Goal: Task Accomplishment & Management: Manage account settings

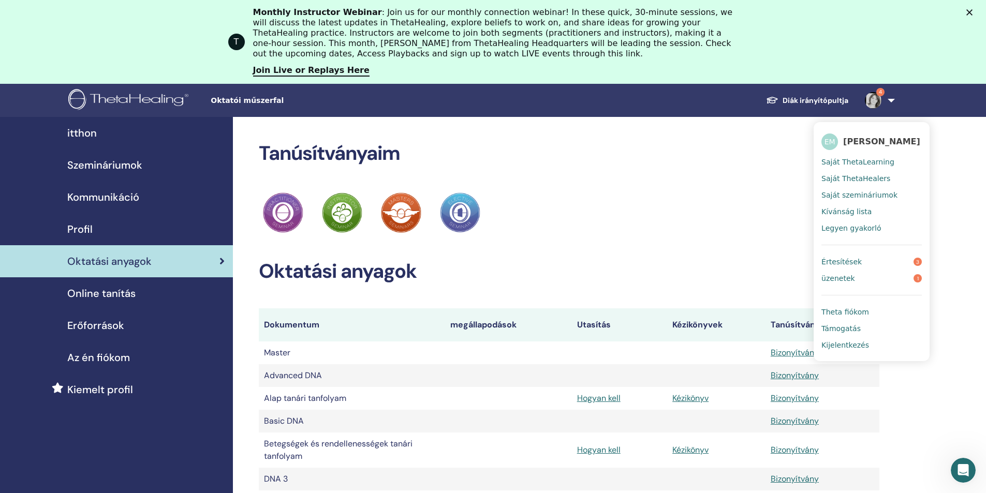
click at [816, 102] on link "Diák irányítópultja" at bounding box center [806, 100] width 99 height 19
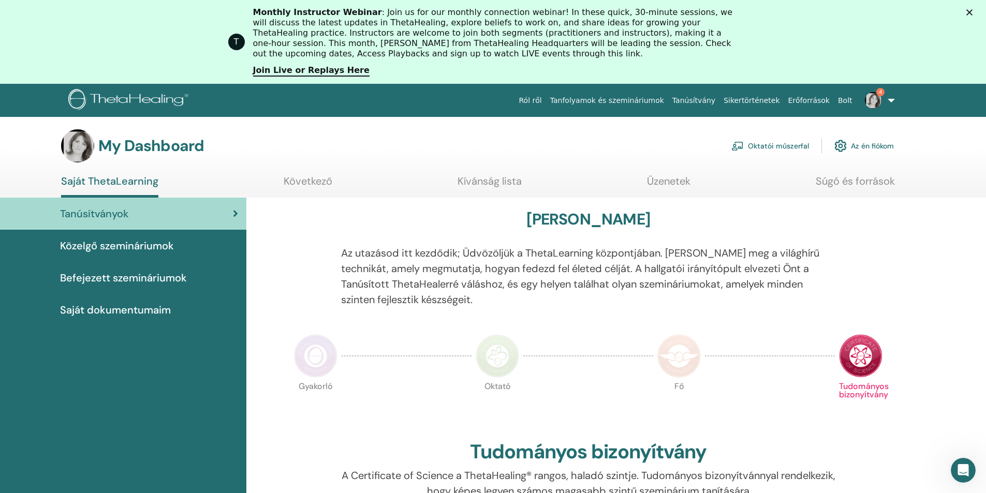
click at [109, 276] on span "Befejezett szemináriumok" at bounding box center [123, 278] width 127 height 16
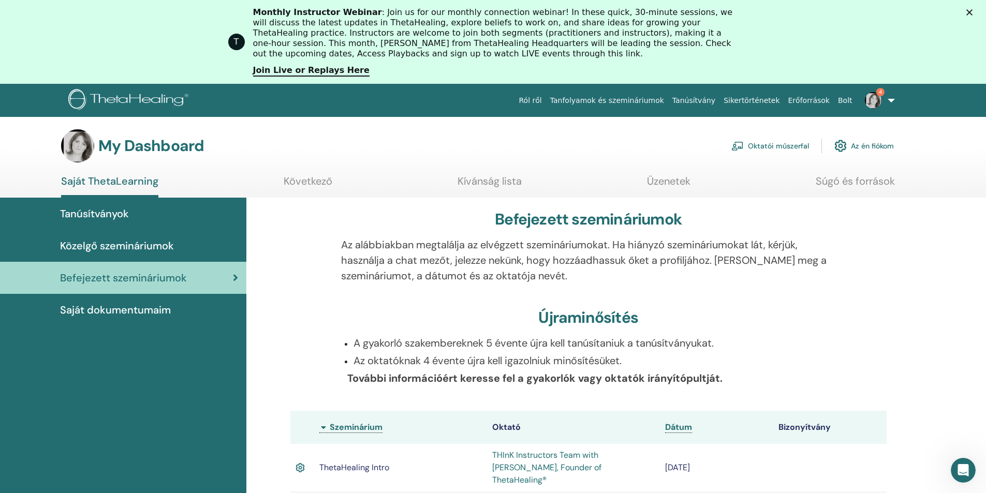
click at [788, 146] on link "Oktatói műszerfal" at bounding box center [770, 146] width 78 height 23
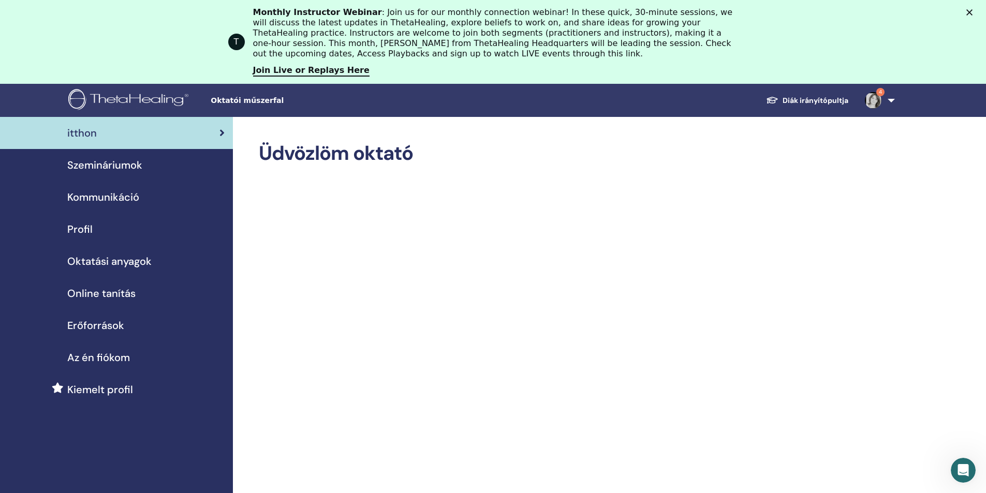
click at [99, 167] on span "Szemináriumok" at bounding box center [104, 165] width 75 height 16
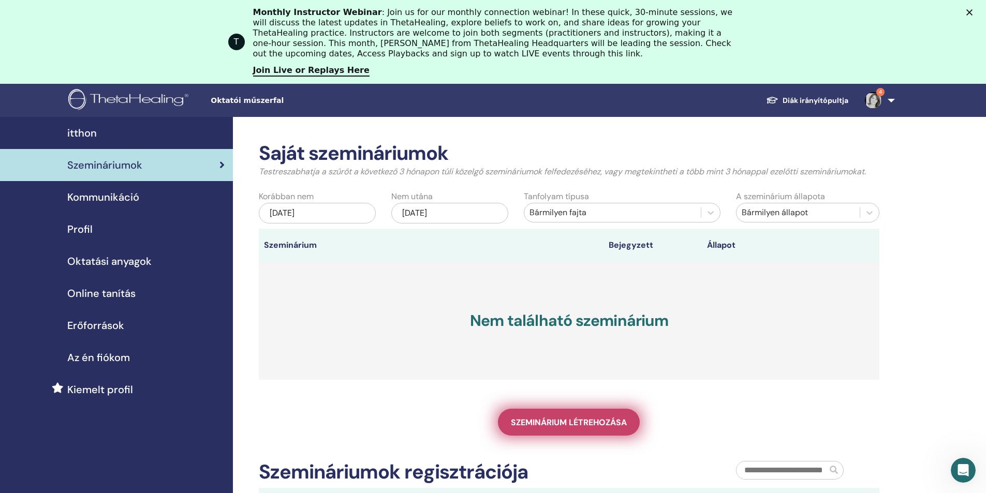
click at [571, 423] on span "Szeminárium létrehozása" at bounding box center [569, 422] width 116 height 11
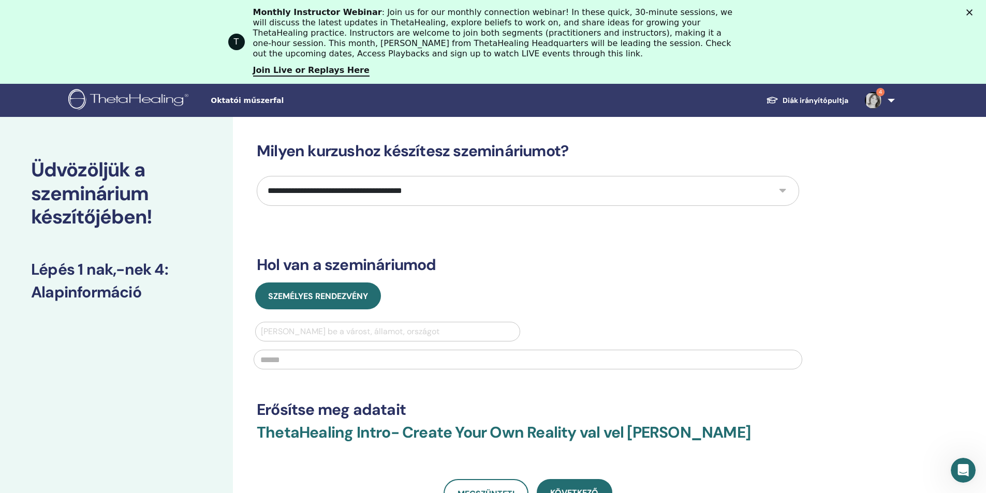
click at [782, 196] on select "**********" at bounding box center [528, 191] width 542 height 30
select select "***"
click at [257, 176] on select "**********" at bounding box center [528, 191] width 542 height 30
click at [352, 331] on div at bounding box center [388, 331] width 254 height 14
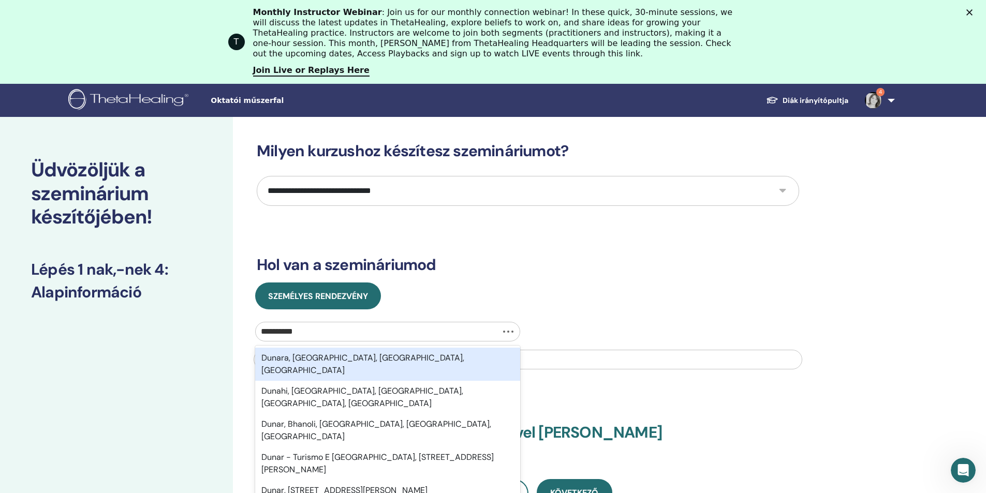
type input "**********"
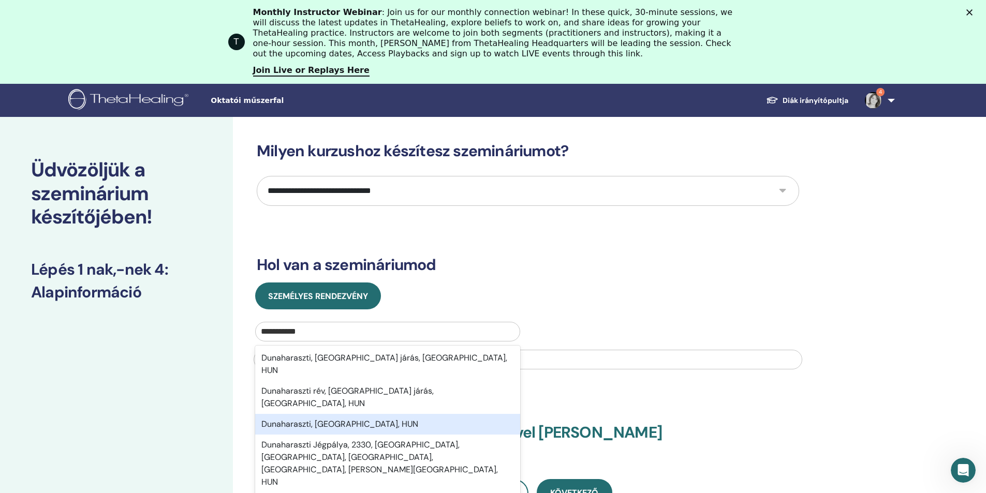
click at [366, 414] on div "Dunaharaszti, Pest, HUN" at bounding box center [387, 424] width 265 height 21
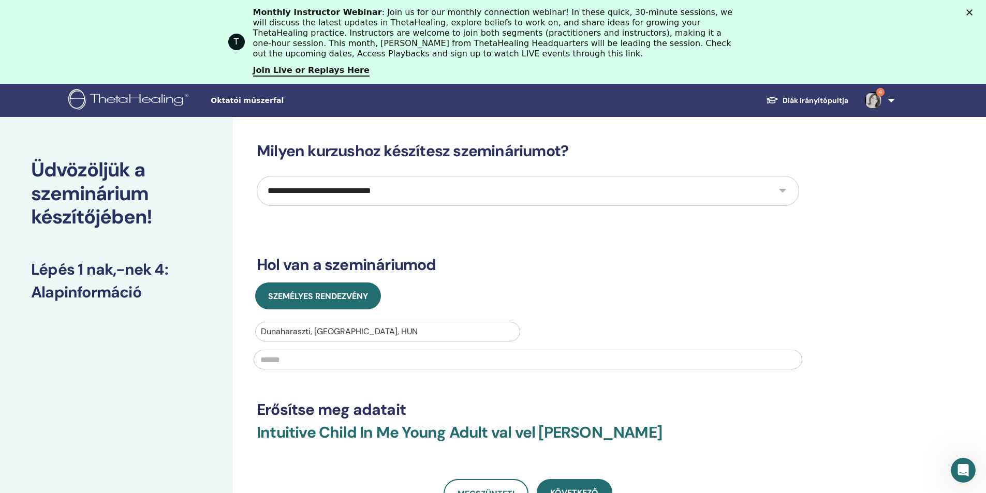
click at [349, 364] on input "text" at bounding box center [528, 360] width 548 height 20
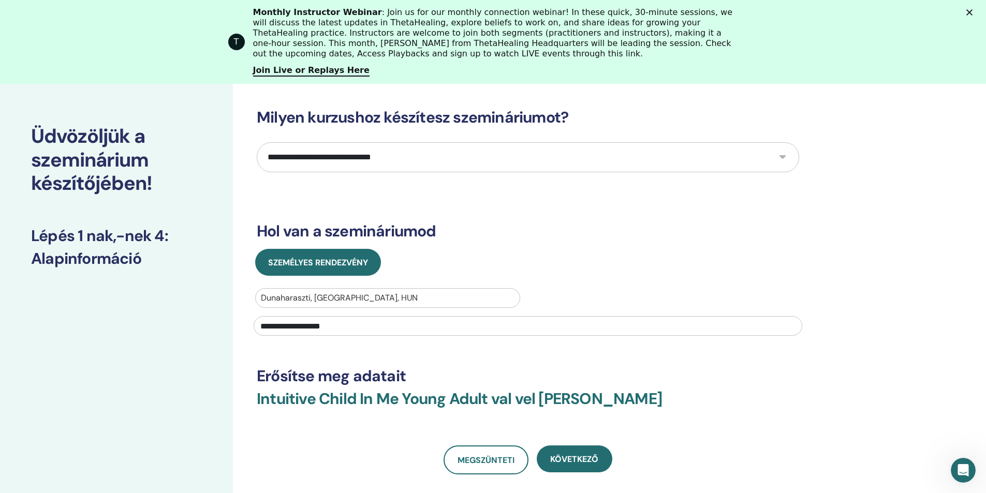
scroll to position [52, 0]
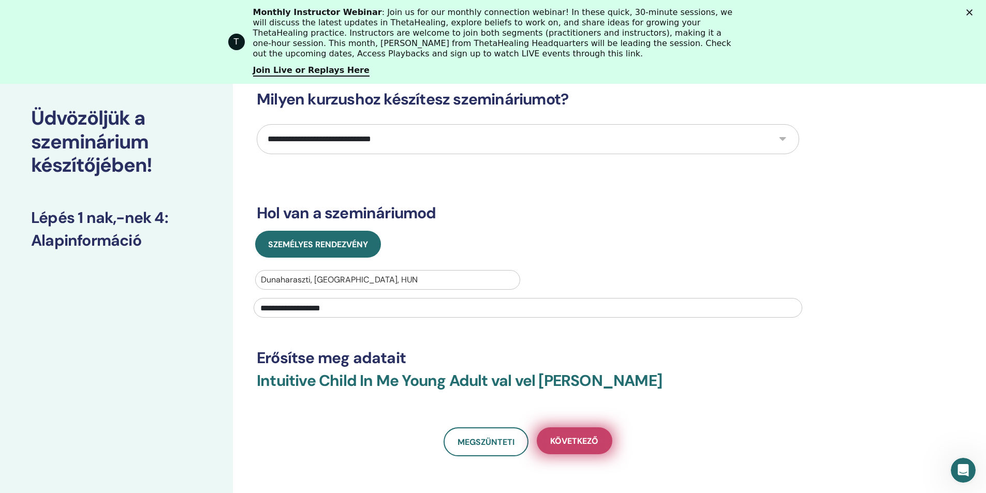
type input "**********"
click at [575, 441] on span "Következő" at bounding box center [574, 441] width 48 height 11
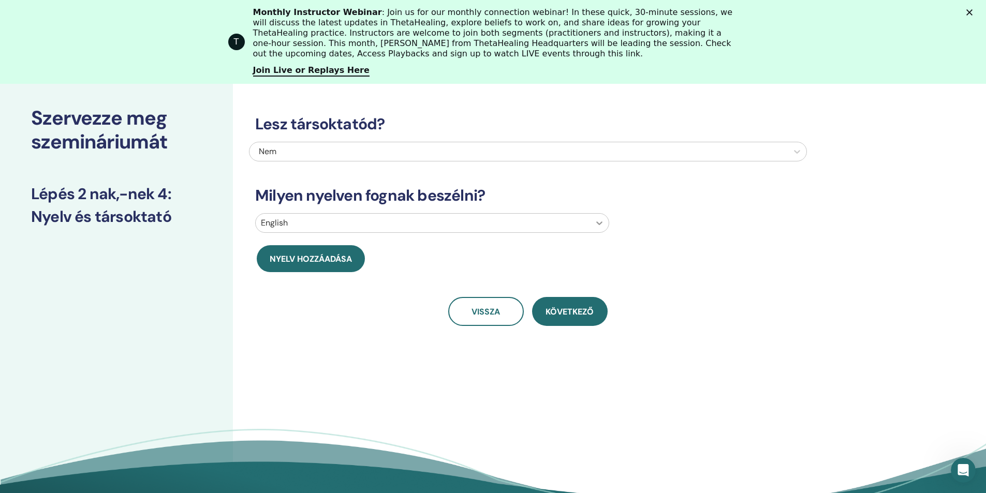
click at [598, 215] on div at bounding box center [599, 223] width 19 height 19
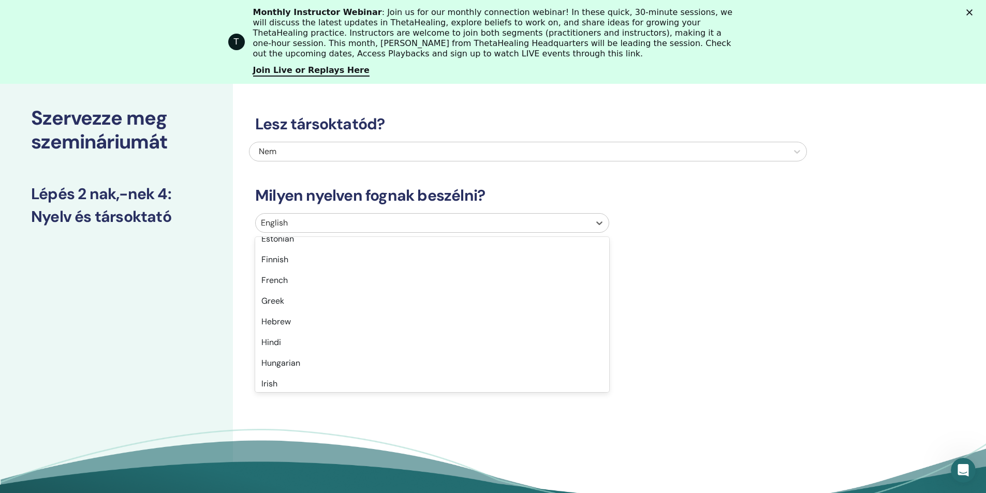
scroll to position [414, 0]
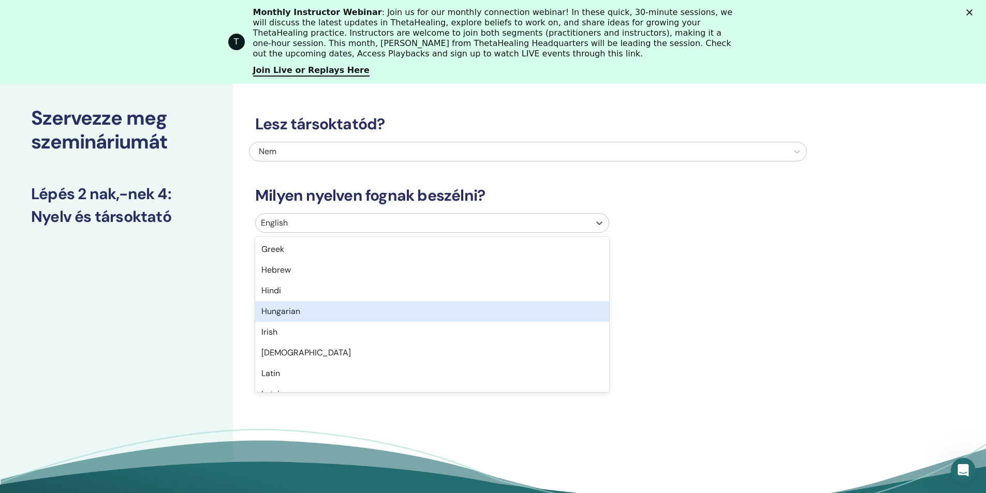
click at [465, 312] on div "Hungarian" at bounding box center [432, 311] width 354 height 21
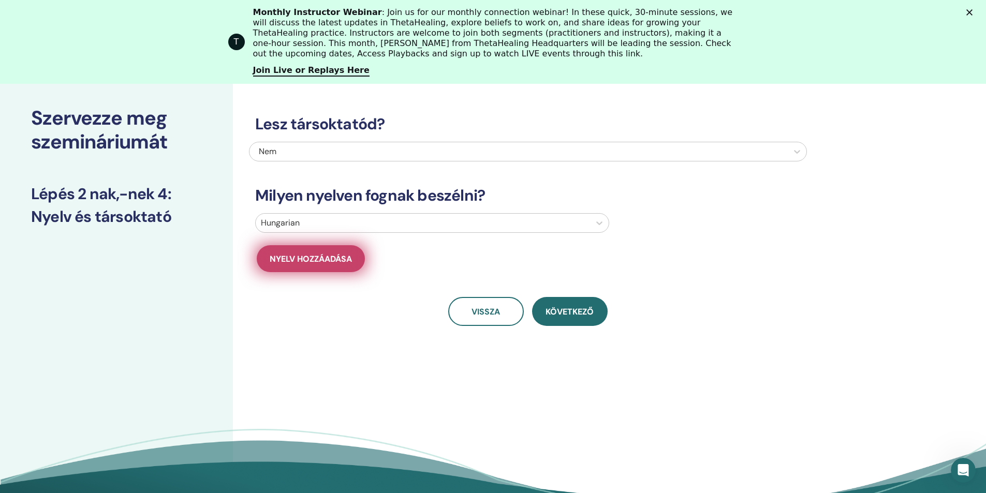
click at [347, 259] on span "Nyelv hozzáadása" at bounding box center [311, 259] width 82 height 11
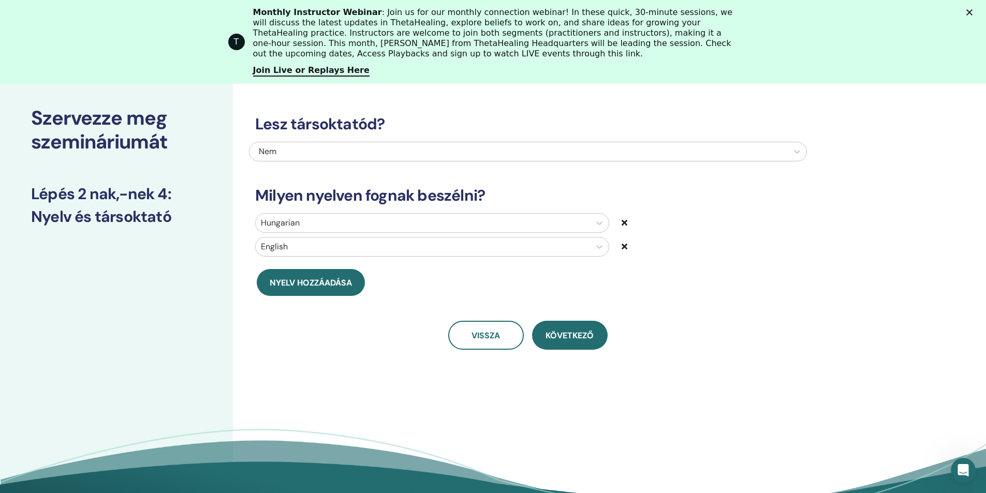
click at [620, 246] on div "English" at bounding box center [434, 247] width 374 height 20
click at [624, 244] on icon at bounding box center [624, 246] width 6 height 8
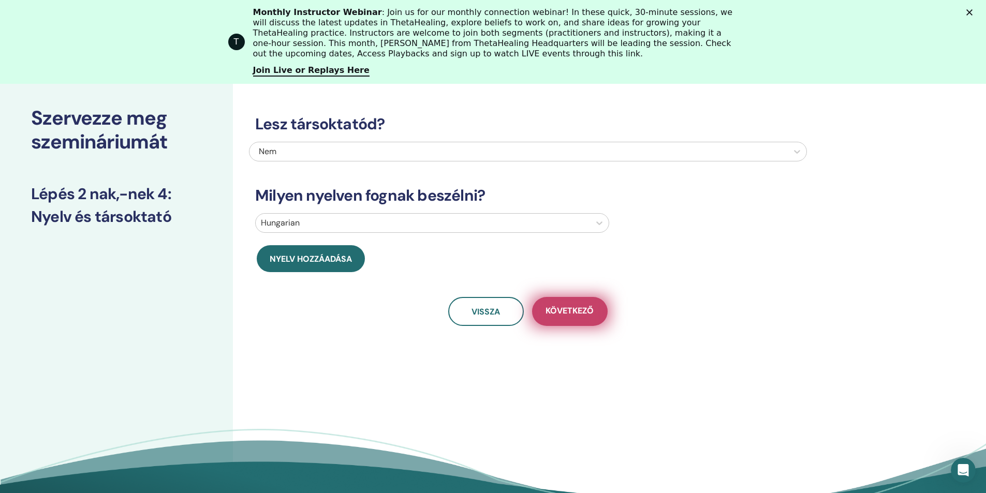
click at [575, 310] on span "Következő" at bounding box center [569, 311] width 48 height 13
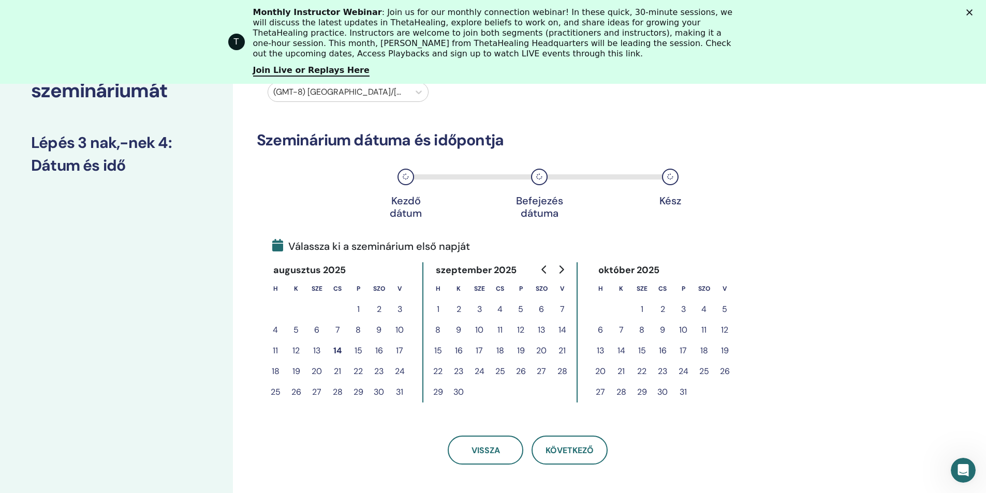
scroll to position [103, 0]
click at [456, 368] on button "23" at bounding box center [458, 371] width 21 height 21
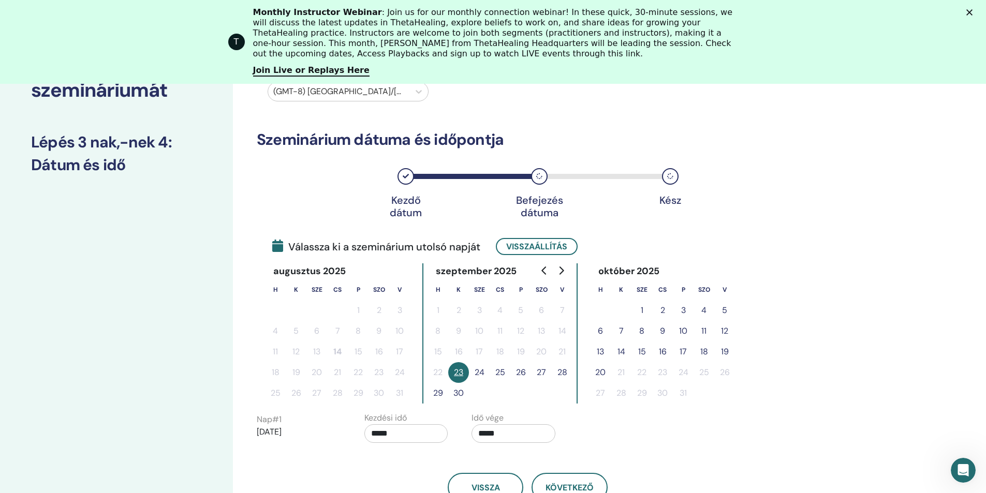
click at [526, 371] on button "26" at bounding box center [520, 372] width 21 height 21
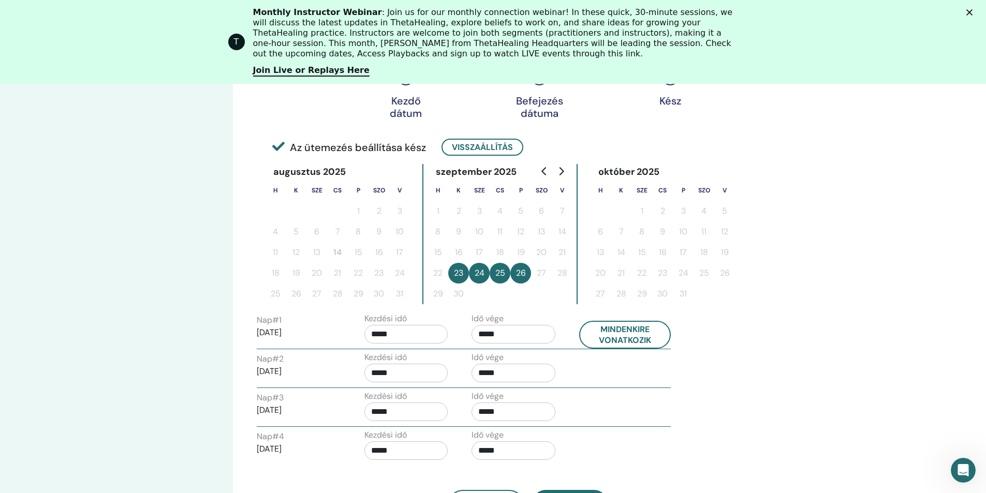
scroll to position [207, 0]
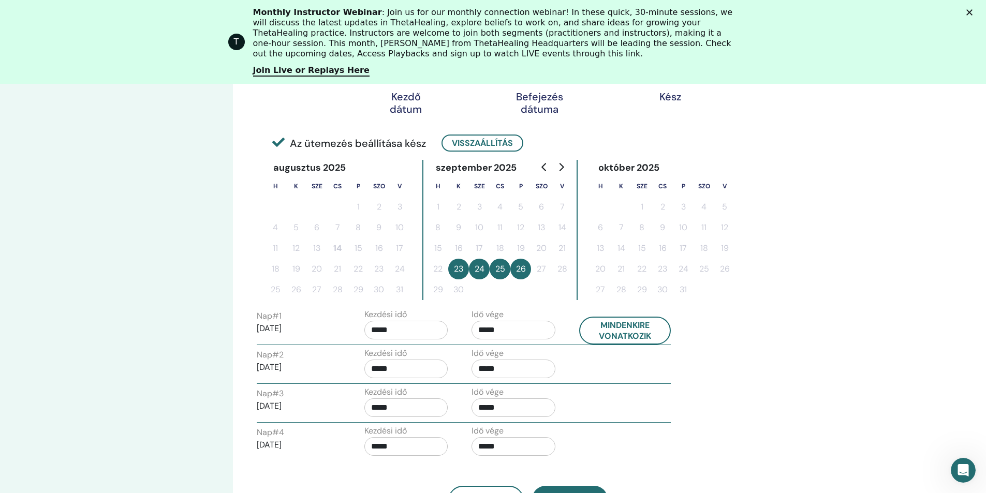
click at [484, 327] on input "*****" at bounding box center [513, 330] width 84 height 19
click at [526, 358] on span "▲" at bounding box center [524, 356] width 21 height 21
type input "*****"
click at [631, 330] on button "Mindenkire vonatkozik" at bounding box center [625, 331] width 92 height 28
type input "*****"
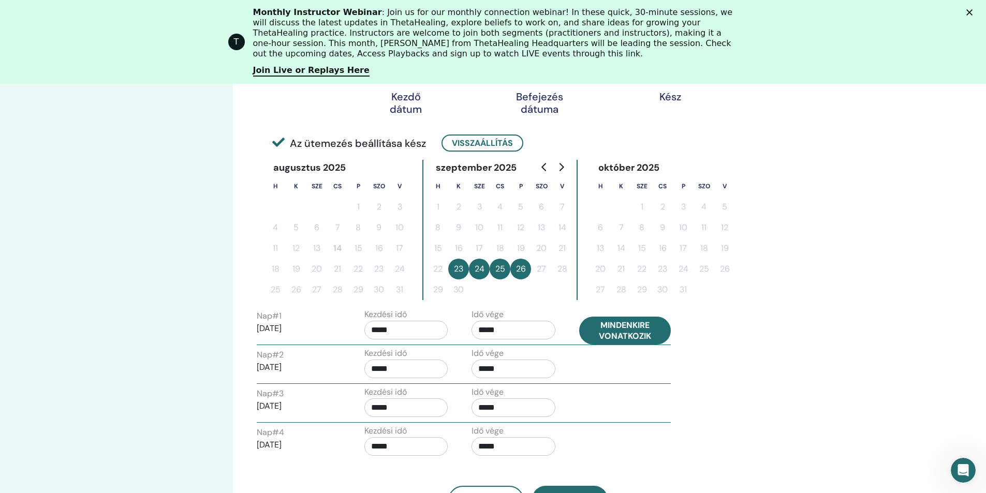
type input "*****"
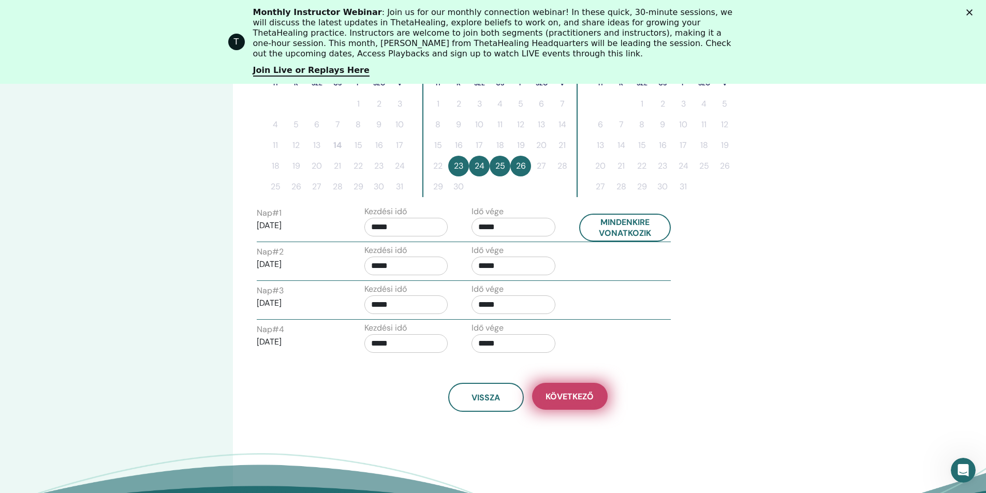
scroll to position [310, 0]
click at [560, 390] on button "Következő" at bounding box center [570, 395] width 76 height 27
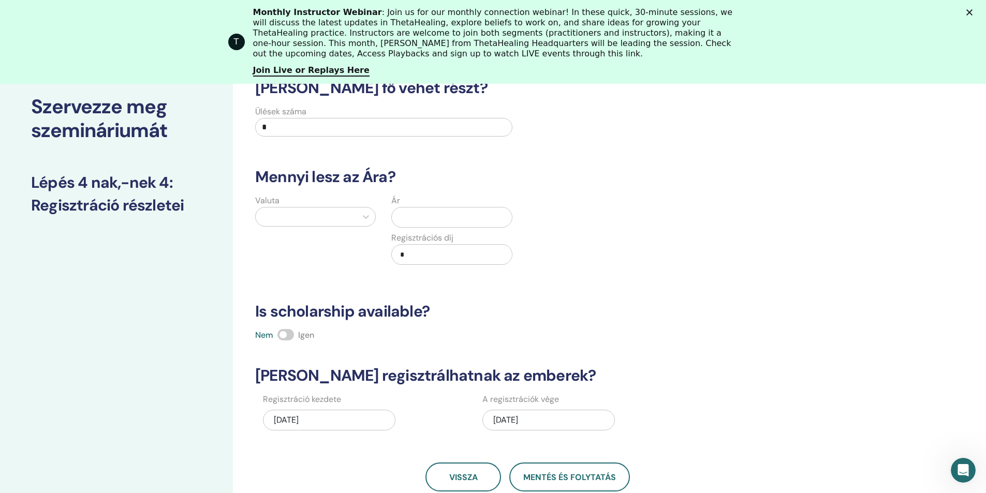
scroll to position [52, 0]
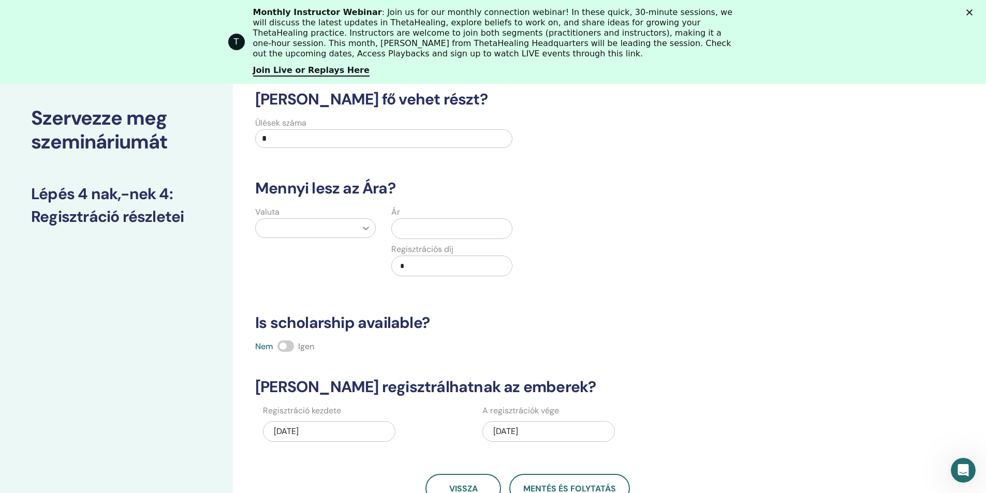
click at [364, 228] on icon at bounding box center [366, 229] width 6 height 4
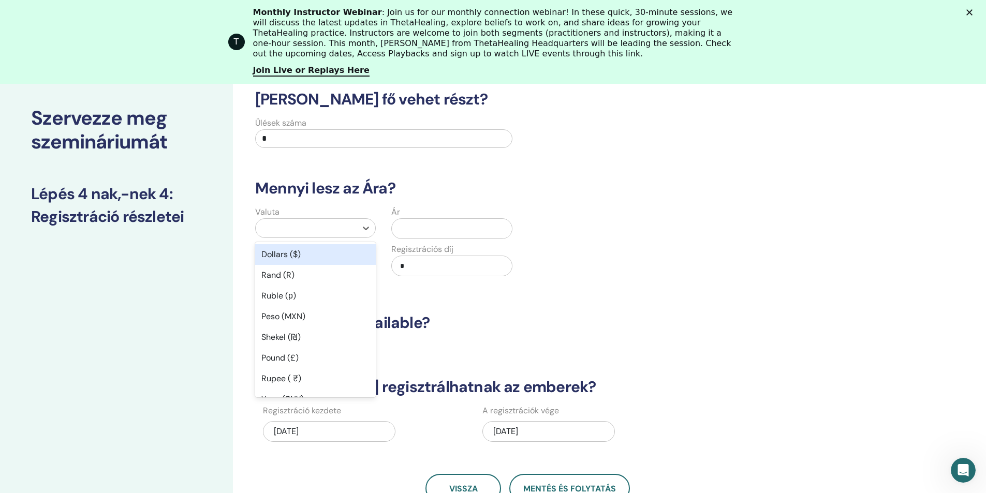
click at [333, 256] on div "Dollars ($)" at bounding box center [315, 254] width 121 height 21
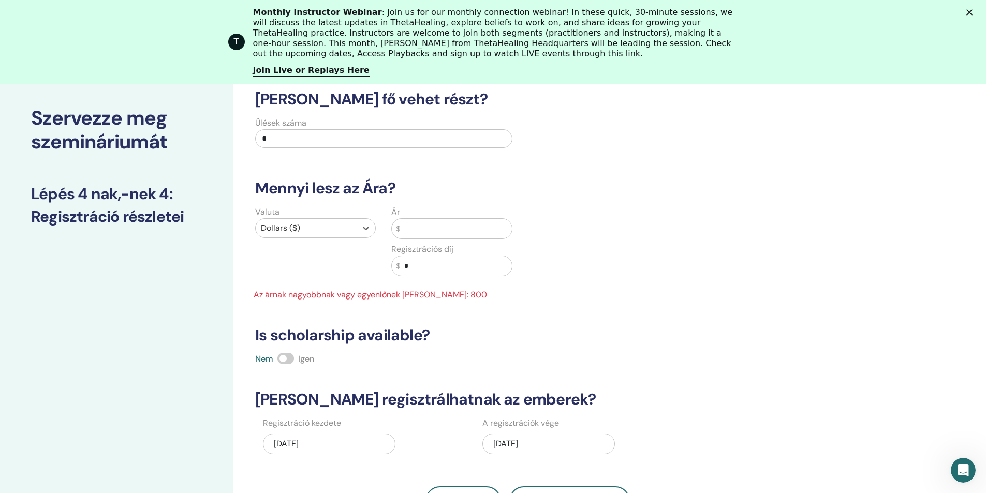
click at [417, 227] on input "text" at bounding box center [456, 229] width 112 height 20
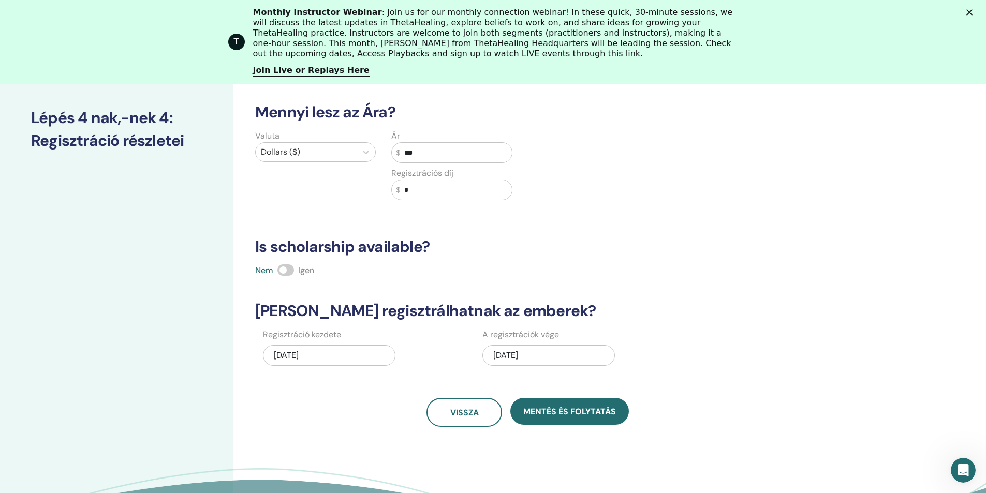
scroll to position [155, 0]
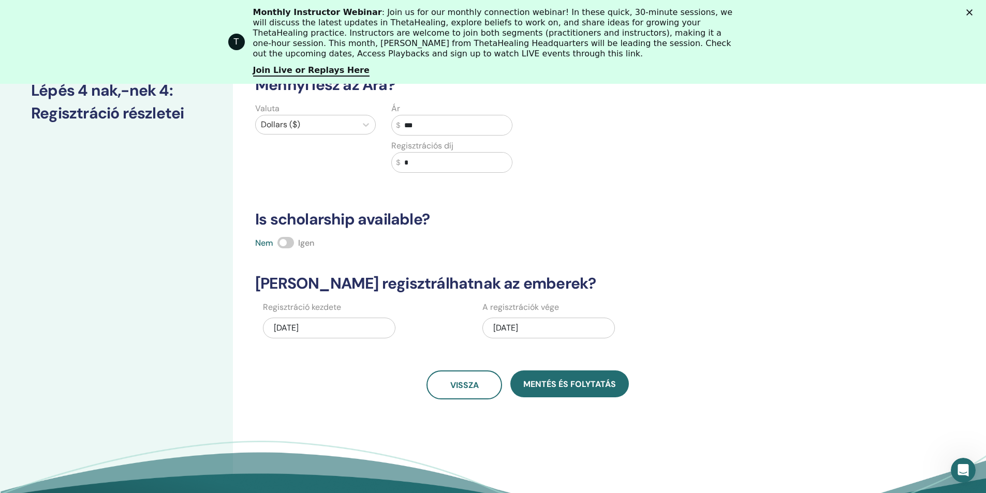
type input "***"
click at [293, 244] on span at bounding box center [285, 242] width 17 height 11
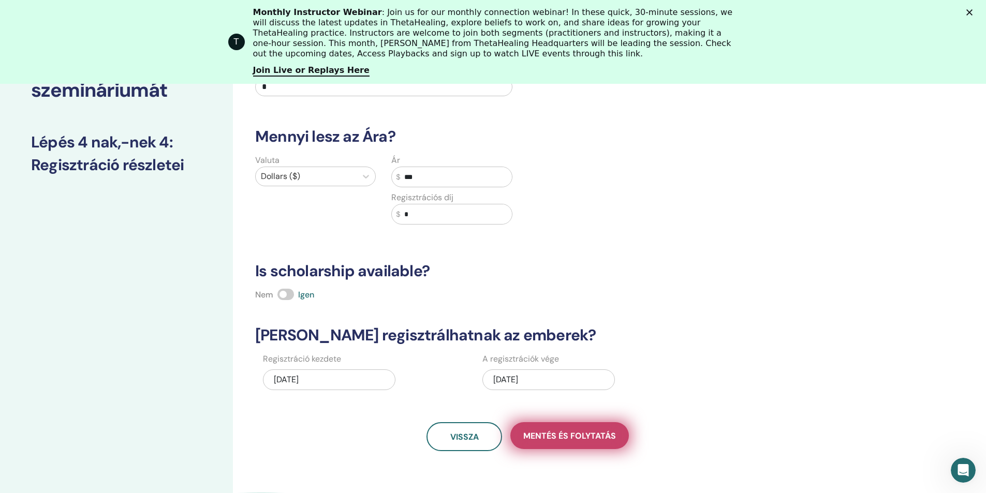
click at [605, 438] on span "Mentés és folytatás" at bounding box center [569, 435] width 93 height 11
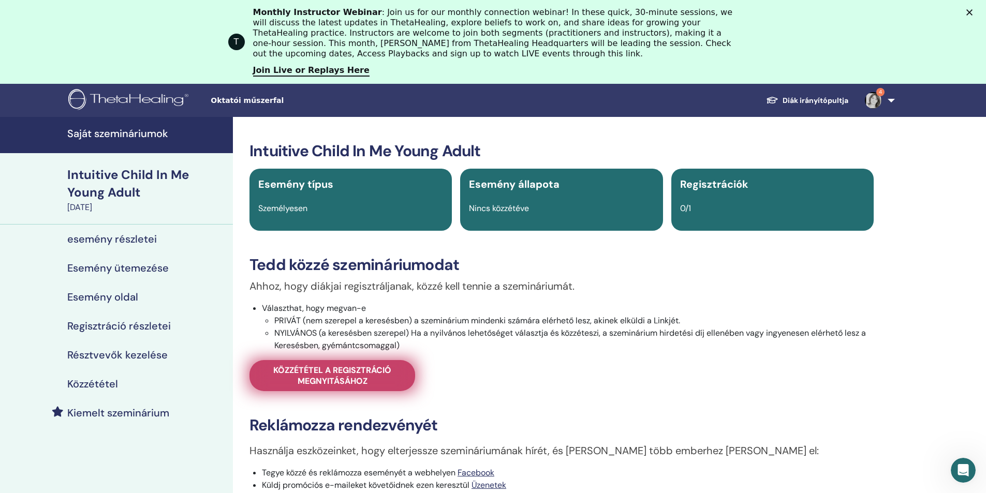
click at [355, 367] on span "Közzététel a regisztráció megnyitásához" at bounding box center [332, 376] width 140 height 22
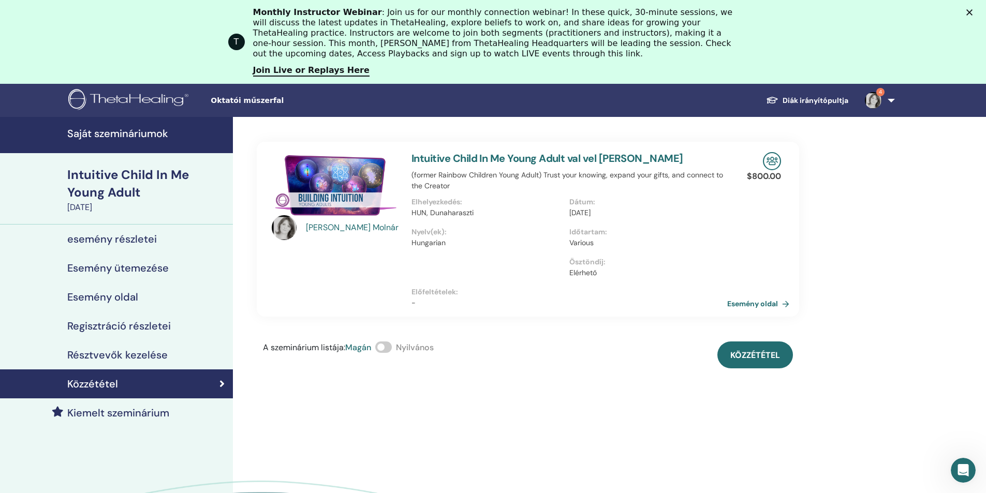
click at [328, 175] on img at bounding box center [335, 185] width 127 height 66
click at [754, 349] on button "Közzététel" at bounding box center [755, 354] width 76 height 27
click at [482, 161] on link "Intuitive Child In Me Young Adult val vel [PERSON_NAME]" at bounding box center [547, 158] width 272 height 13
click at [391, 349] on span at bounding box center [383, 346] width 17 height 11
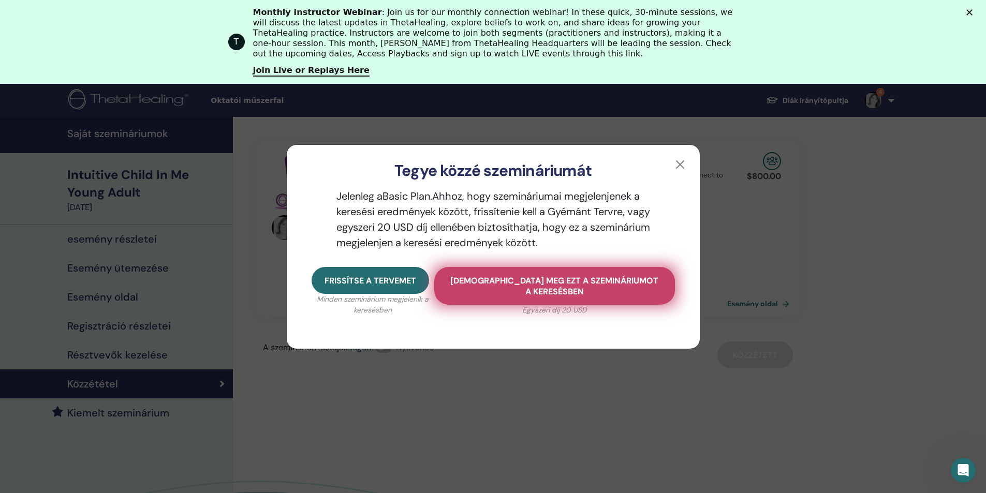
click at [570, 294] on span "Mutassa meg ezt a szemináriumot a keresésben" at bounding box center [554, 286] width 215 height 22
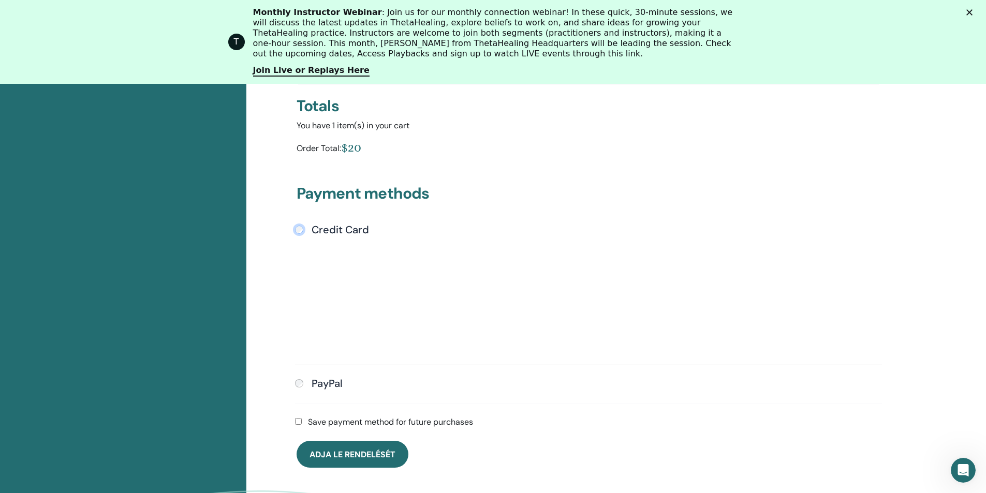
scroll to position [230, 0]
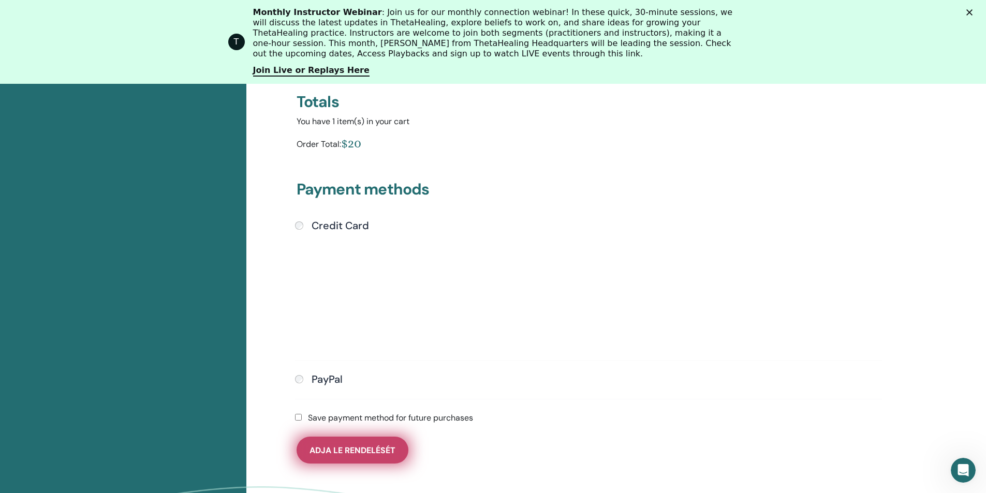
click at [350, 453] on span "Adja le rendelését" at bounding box center [352, 450] width 86 height 11
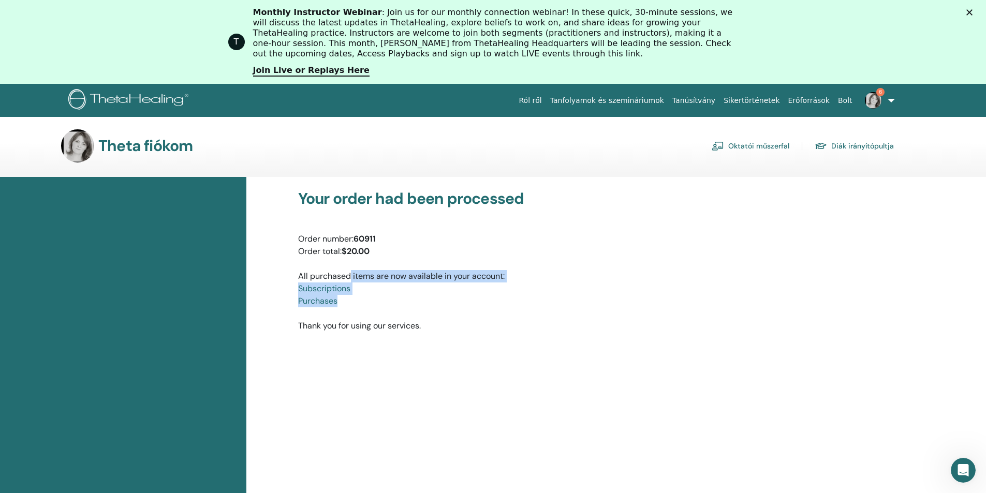
drag, startPoint x: 298, startPoint y: 271, endPoint x: 346, endPoint y: 297, distance: 54.7
click at [346, 297] on div "All purchased items are now available in your account: Subscriptions Purchases" at bounding box center [588, 283] width 580 height 50
copy div "All purchased items are now available in your account: Subscriptions Purchases"
click at [291, 217] on div "Your order had been processed Order number: 60911 Order total: $20.00 All purch…" at bounding box center [588, 260] width 596 height 143
click at [735, 146] on link "Oktatói műszerfal" at bounding box center [750, 146] width 78 height 17
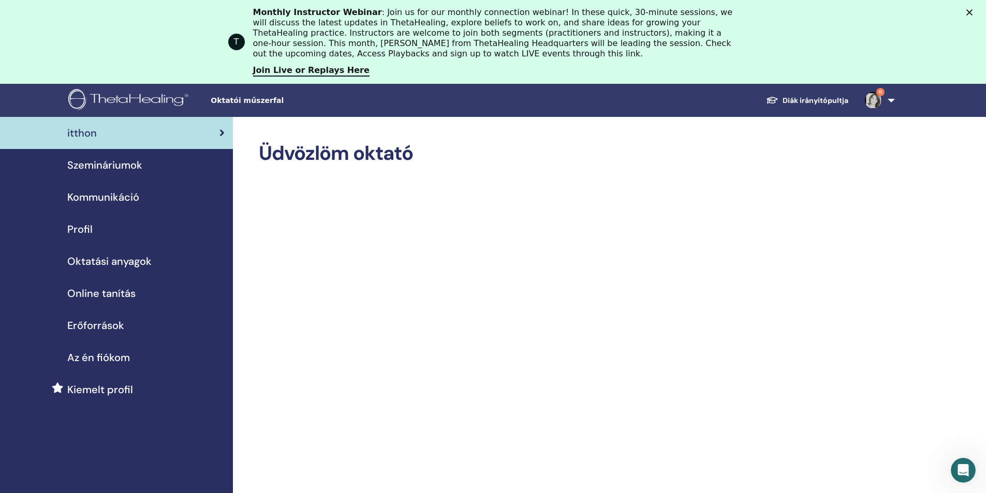
click at [111, 167] on span "Szemináriumok" at bounding box center [104, 165] width 75 height 16
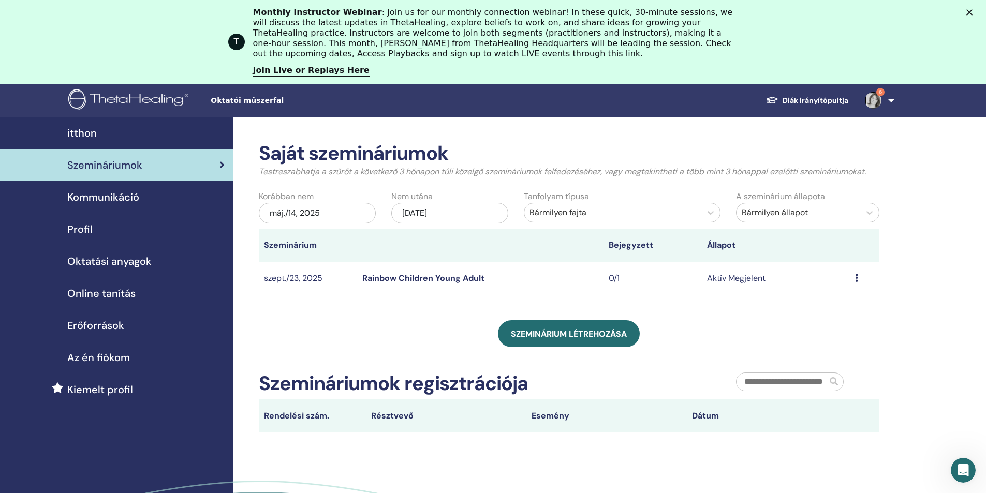
click at [860, 280] on div "Előnézet Szerkesztés Résztvevők Megszünteti" at bounding box center [864, 278] width 19 height 12
click at [839, 303] on link "Szerkesztés" at bounding box center [833, 304] width 44 height 11
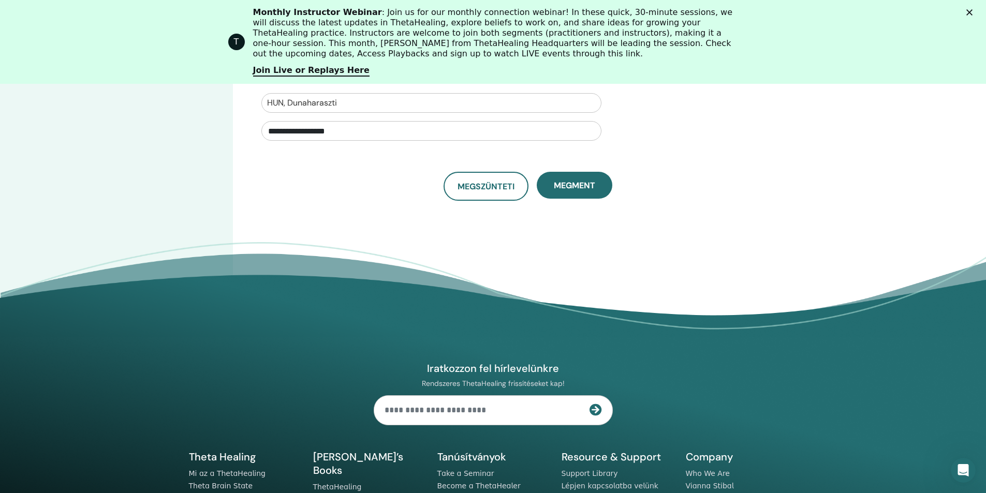
scroll to position [414, 0]
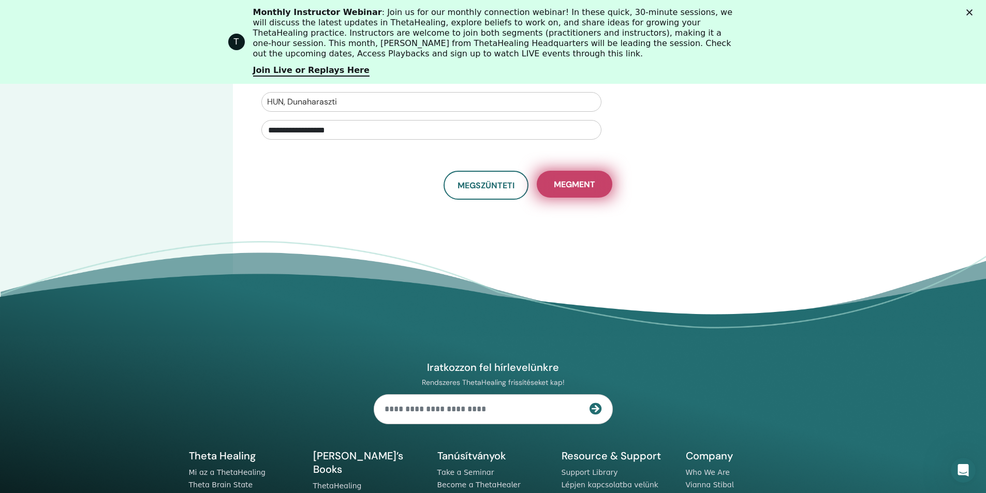
click at [572, 185] on span "Megment" at bounding box center [574, 184] width 41 height 11
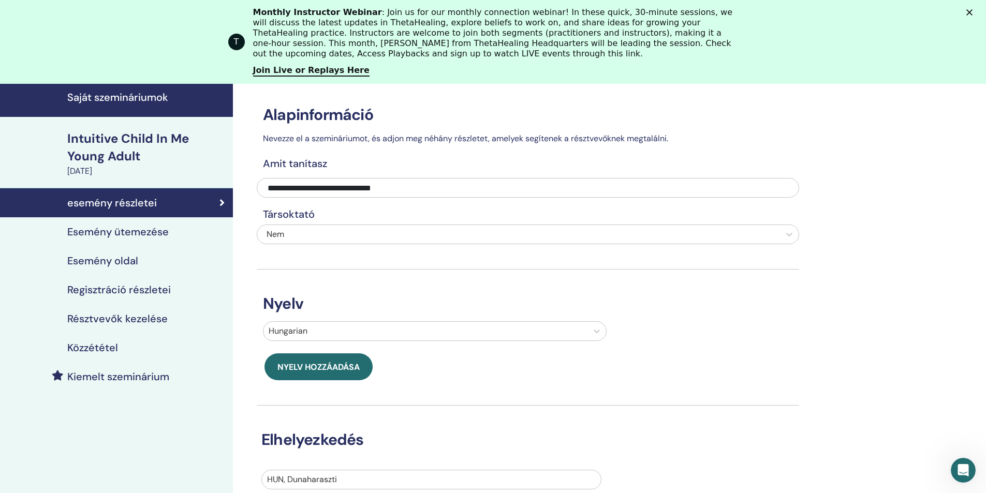
scroll to position [52, 0]
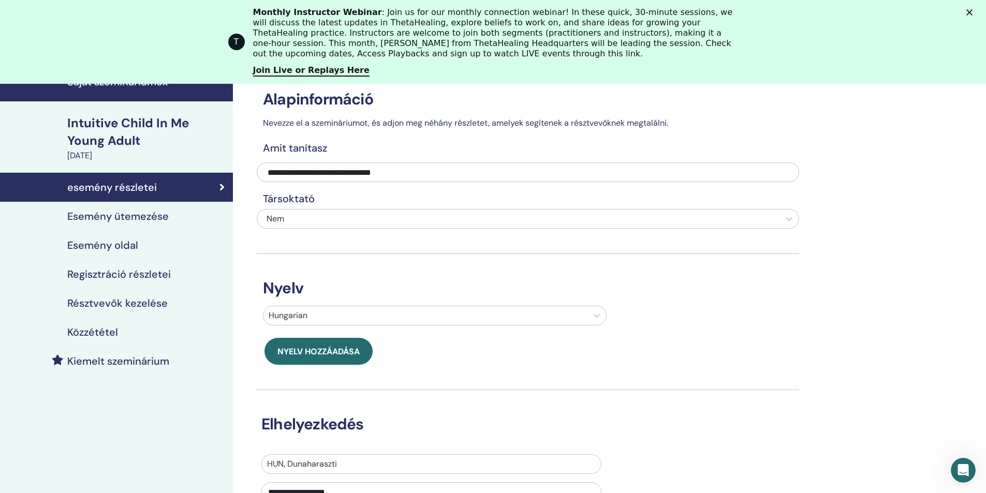
click at [109, 275] on h4 "Regisztráció részletei" at bounding box center [118, 274] width 103 height 12
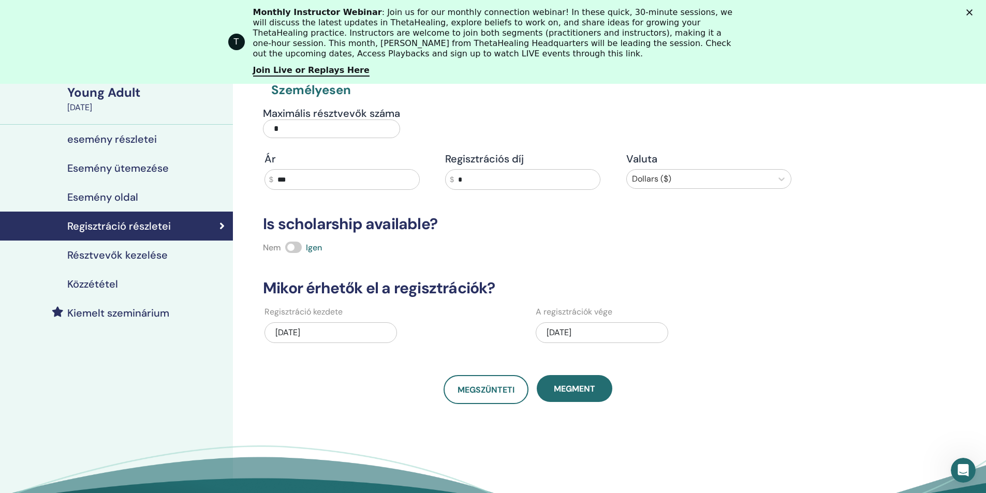
scroll to position [155, 0]
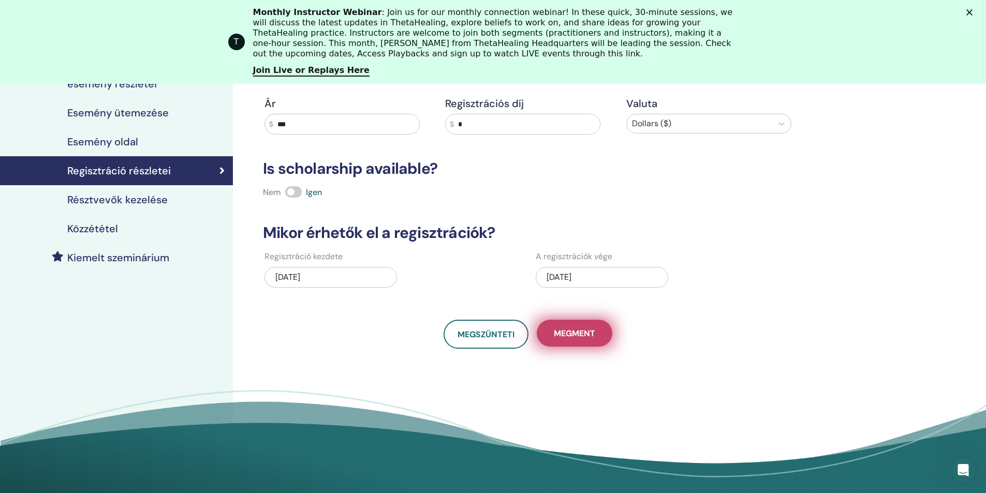
click at [575, 331] on span "Megment" at bounding box center [574, 333] width 41 height 11
click at [120, 197] on h4 "Résztvevők kezelése" at bounding box center [117, 199] width 100 height 12
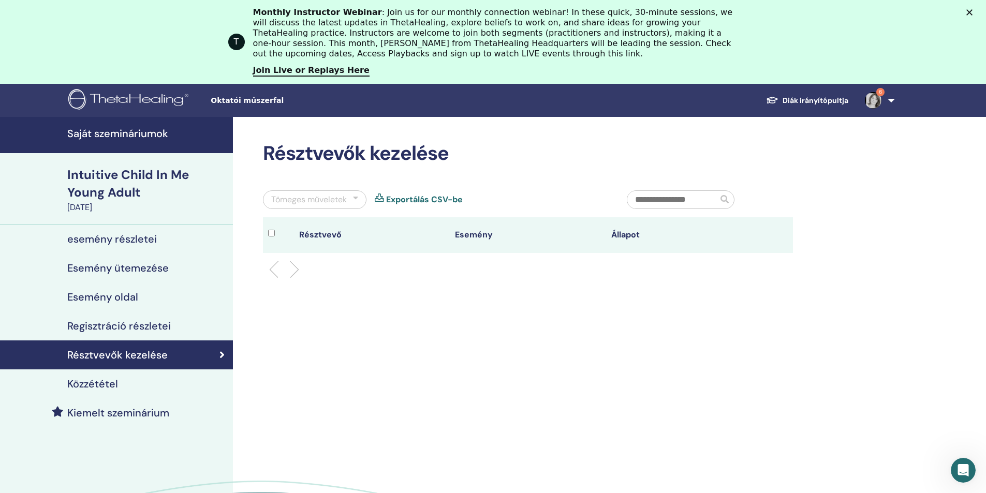
click at [89, 379] on h4 "Közzététel" at bounding box center [92, 384] width 51 height 12
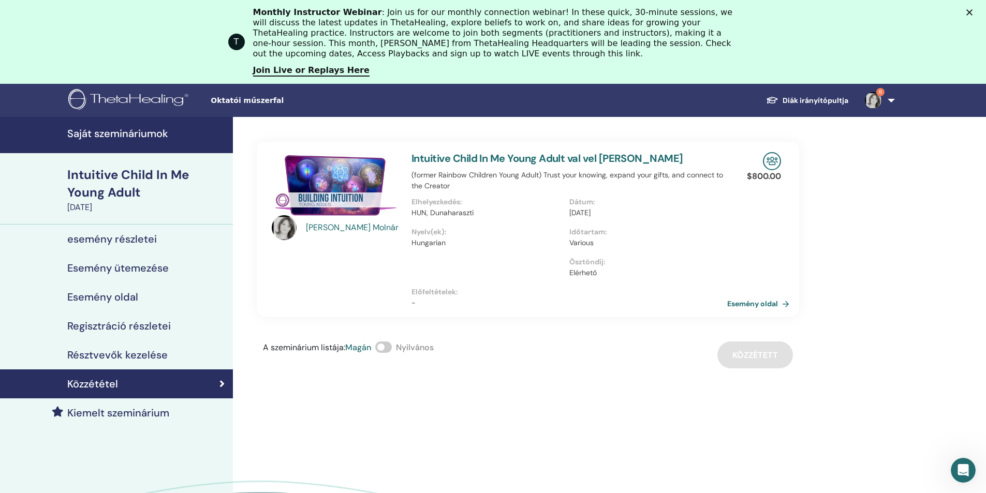
click at [392, 346] on span at bounding box center [383, 346] width 17 height 11
click at [752, 355] on div "A szeminárium listája : Magán Nyilvános Közzétett" at bounding box center [528, 354] width 542 height 27
click at [122, 407] on h4 "Kiemelt szeminárium" at bounding box center [118, 413] width 102 height 12
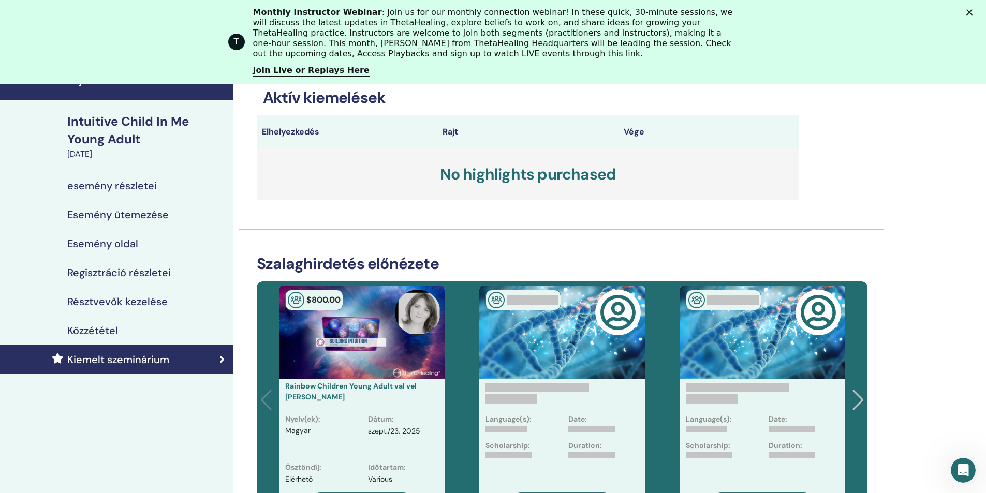
scroll to position [103, 0]
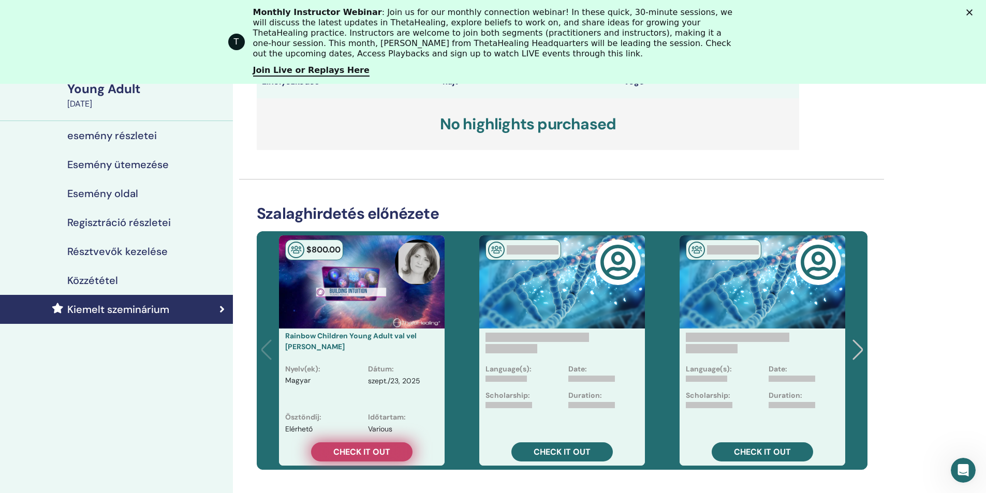
click at [374, 448] on span "Check it out" at bounding box center [361, 451] width 57 height 11
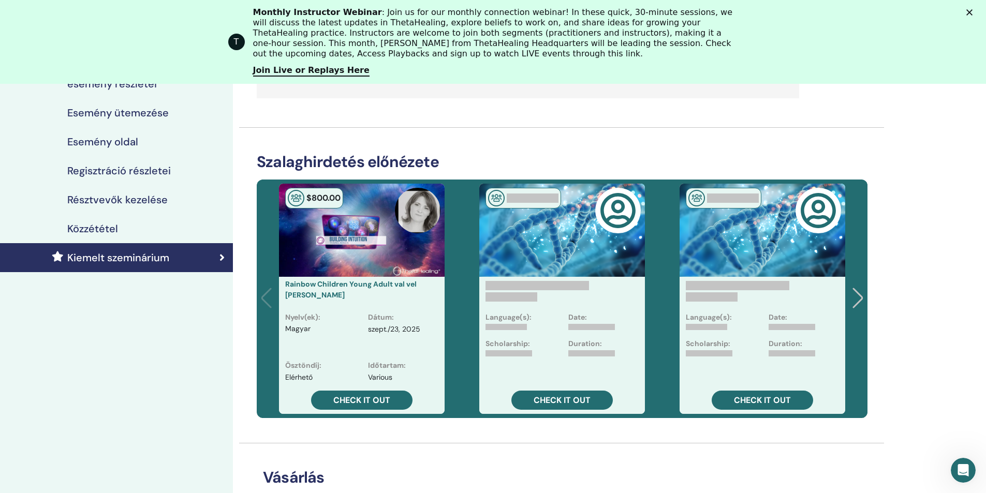
scroll to position [310, 0]
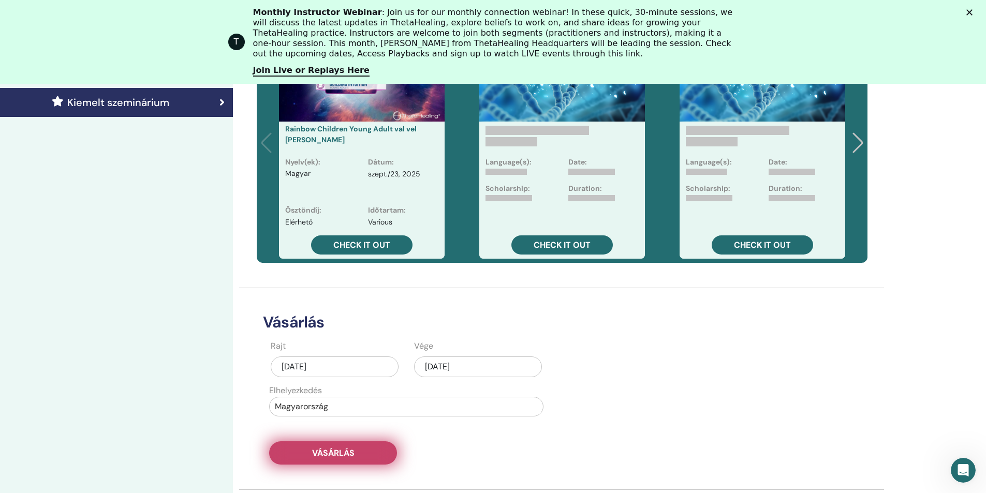
click at [324, 450] on span "Vásárlás" at bounding box center [333, 453] width 42 height 11
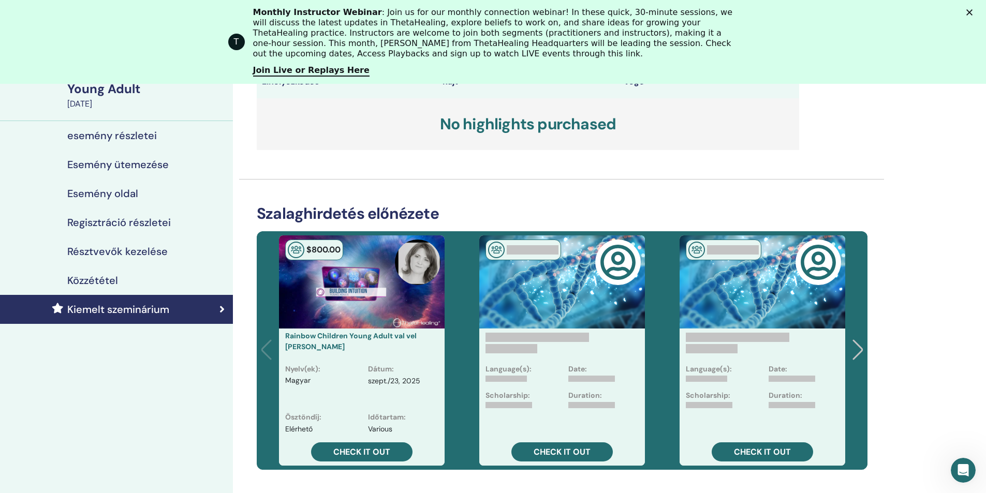
click at [97, 138] on h4 "esemény részletei" at bounding box center [112, 135] width 90 height 12
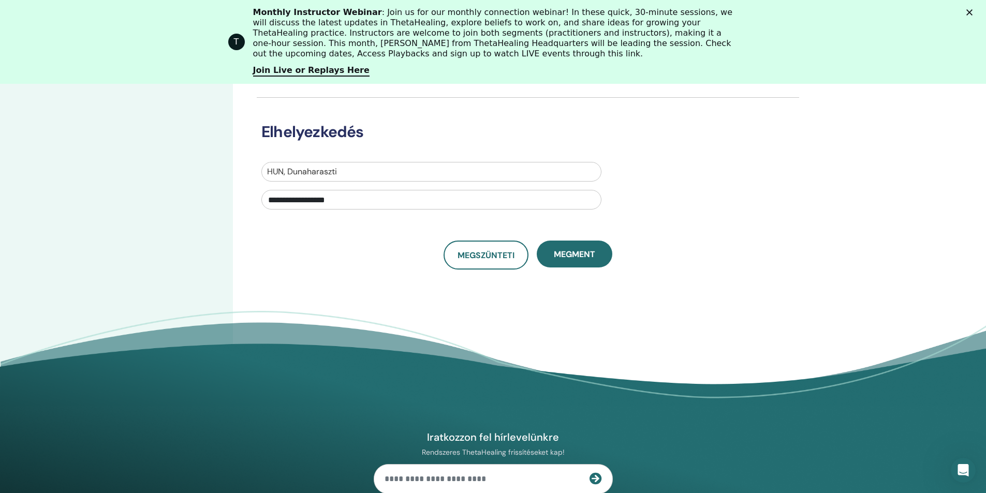
scroll to position [362, 0]
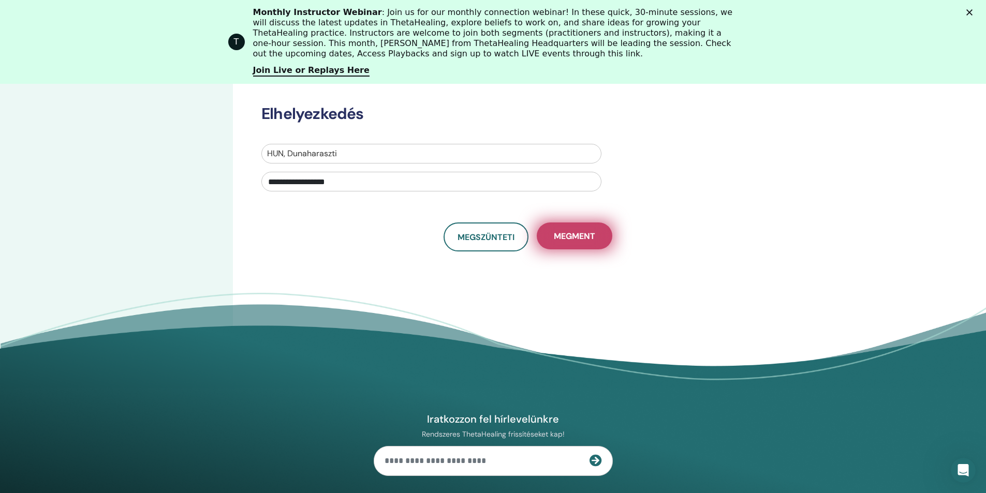
click at [591, 230] on button "Megment" at bounding box center [575, 235] width 76 height 27
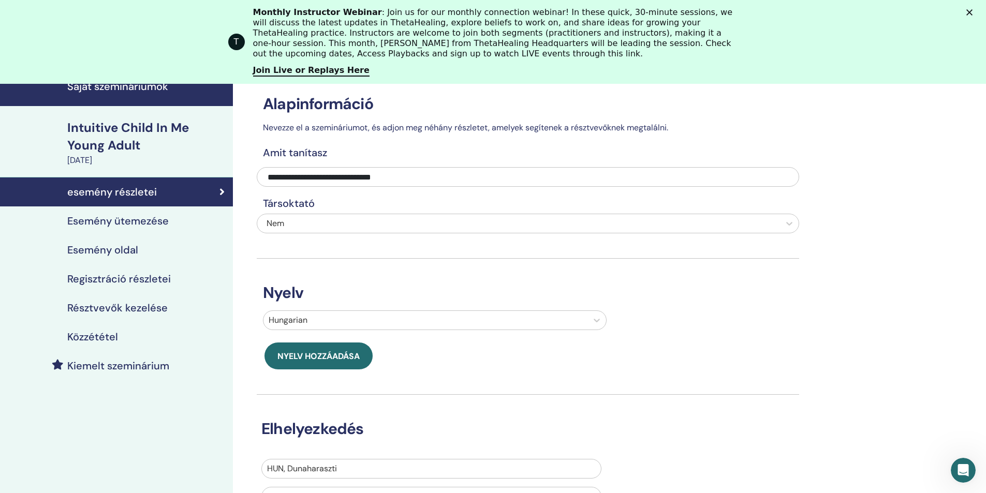
scroll to position [39, 0]
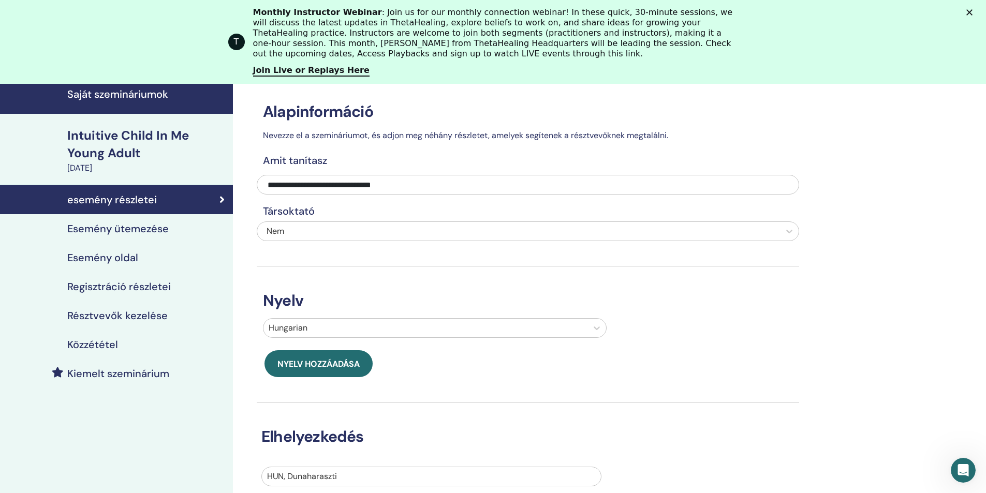
click at [108, 235] on h4 "Esemény ütemezése" at bounding box center [117, 228] width 101 height 12
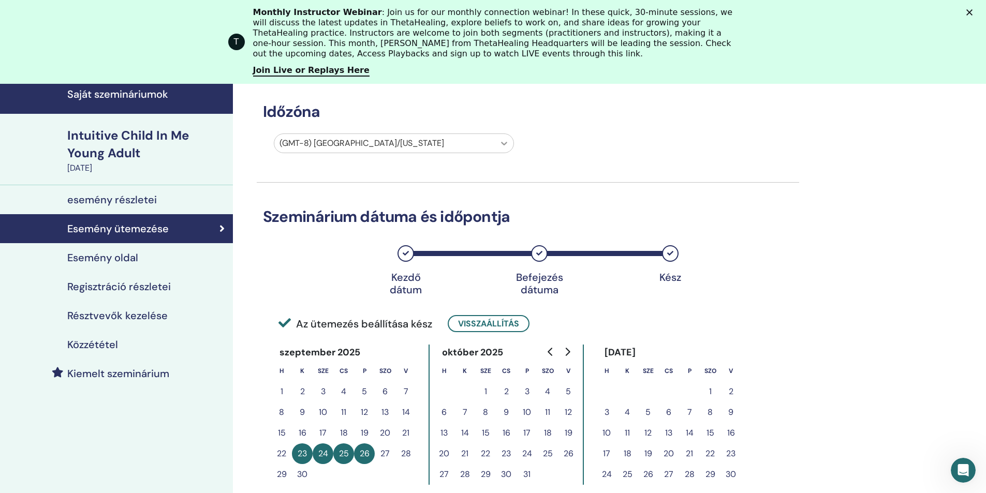
click at [508, 147] on icon at bounding box center [504, 143] width 10 height 10
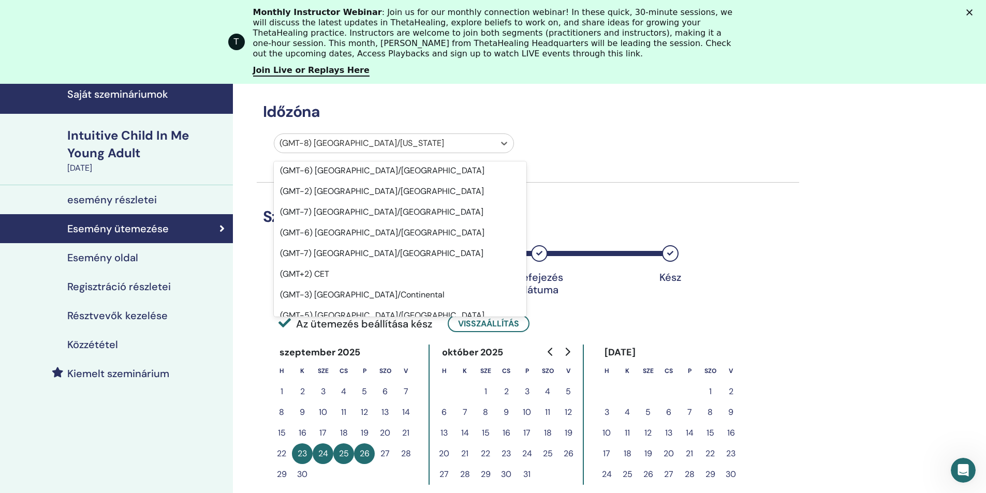
scroll to position [9159, 0]
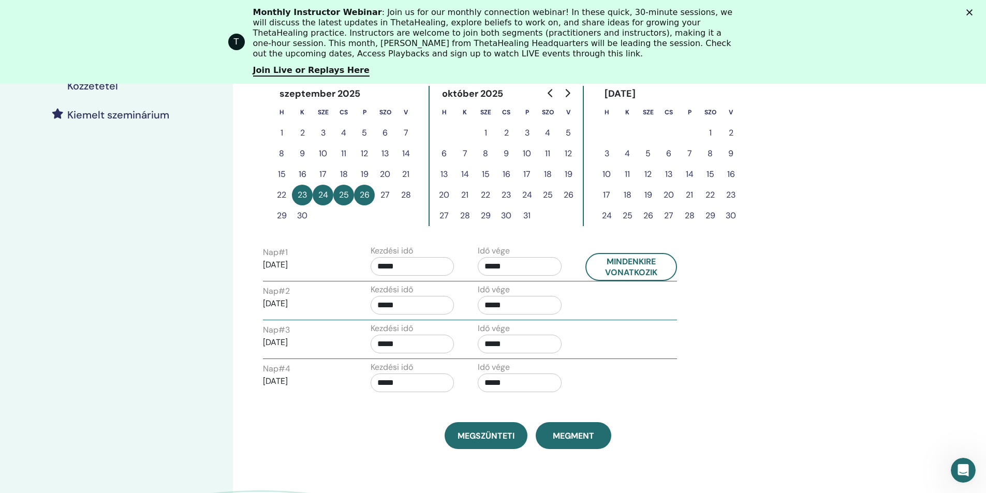
scroll to position [350, 0]
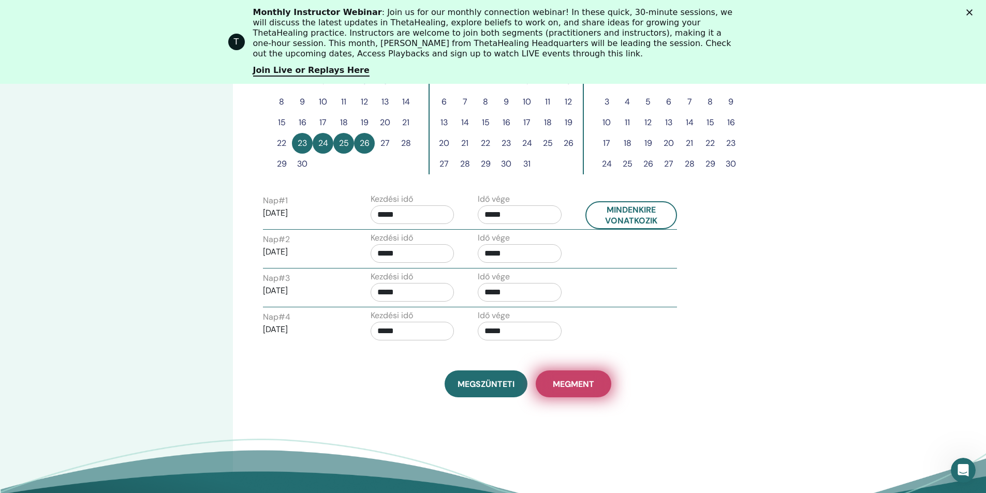
click at [579, 385] on span "Megment" at bounding box center [573, 384] width 41 height 11
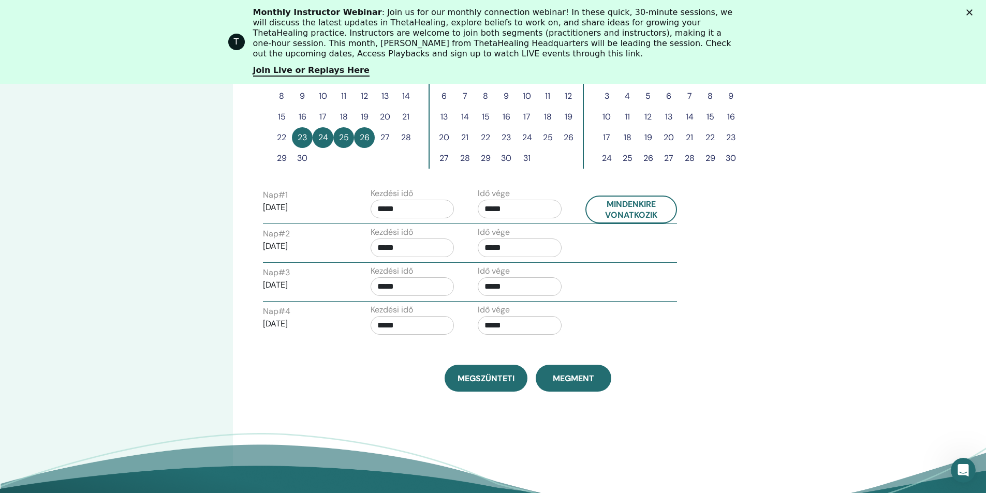
scroll to position [362, 0]
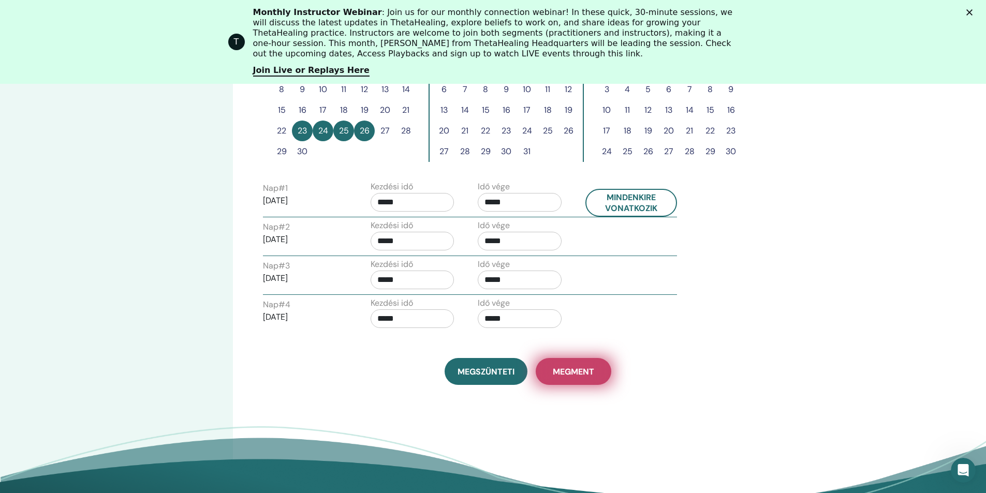
click at [585, 366] on span "Megment" at bounding box center [573, 371] width 41 height 11
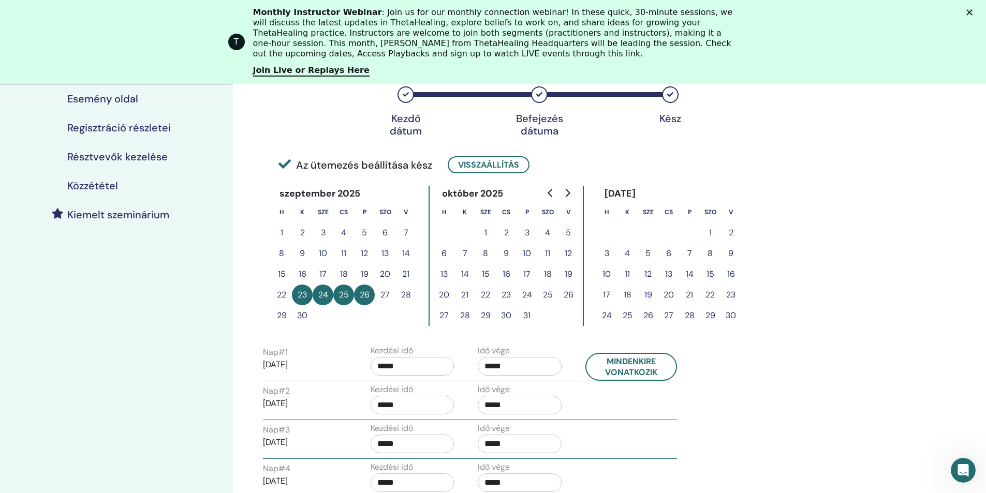
scroll to position [143, 0]
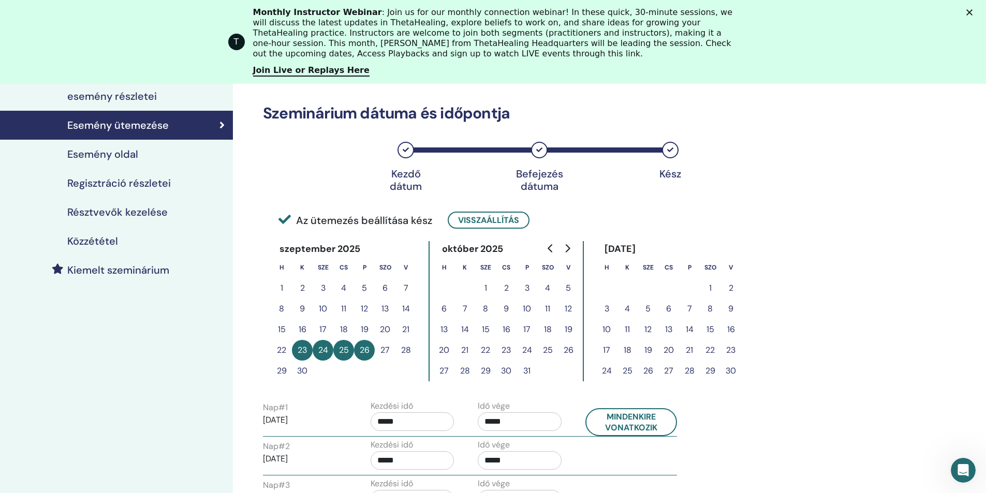
click at [157, 182] on h4 "Regisztráció részletei" at bounding box center [118, 183] width 103 height 12
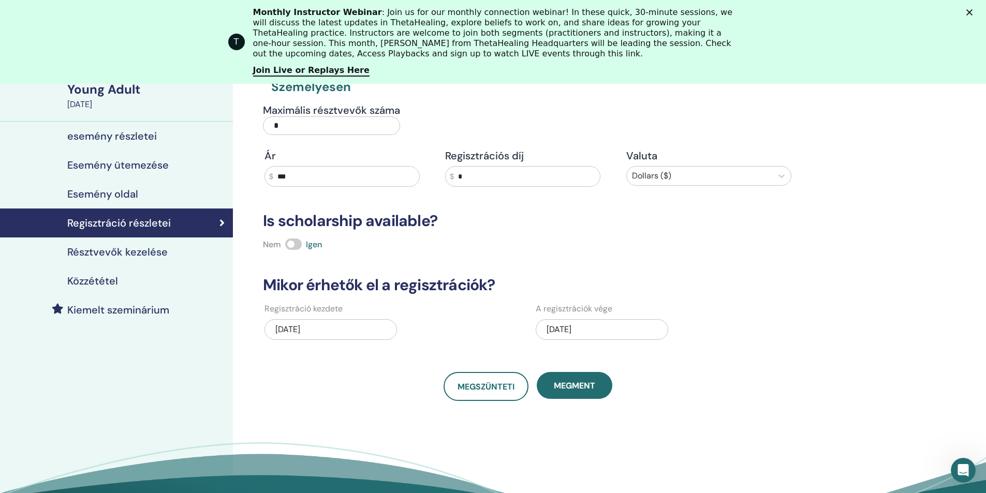
scroll to position [103, 0]
click at [129, 246] on h4 "Résztvevők kezelése" at bounding box center [117, 251] width 100 height 12
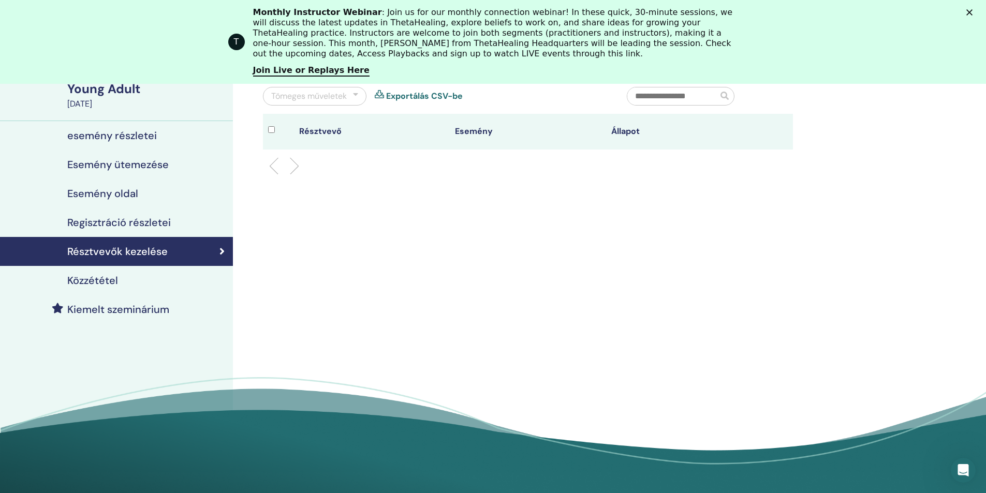
click at [86, 281] on h4 "Közzététel" at bounding box center [92, 280] width 51 height 12
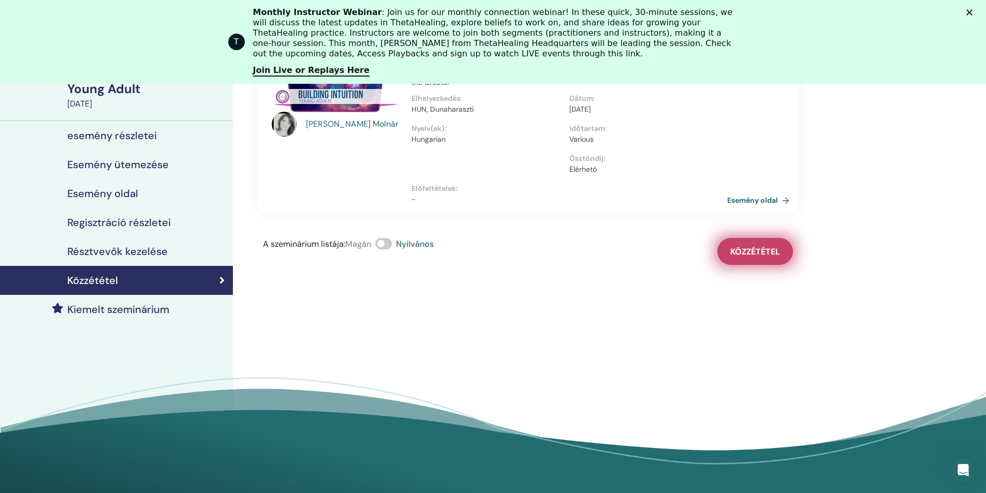
click at [755, 251] on span "Közzététel" at bounding box center [755, 251] width 50 height 11
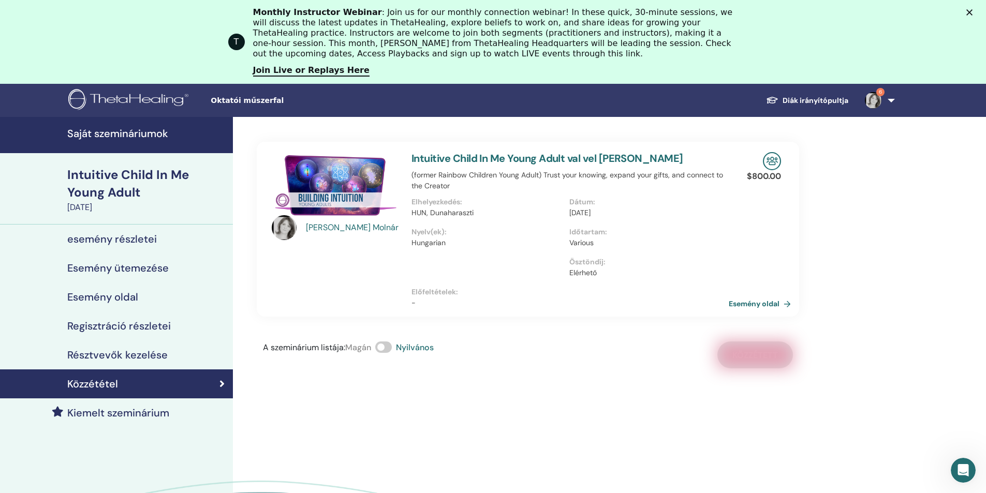
click at [762, 304] on link "Esemény oldal" at bounding box center [761, 304] width 66 height 16
click at [124, 239] on h4 "esemény részletei" at bounding box center [112, 239] width 90 height 12
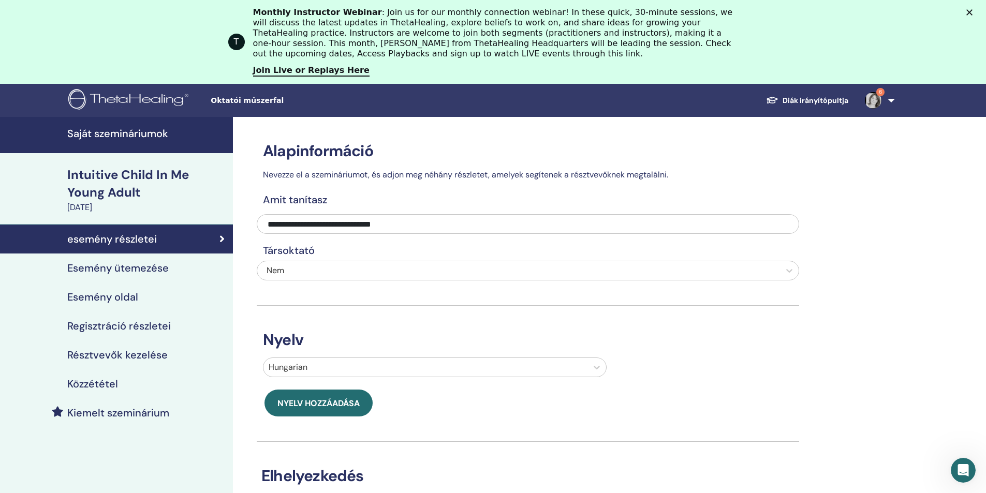
click at [130, 295] on h4 "Esemény oldal" at bounding box center [102, 297] width 71 height 12
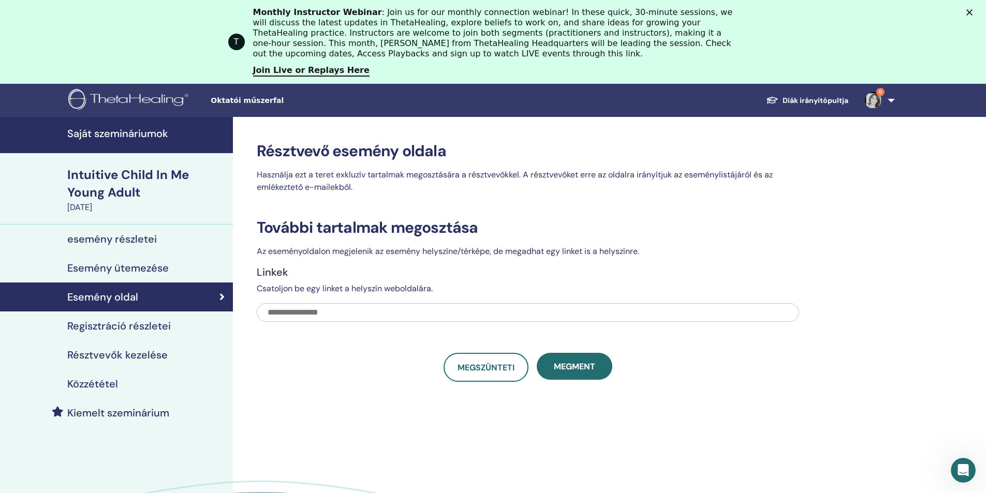
click at [317, 313] on input "text" at bounding box center [528, 312] width 542 height 19
click at [300, 316] on input "text" at bounding box center [528, 312] width 542 height 19
paste input "**********"
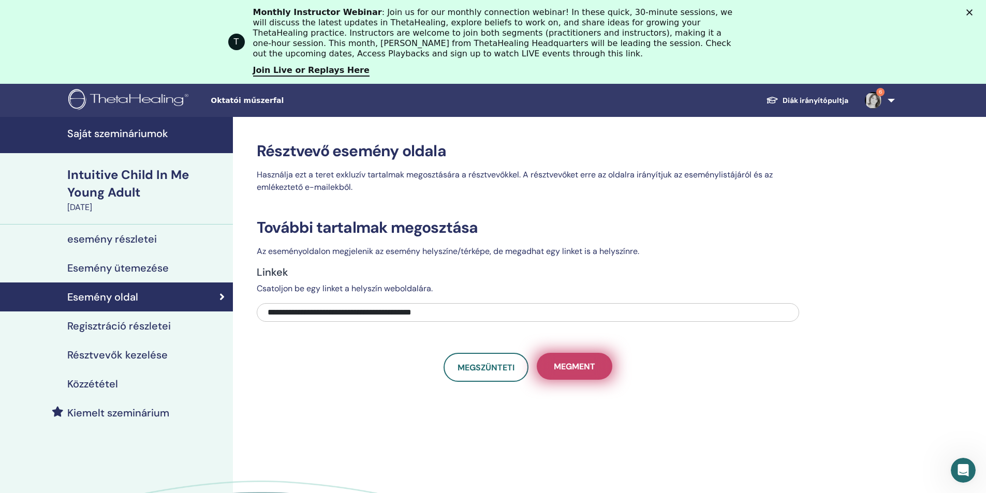
type input "**********"
click at [566, 367] on span "Megment" at bounding box center [574, 366] width 41 height 11
click at [148, 326] on h4 "Regisztráció részletei" at bounding box center [118, 326] width 103 height 12
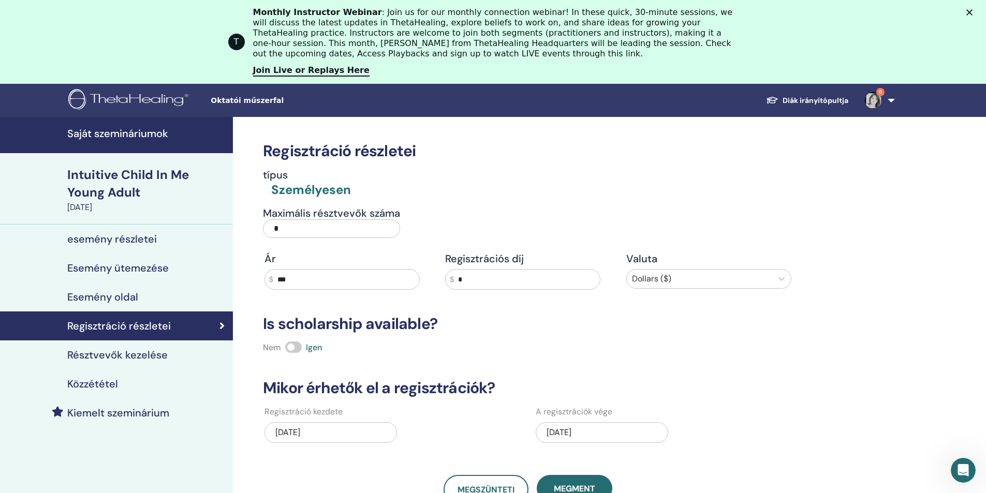
click at [308, 278] on input "***" at bounding box center [346, 280] width 146 height 20
click at [779, 279] on icon at bounding box center [781, 279] width 6 height 4
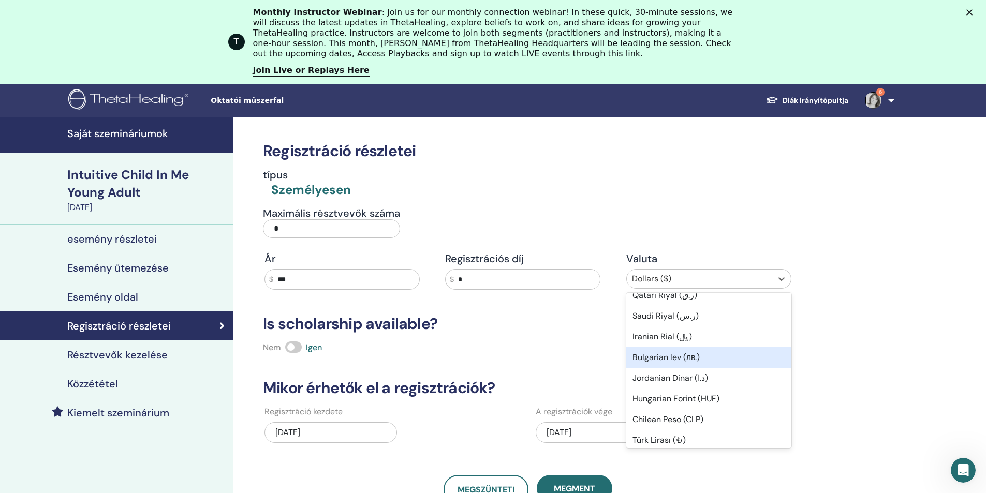
scroll to position [522, 0]
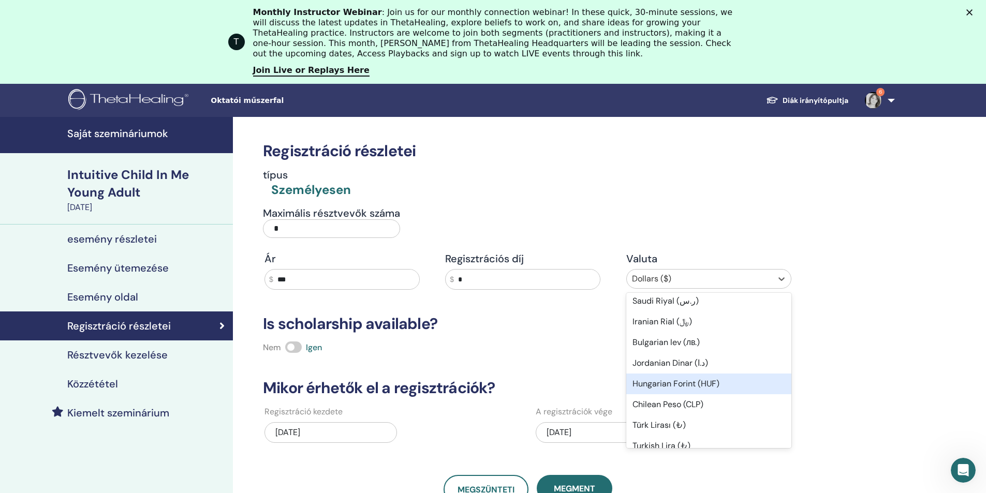
click at [661, 386] on div "Hungarian Forint (HUF)" at bounding box center [708, 384] width 165 height 21
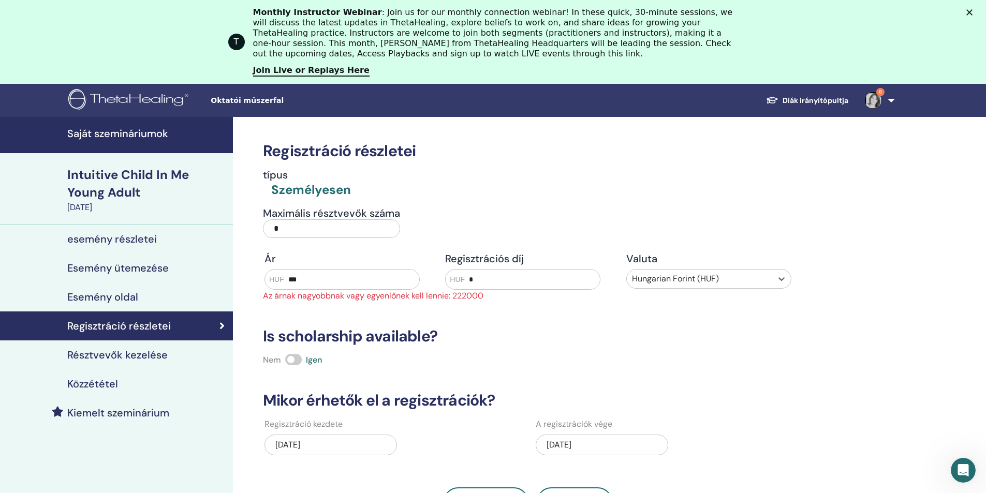
click at [318, 278] on input "***" at bounding box center [351, 280] width 135 height 20
type input "*"
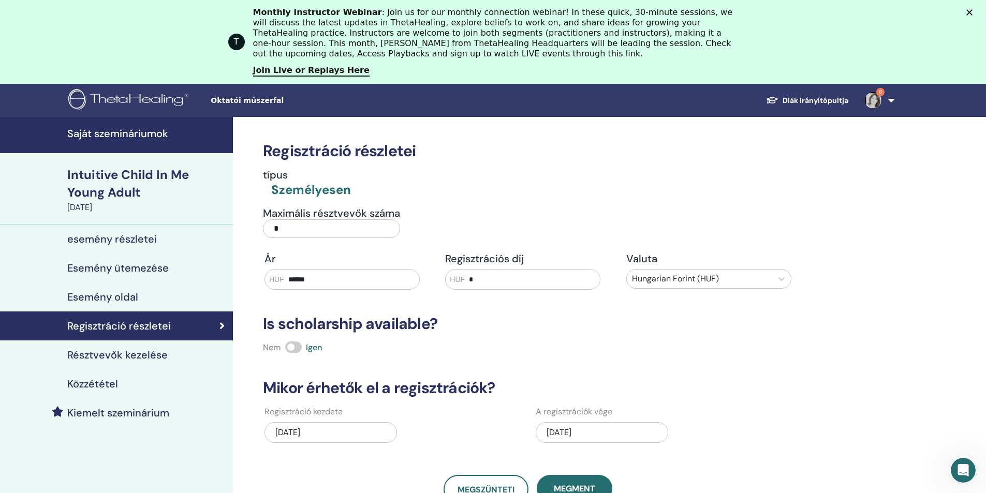
type input "******"
click at [485, 278] on input "*" at bounding box center [532, 280] width 135 height 20
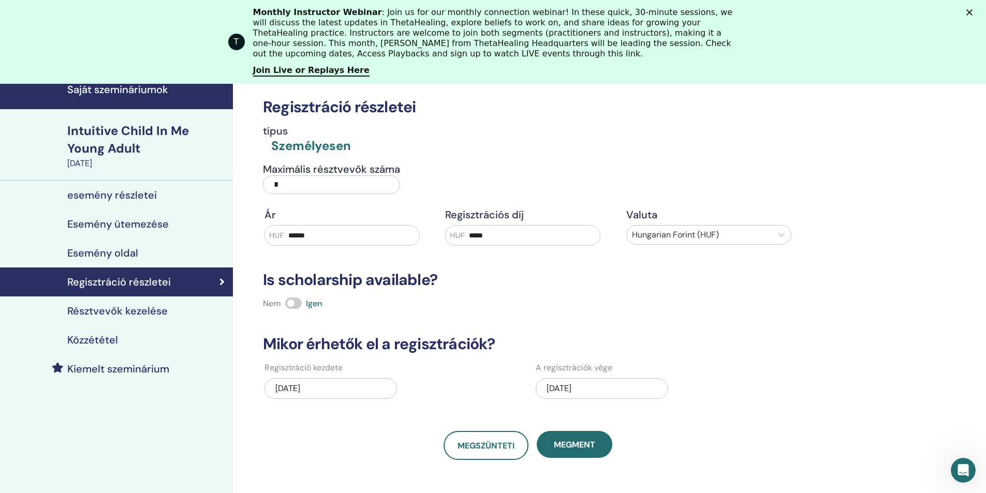
scroll to position [103, 0]
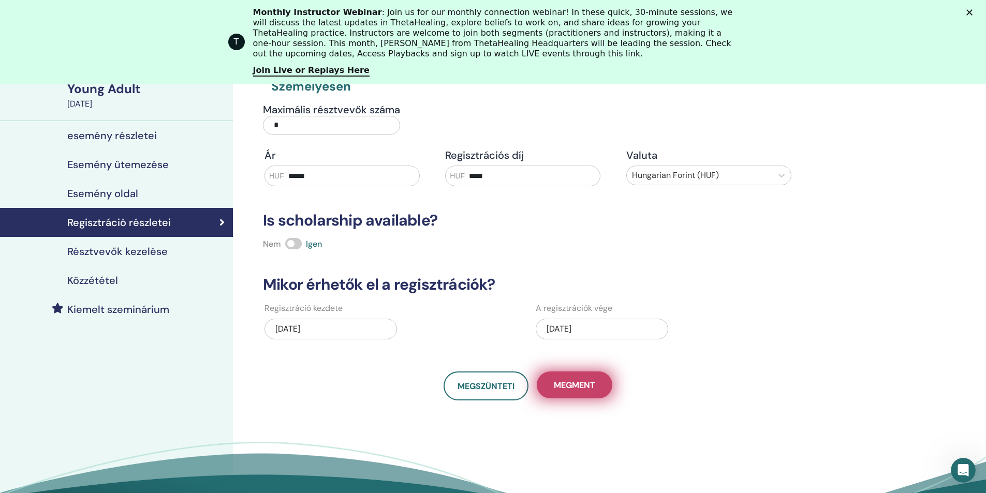
type input "*****"
click at [569, 384] on span "Megment" at bounding box center [574, 385] width 41 height 11
click at [80, 284] on h4 "Közzététel" at bounding box center [92, 280] width 51 height 12
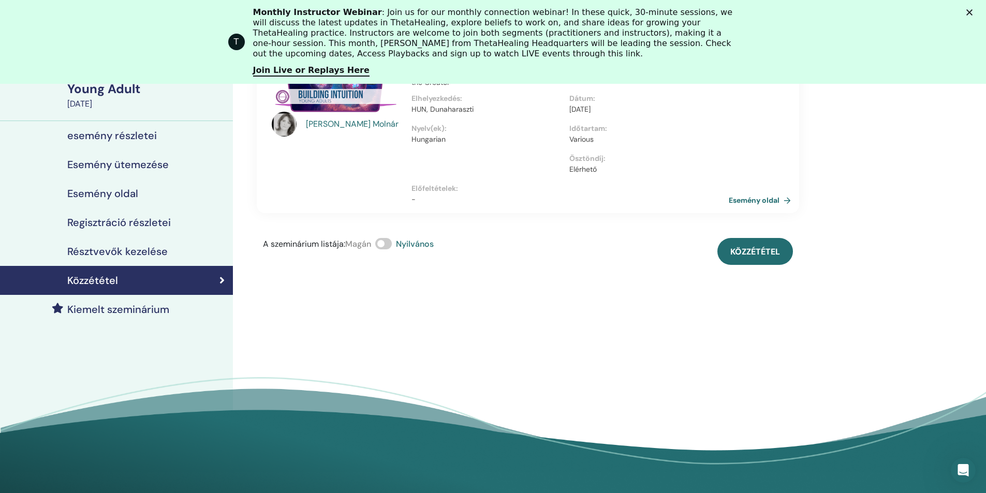
click at [767, 200] on link "Esemény oldal" at bounding box center [761, 200] width 66 height 16
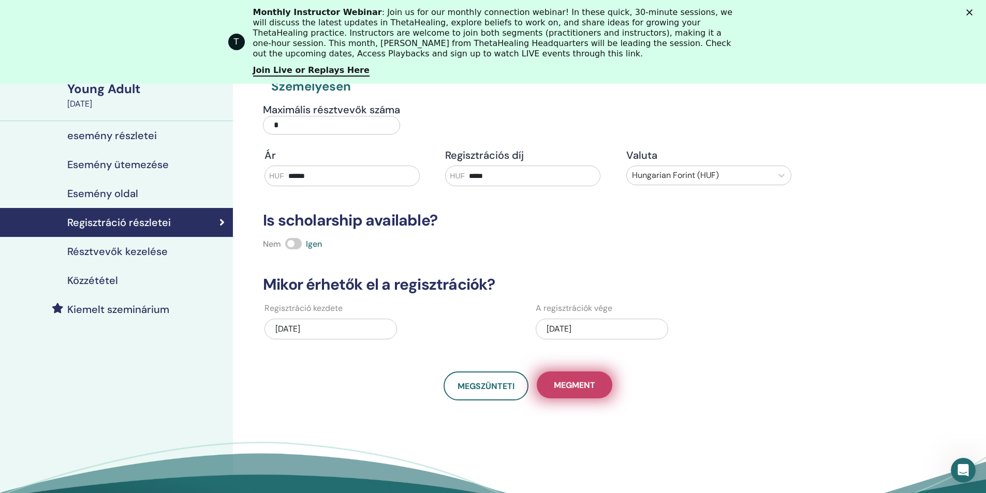
click at [588, 381] on span "Megment" at bounding box center [574, 385] width 41 height 11
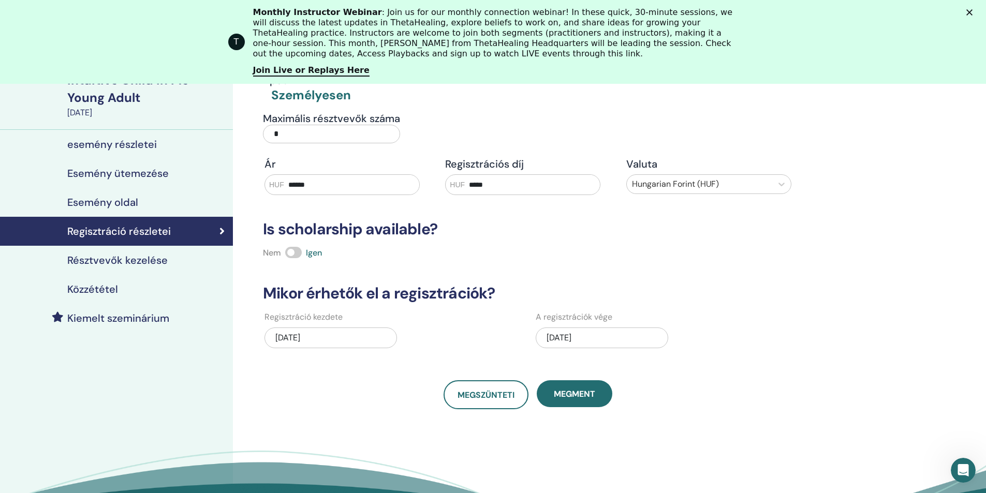
scroll to position [175, 0]
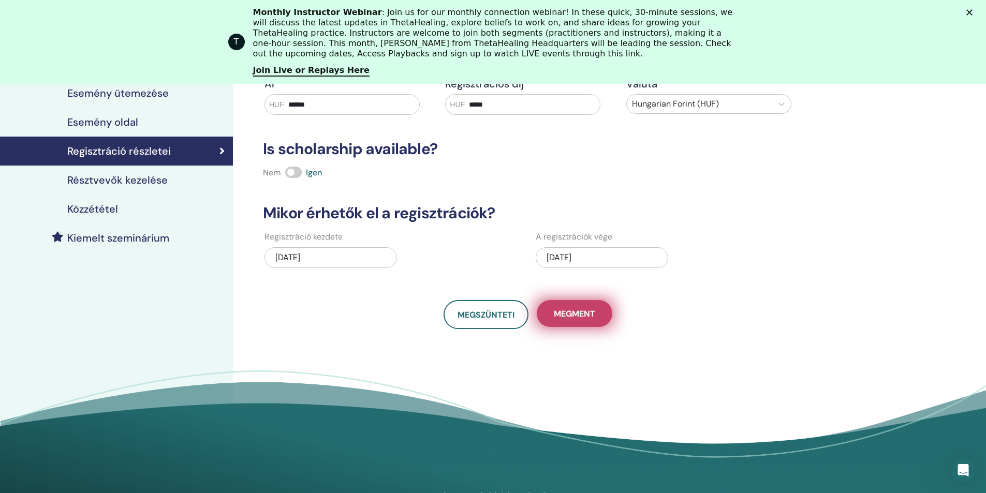
click at [578, 310] on span "Megment" at bounding box center [574, 313] width 41 height 11
click at [105, 211] on h4 "Közzététel" at bounding box center [92, 209] width 51 height 12
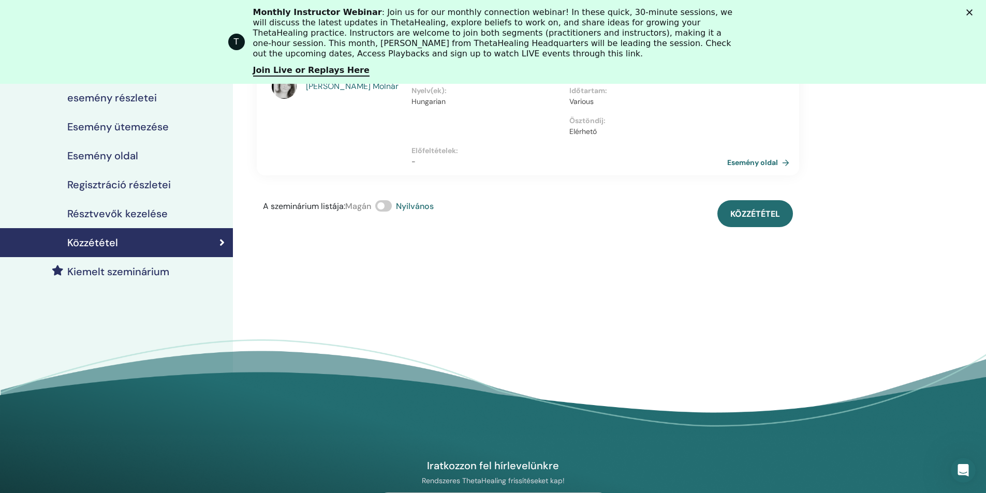
scroll to position [123, 0]
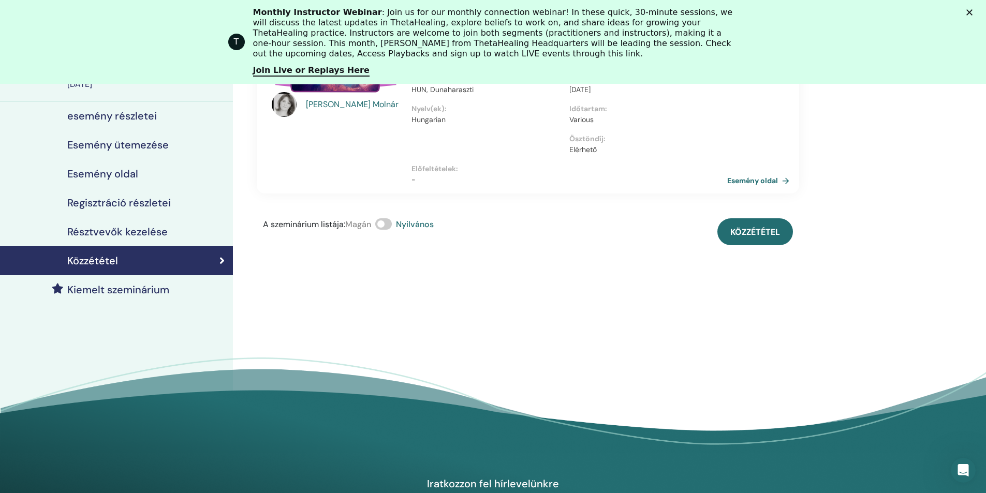
click at [133, 226] on h4 "Résztvevők kezelése" at bounding box center [117, 232] width 100 height 12
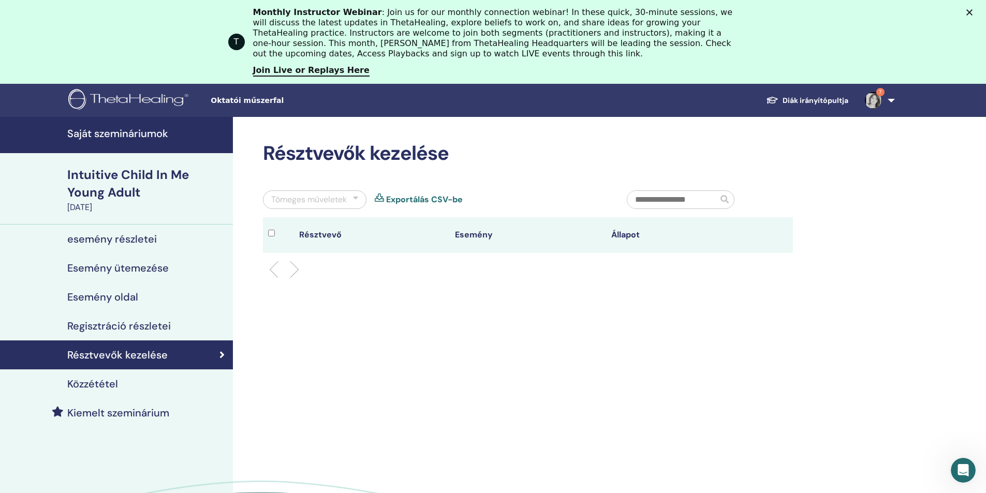
click at [167, 384] on div "Közzététel" at bounding box center [116, 384] width 216 height 12
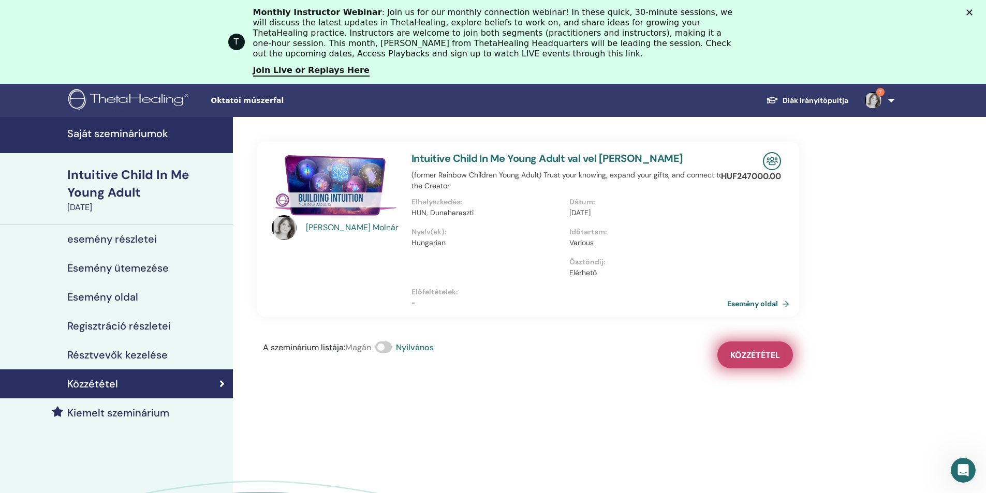
click at [758, 359] on span "Közzététel" at bounding box center [755, 355] width 50 height 11
click at [136, 298] on h4 "Esemény oldal" at bounding box center [102, 297] width 71 height 12
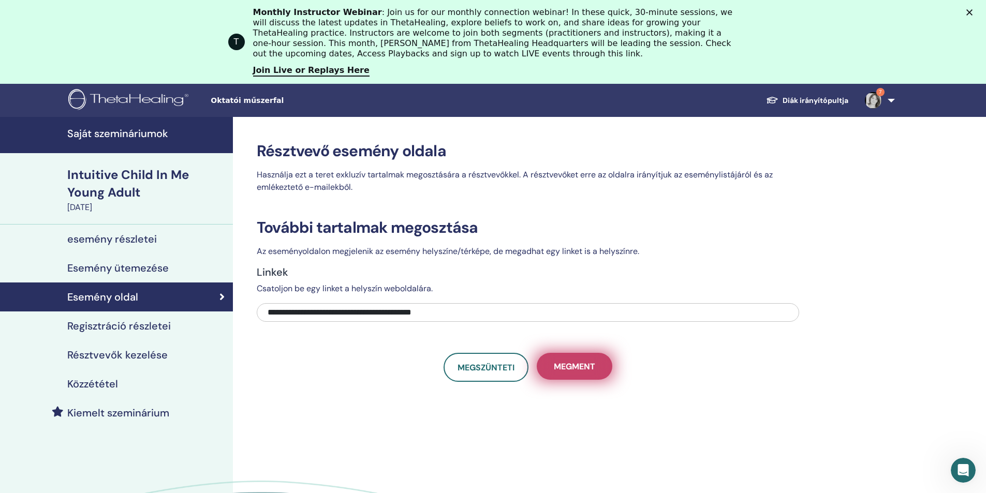
click at [583, 361] on span "Megment" at bounding box center [574, 366] width 41 height 11
click at [120, 323] on h4 "Regisztráció részletei" at bounding box center [118, 326] width 103 height 12
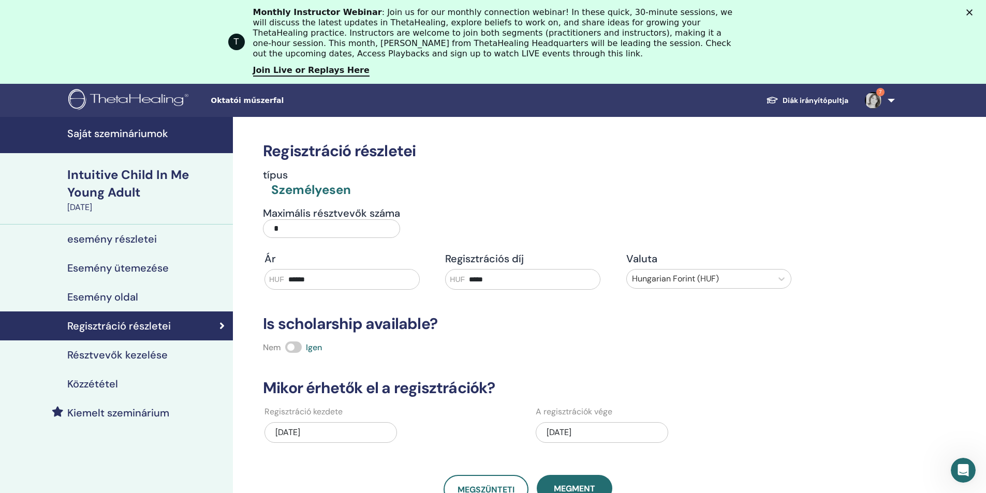
click at [493, 279] on input "*****" at bounding box center [532, 280] width 135 height 20
type input "*"
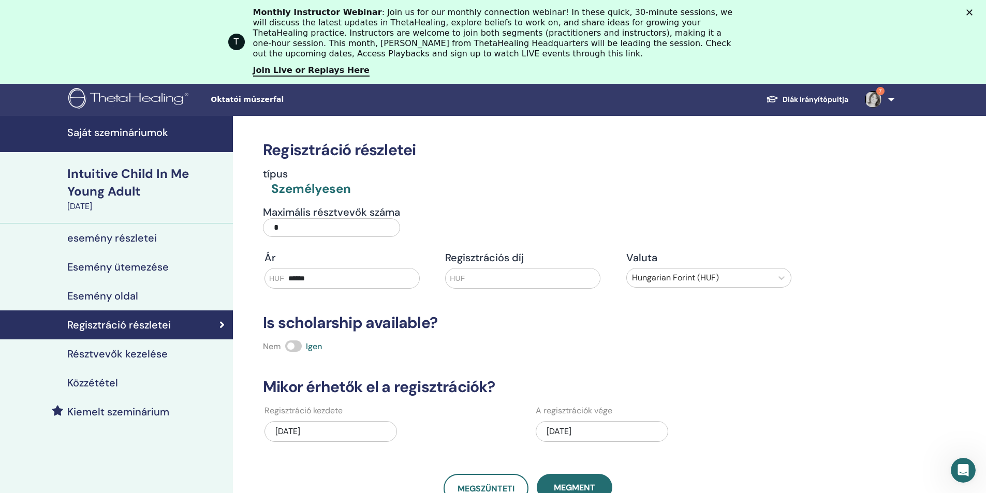
scroll to position [103, 0]
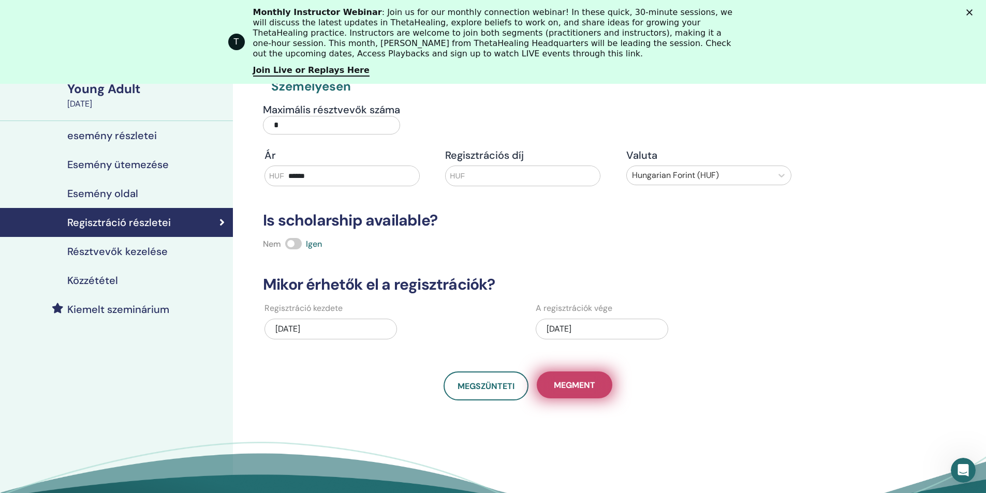
click at [571, 378] on button "Megment" at bounding box center [575, 384] width 76 height 27
click at [101, 277] on h4 "Közzététel" at bounding box center [92, 280] width 51 height 12
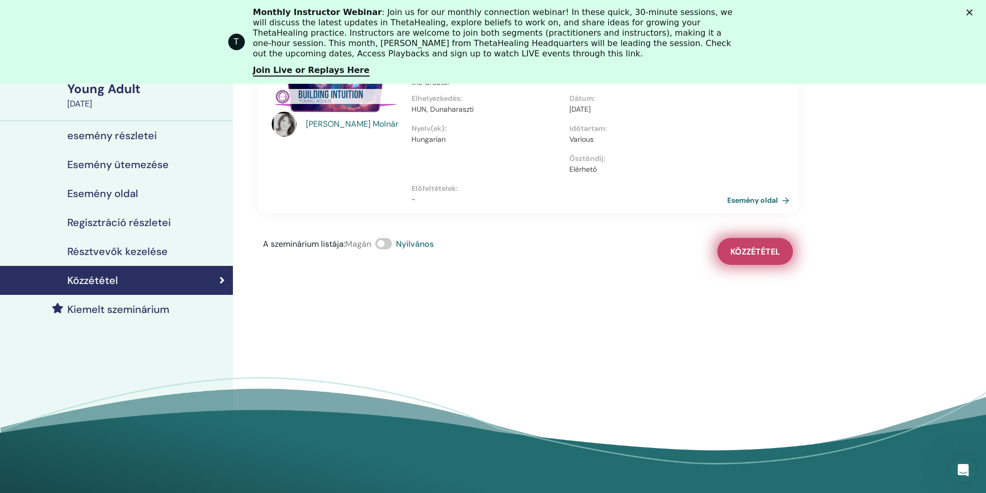
click at [757, 258] on button "Közzététel" at bounding box center [755, 251] width 76 height 27
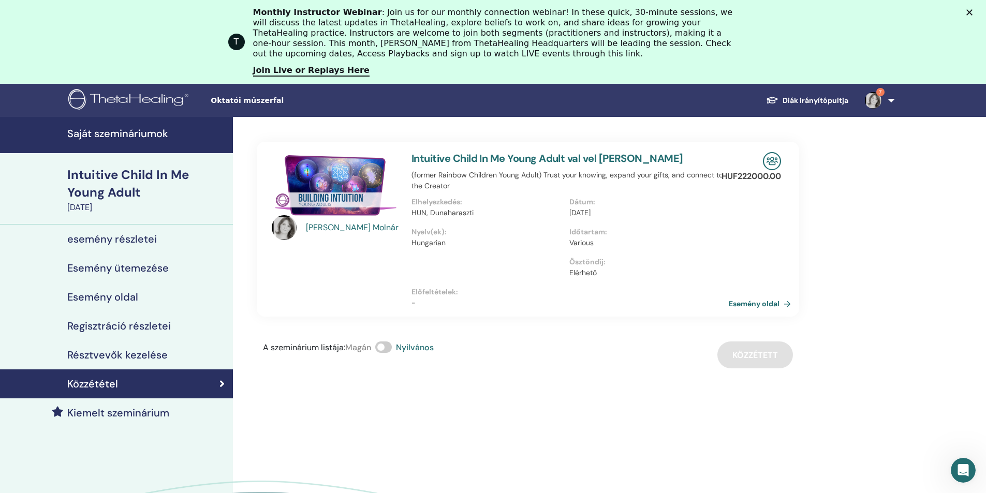
click at [760, 302] on link "Esemény oldal" at bounding box center [761, 304] width 66 height 16
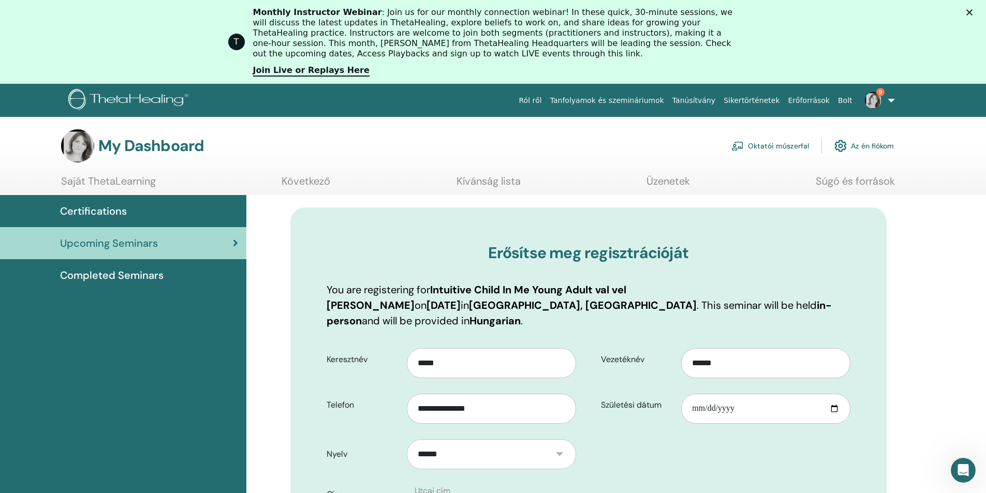
click at [98, 203] on link "Certifications" at bounding box center [123, 211] width 246 height 32
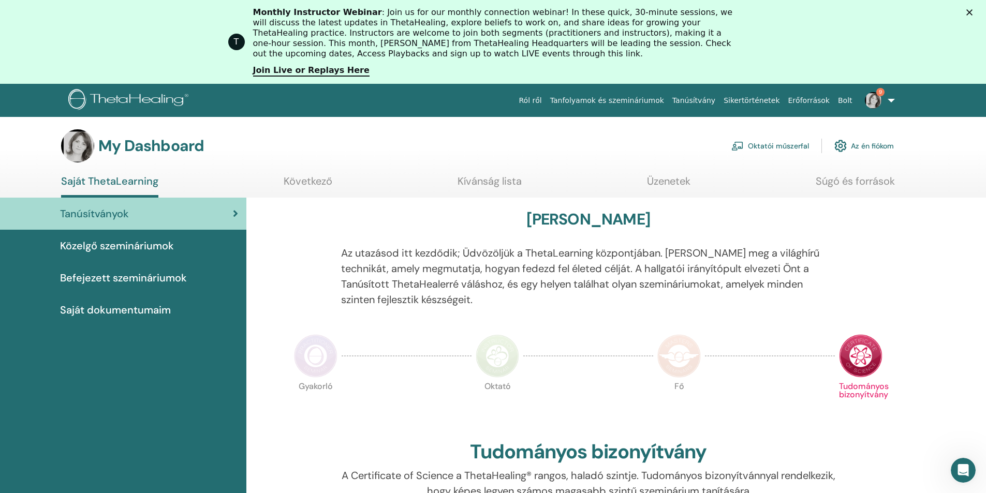
click at [627, 98] on link "Tanfolyamok és szemináriumok" at bounding box center [607, 100] width 122 height 19
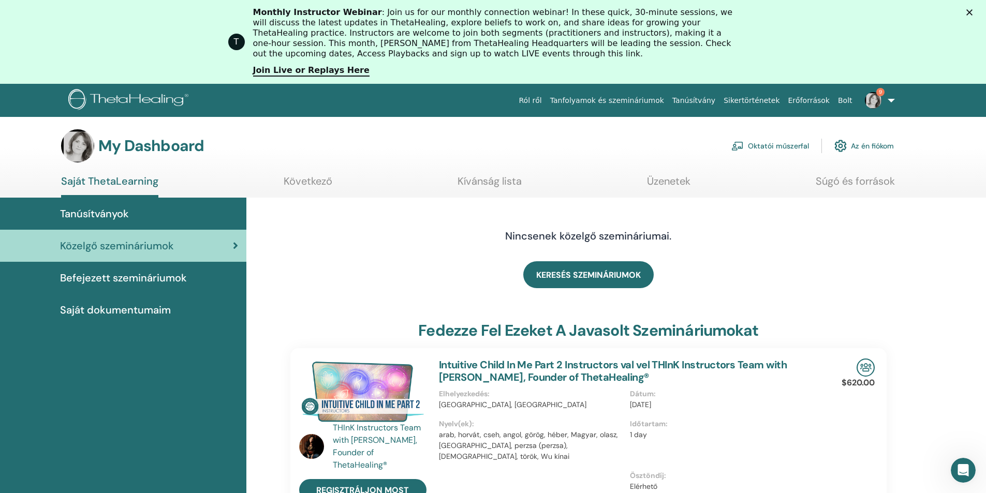
click at [74, 183] on link "Saját ThetaLearning" at bounding box center [109, 186] width 97 height 23
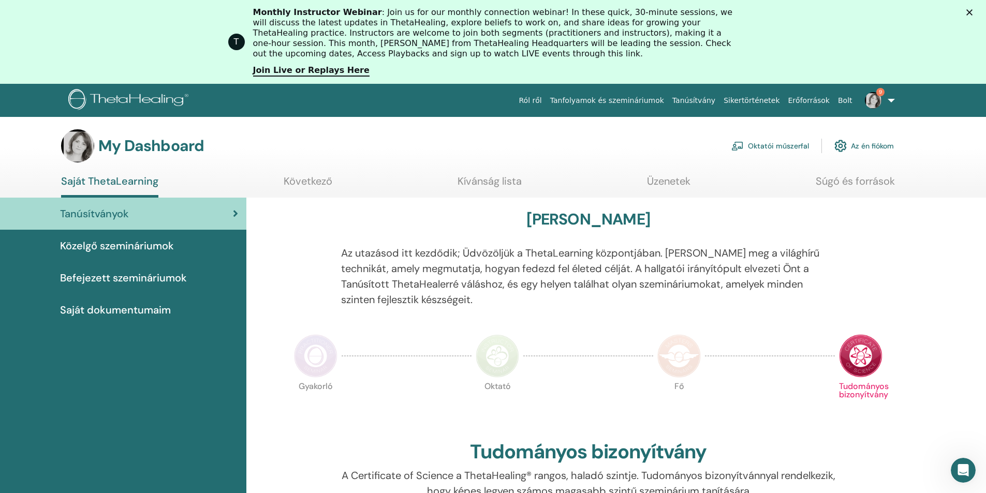
click at [799, 145] on link "Oktatói műszerfal" at bounding box center [770, 146] width 78 height 23
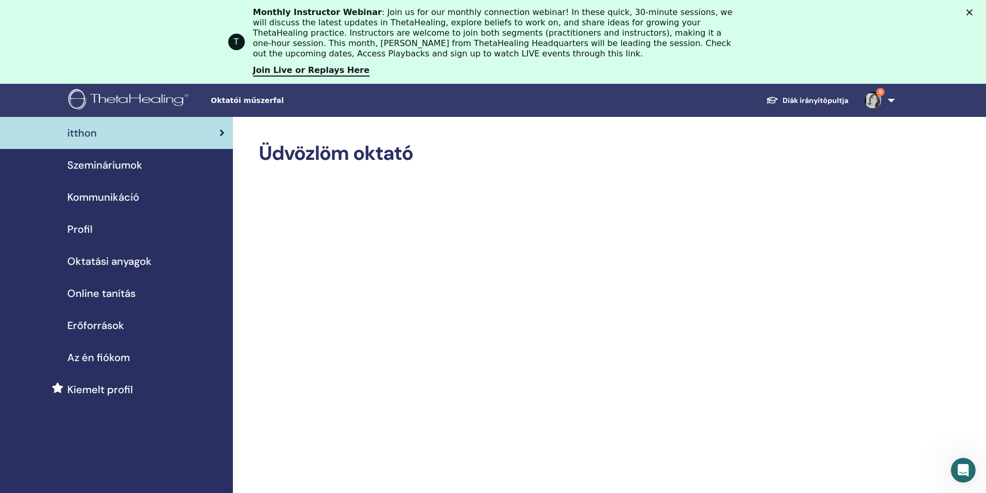
click at [105, 323] on span "Erőforrások" at bounding box center [95, 326] width 57 height 16
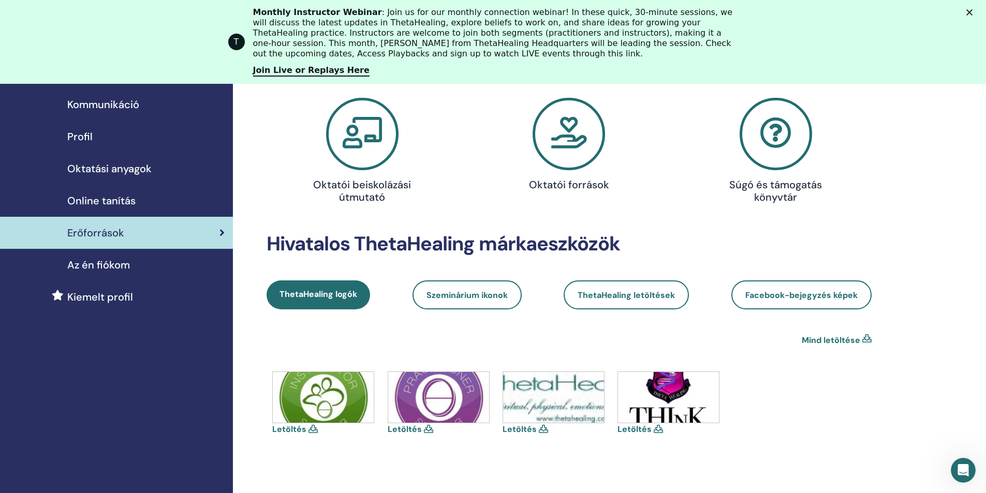
scroll to position [155, 0]
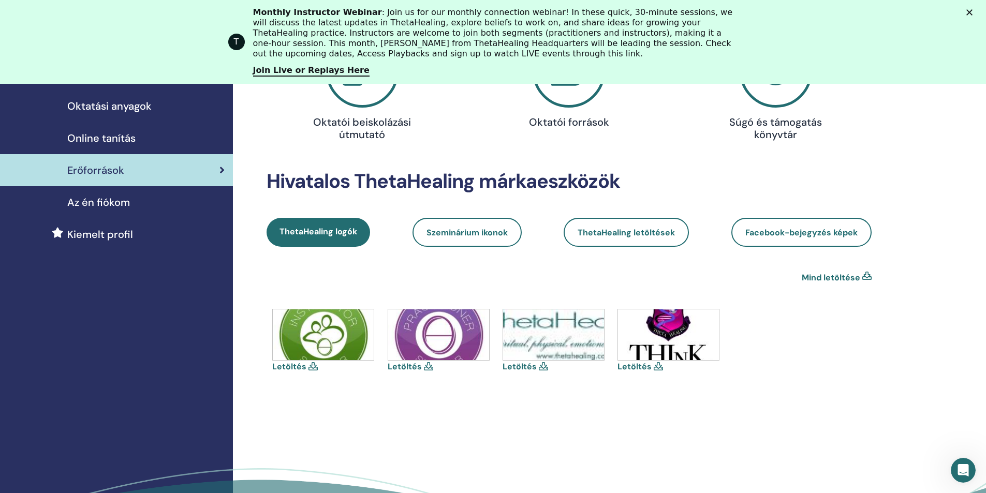
click at [312, 365] on icon at bounding box center [312, 366] width 9 height 8
click at [339, 332] on img at bounding box center [323, 334] width 101 height 51
click at [677, 336] on img at bounding box center [668, 334] width 101 height 51
click at [657, 366] on icon at bounding box center [657, 366] width 9 height 8
click at [870, 275] on icon at bounding box center [866, 278] width 9 height 12
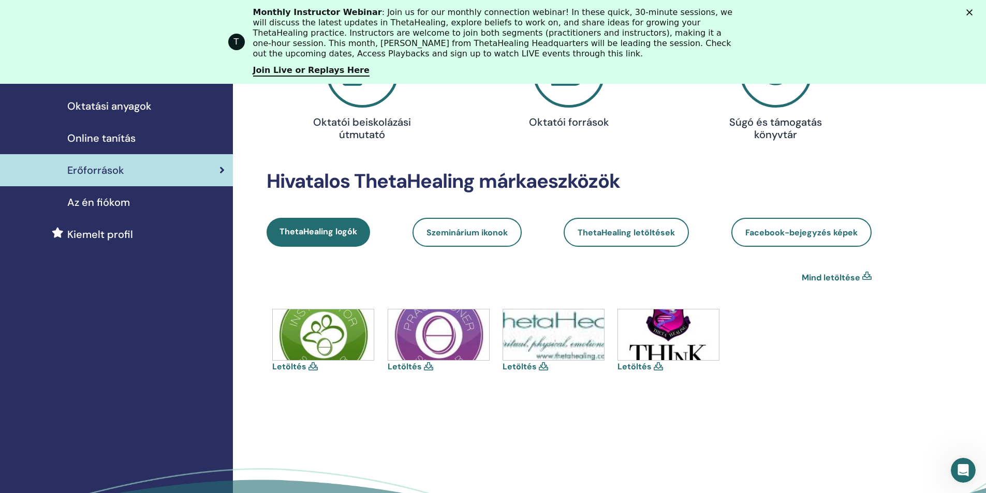
click at [867, 277] on icon at bounding box center [866, 278] width 9 height 12
click at [867, 272] on icon at bounding box center [866, 278] width 9 height 12
click at [862, 275] on icon at bounding box center [866, 278] width 9 height 12
click at [798, 241] on link "Facebook-bejegyzés képek" at bounding box center [801, 232] width 140 height 29
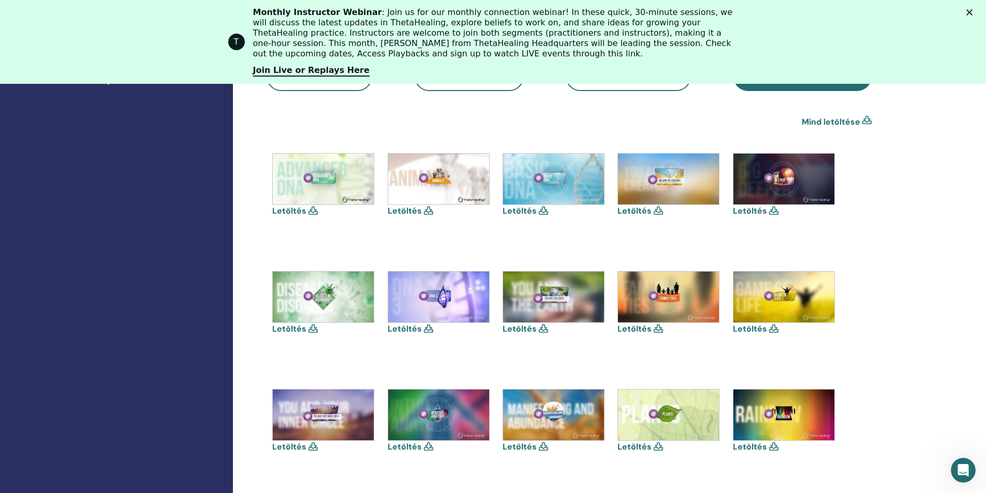
scroll to position [310, 0]
click at [654, 212] on icon at bounding box center [657, 211] width 9 height 8
click at [655, 212] on icon at bounding box center [657, 211] width 9 height 8
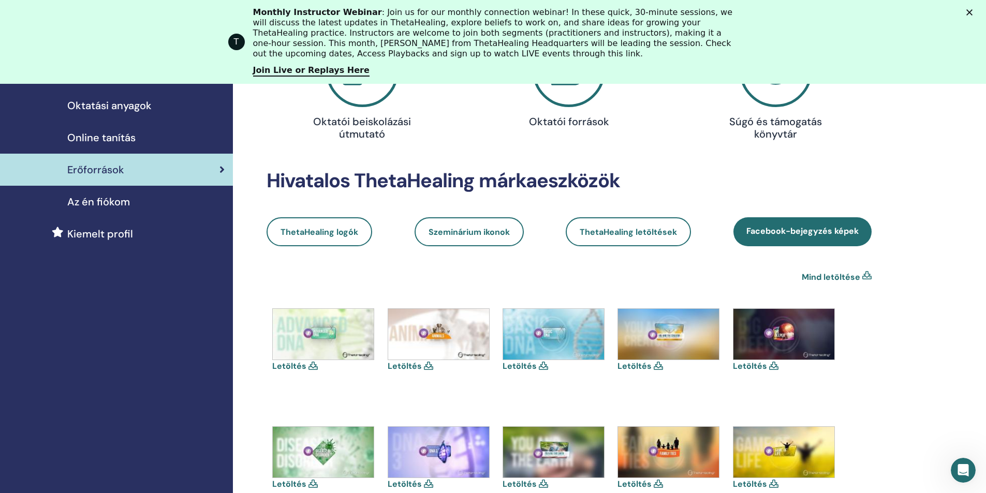
scroll to position [155, 0]
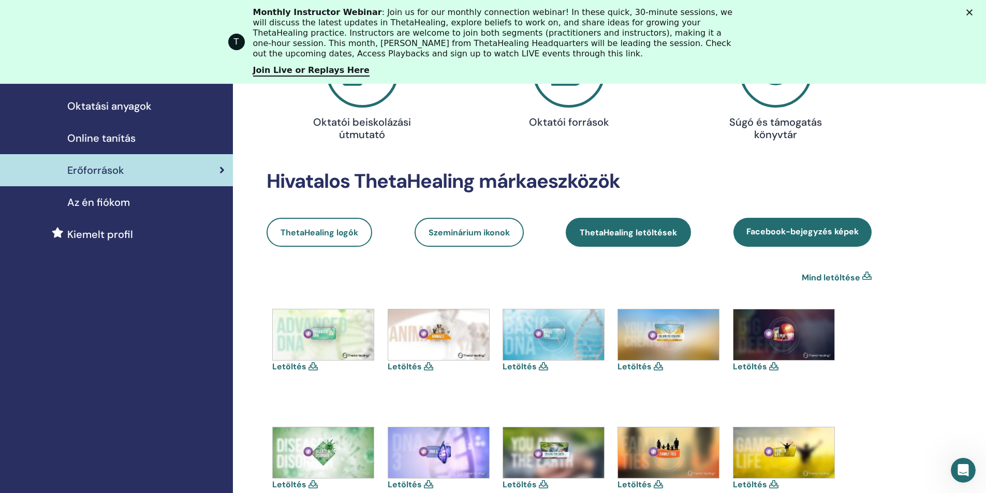
click at [626, 227] on span "ThetaHealing letöltések" at bounding box center [627, 232] width 97 height 11
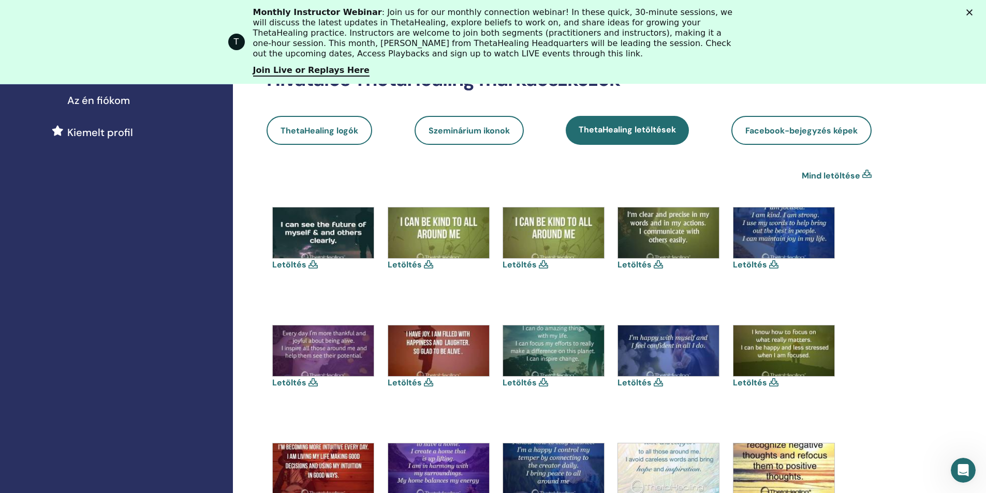
scroll to position [155, 0]
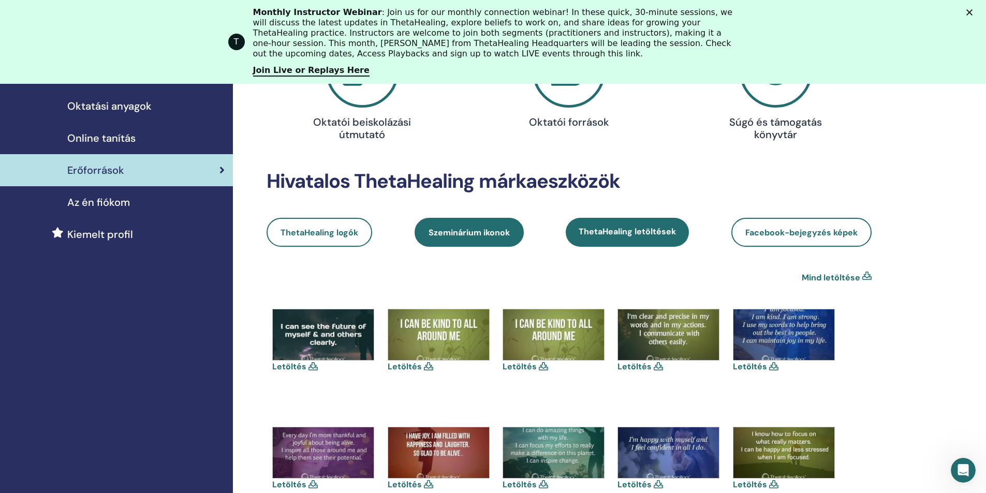
click at [476, 226] on link "Szeminárium ikonok" at bounding box center [468, 232] width 109 height 29
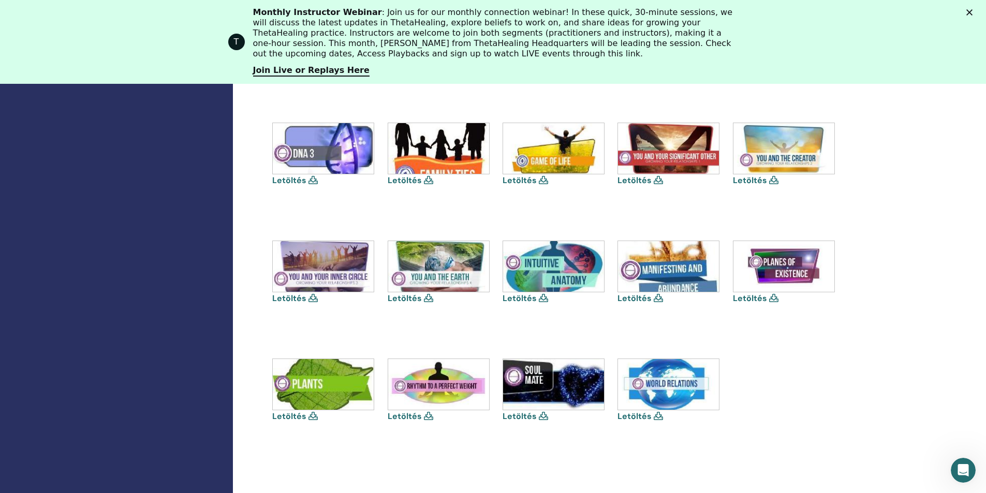
scroll to position [517, 0]
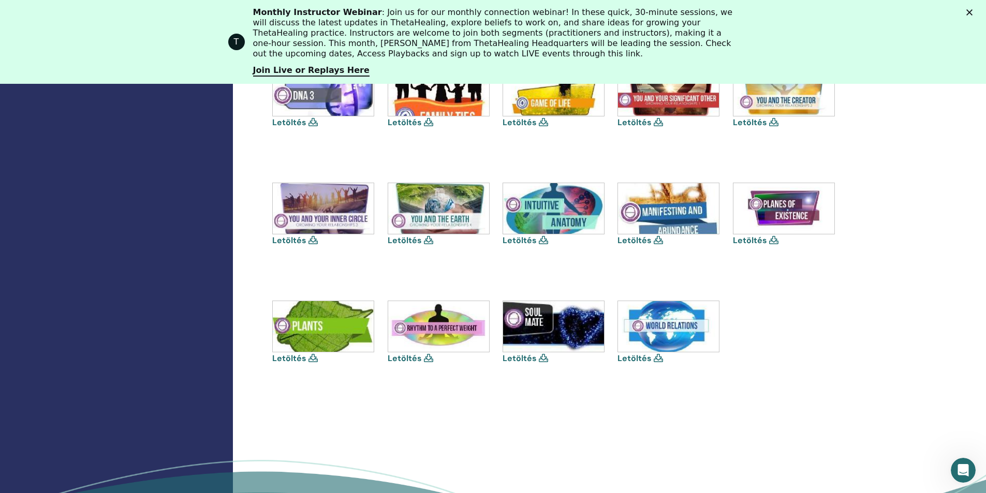
click at [553, 311] on img at bounding box center [553, 326] width 101 height 51
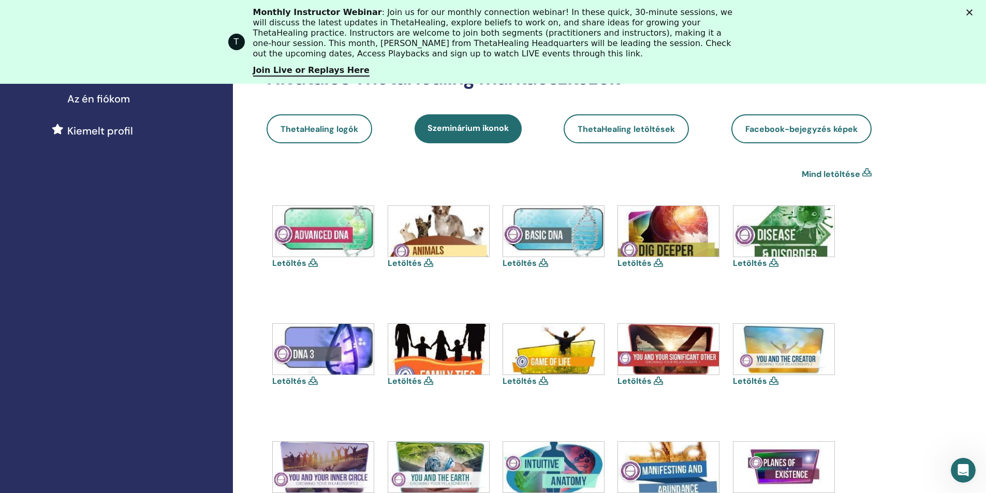
scroll to position [103, 0]
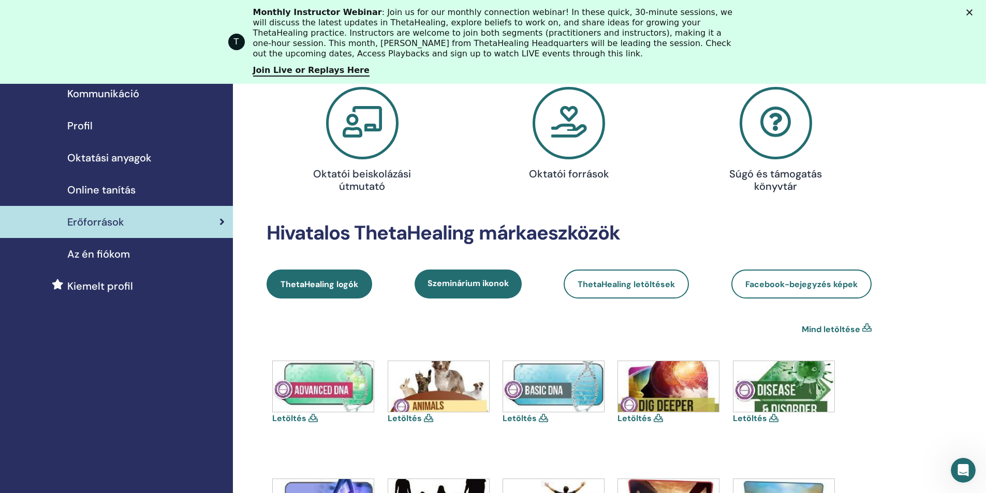
click at [317, 284] on span "ThetaHealing logók" at bounding box center [319, 284] width 78 height 11
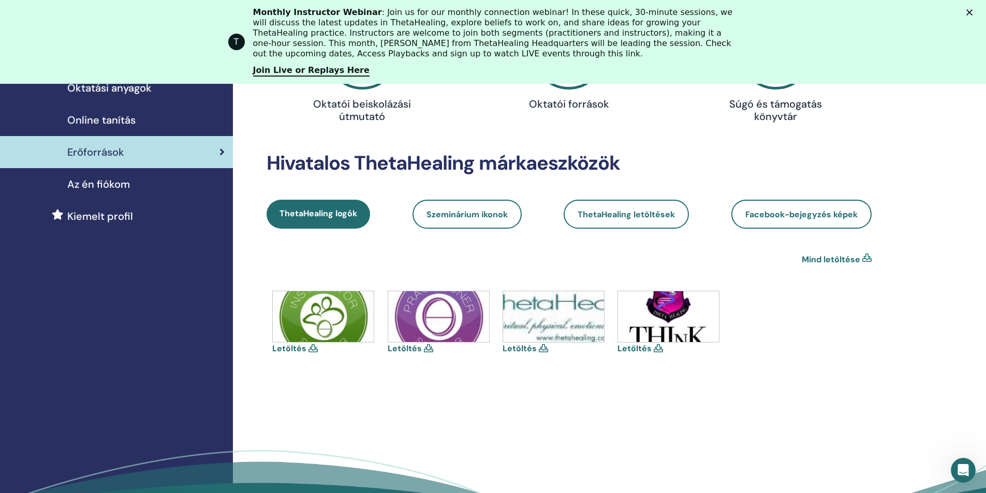
scroll to position [207, 0]
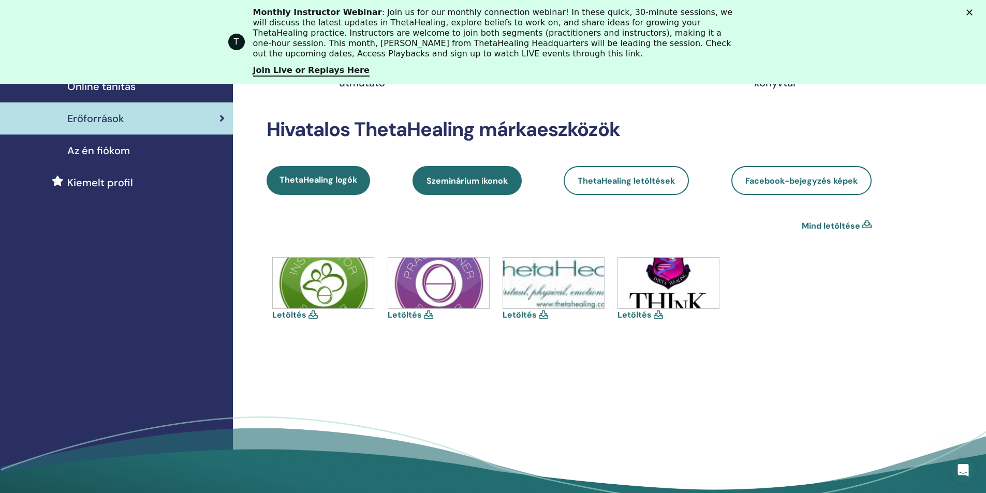
click at [481, 176] on span "Szeminárium ikonok" at bounding box center [466, 180] width 81 height 11
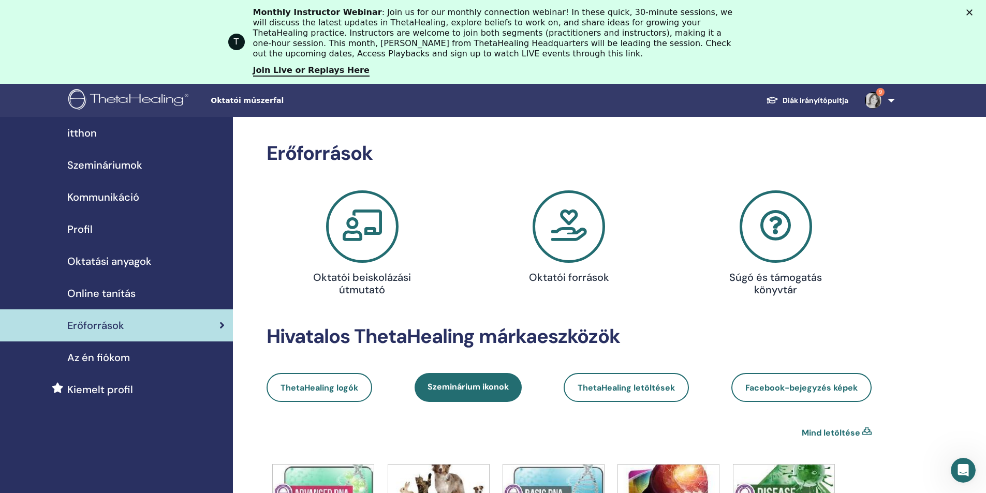
scroll to position [103, 0]
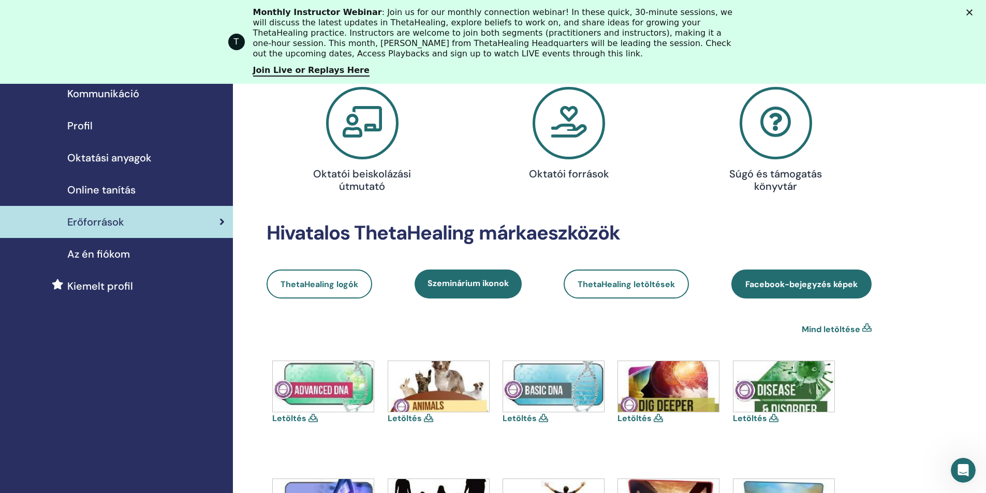
click at [795, 275] on link "Facebook-bejegyzés képek" at bounding box center [801, 284] width 140 height 29
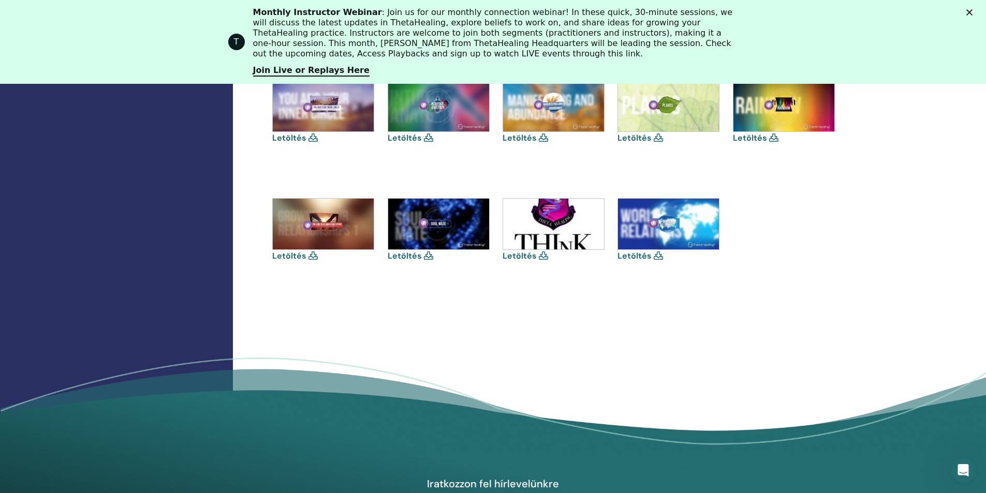
scroll to position [621, 0]
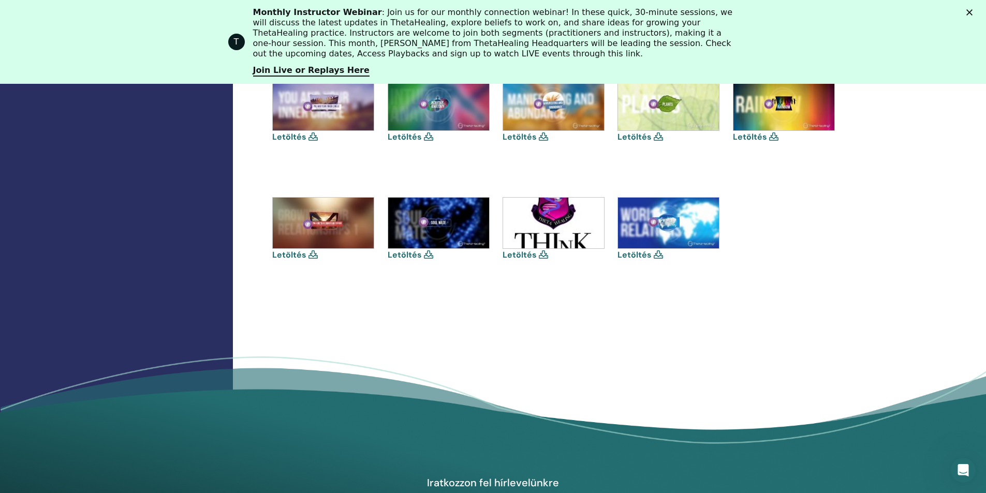
click at [656, 254] on icon at bounding box center [657, 254] width 9 height 8
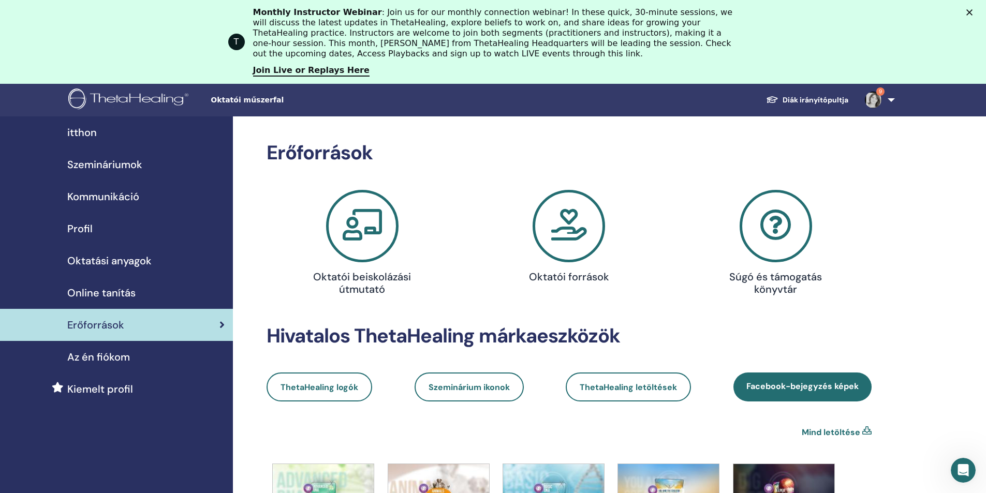
scroll to position [0, 0]
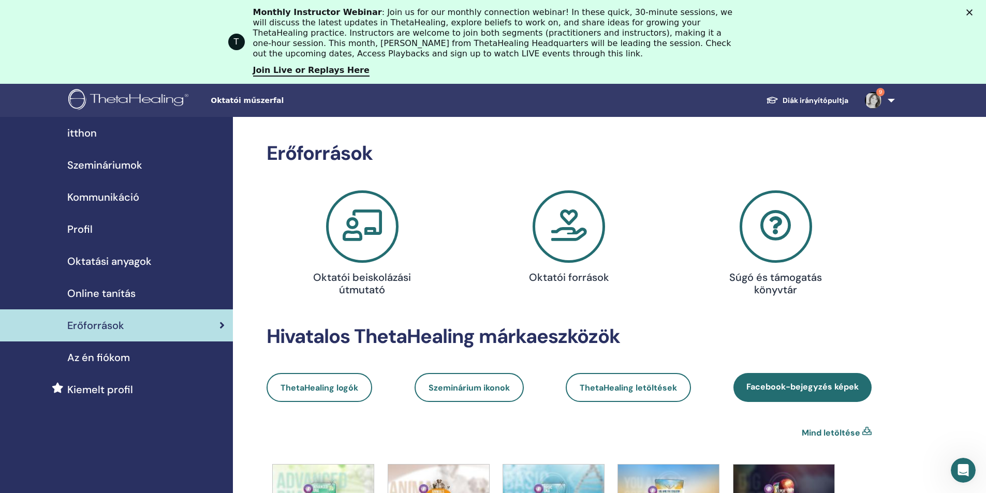
click at [359, 224] on icon at bounding box center [362, 226] width 72 height 72
click at [568, 143] on h2 "Erőforrások" at bounding box center [568, 154] width 605 height 24
click at [565, 216] on icon at bounding box center [568, 226] width 72 height 72
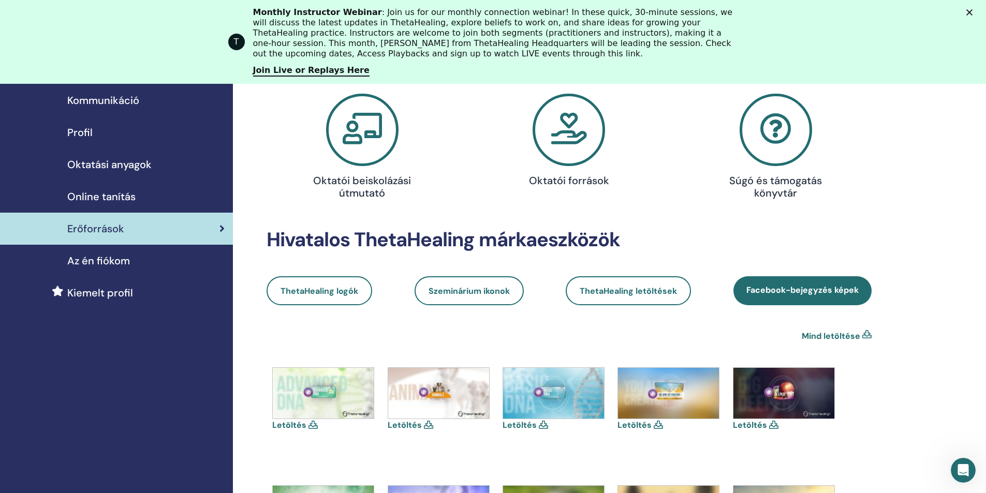
scroll to position [103, 0]
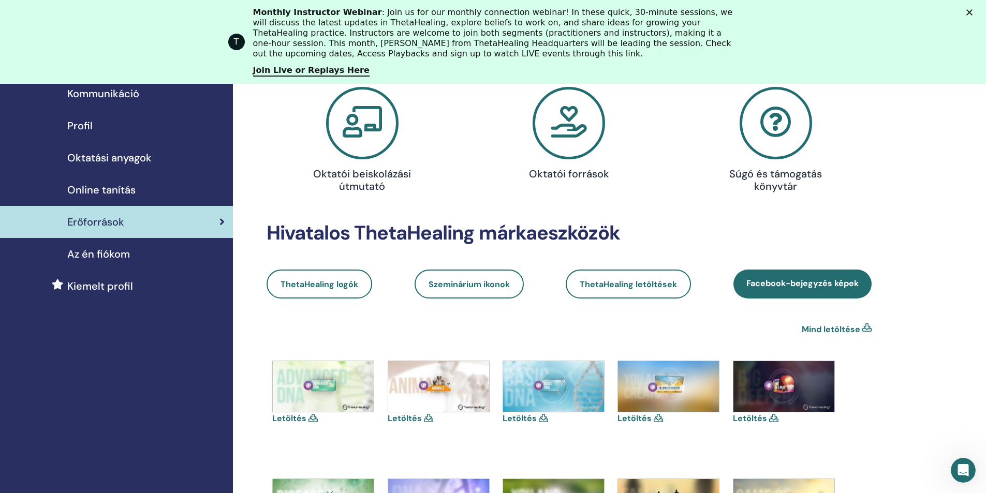
click at [87, 249] on span "Az én fiókom" at bounding box center [98, 254] width 63 height 16
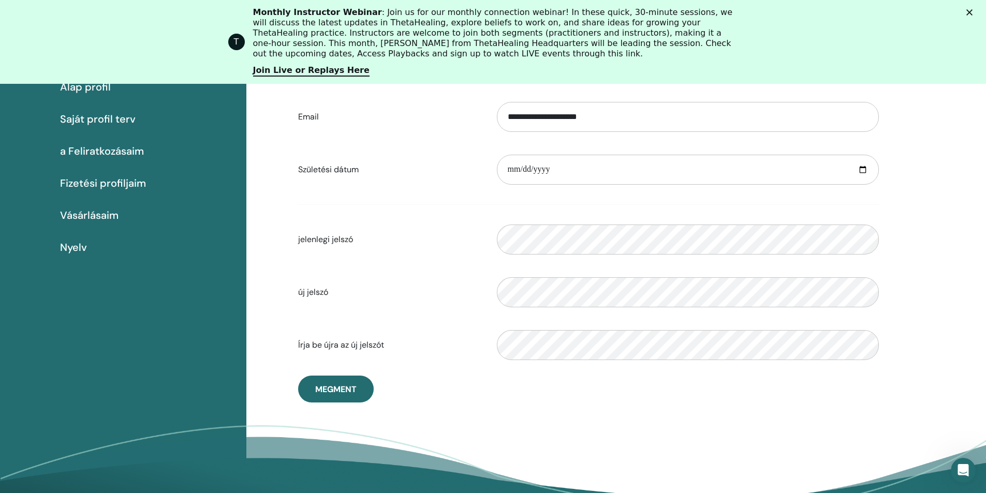
scroll to position [178, 0]
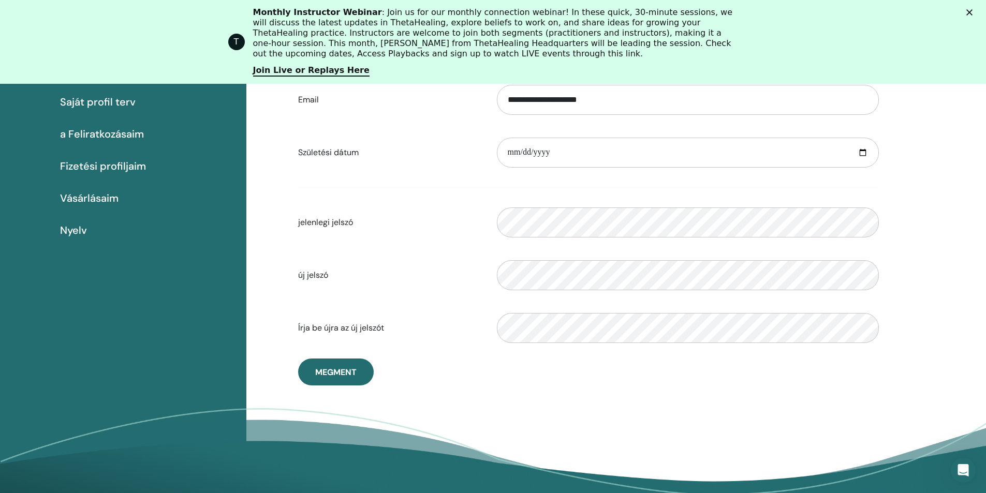
drag, startPoint x: 327, startPoint y: 377, endPoint x: 339, endPoint y: 344, distance: 35.2
click at [327, 377] on span "Megment" at bounding box center [335, 372] width 41 height 11
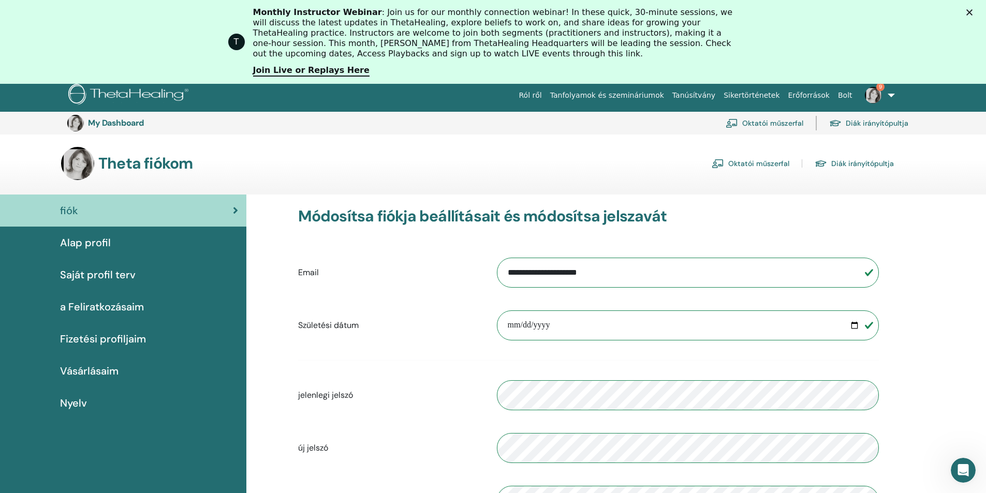
scroll to position [0, 0]
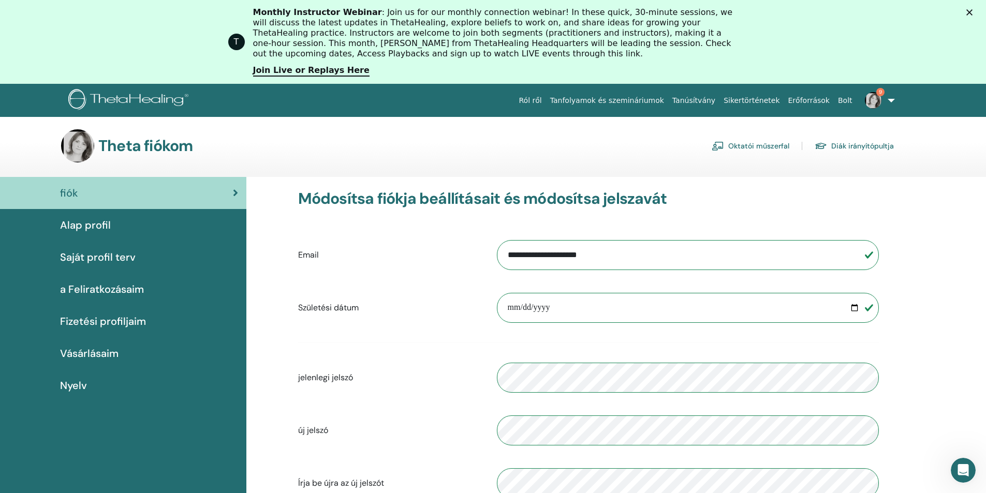
click at [873, 143] on link "Diák irányítópultja" at bounding box center [853, 146] width 79 height 17
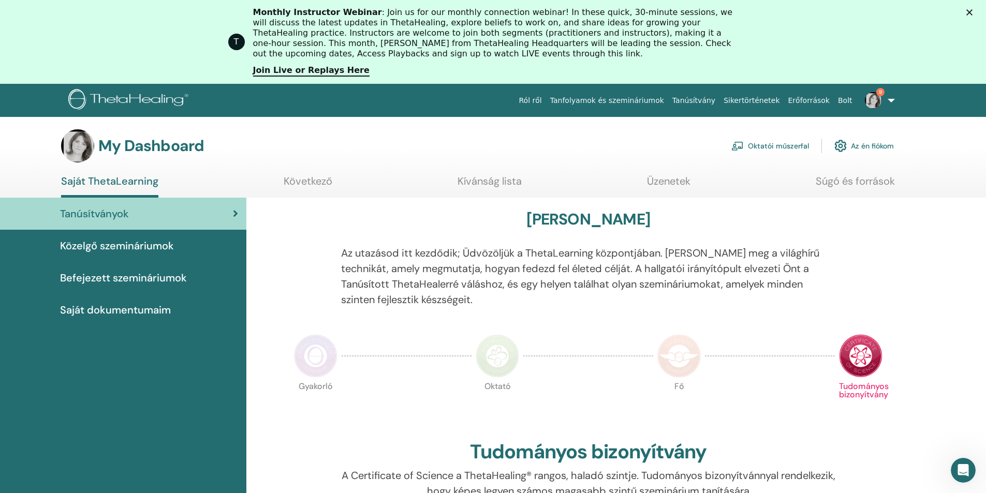
click at [766, 144] on link "Oktatói műszerfal" at bounding box center [770, 146] width 78 height 23
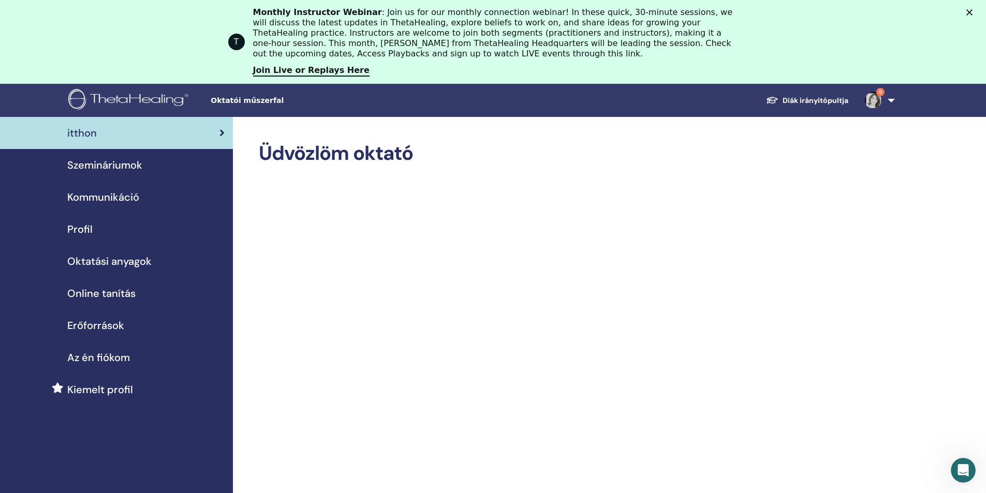
click at [93, 194] on span "Kommunikáció" at bounding box center [103, 197] width 72 height 16
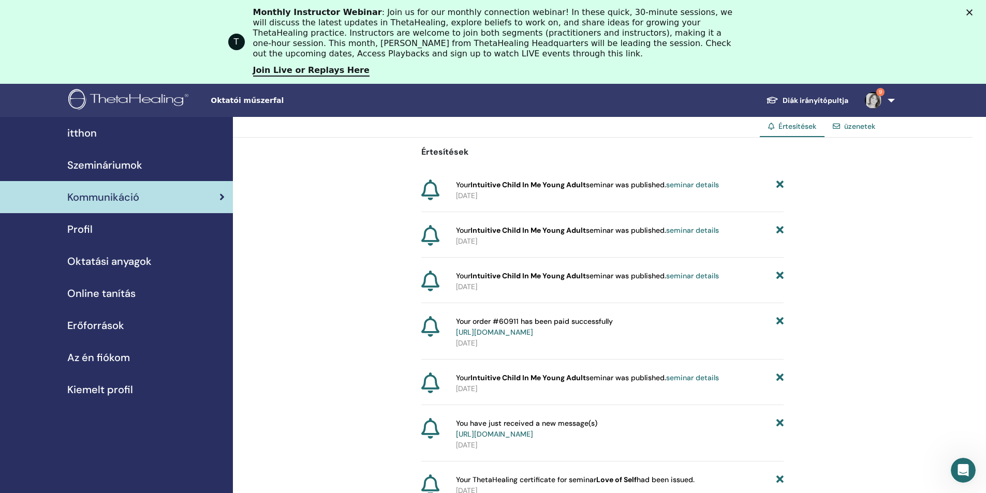
click at [92, 228] on div "Profil" at bounding box center [116, 229] width 216 height 16
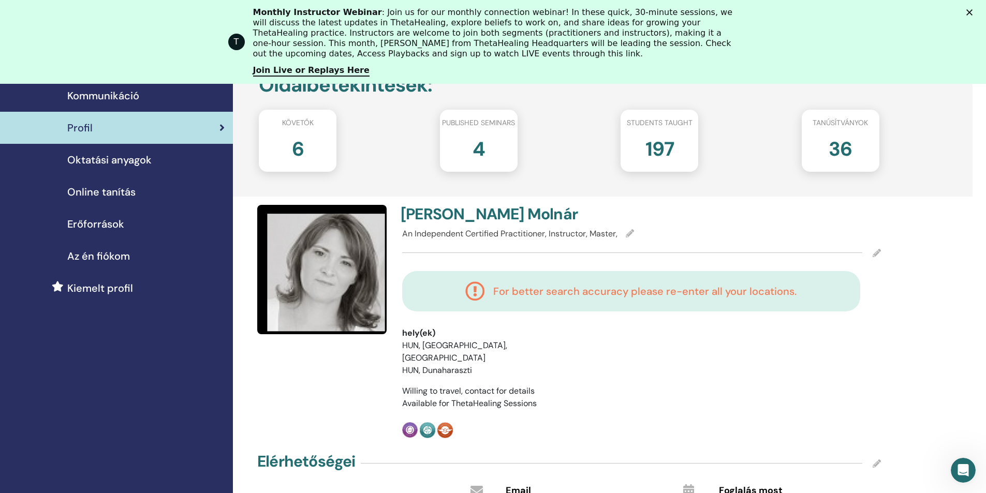
scroll to position [103, 0]
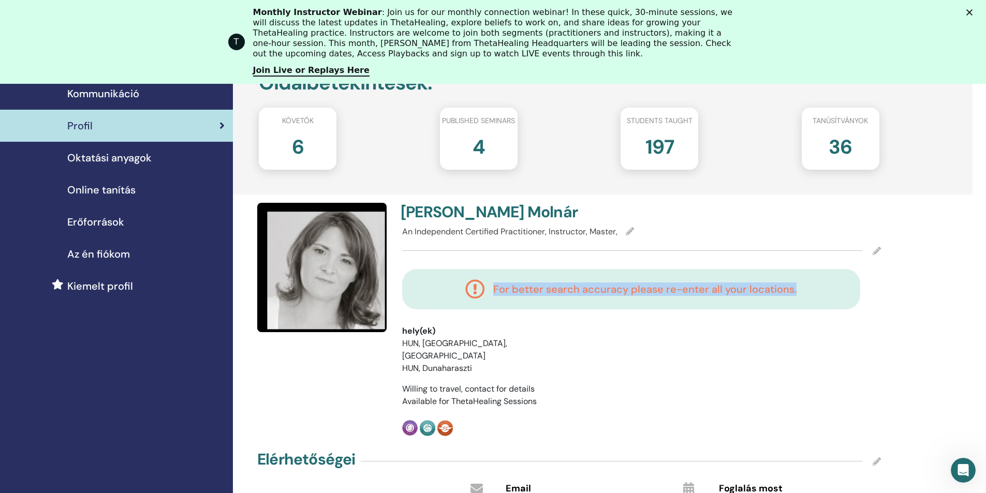
drag, startPoint x: 802, startPoint y: 288, endPoint x: 495, endPoint y: 295, distance: 307.4
click at [495, 295] on div "For better search accuracy please re-enter all your locations." at bounding box center [630, 289] width 437 height 20
copy h4 "For better search accuracy please re-enter all your locations."
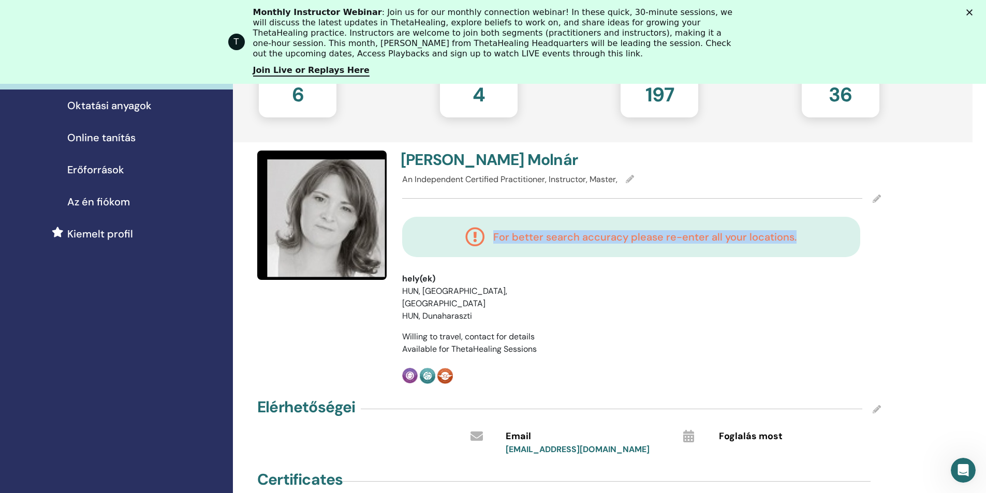
scroll to position [52, 0]
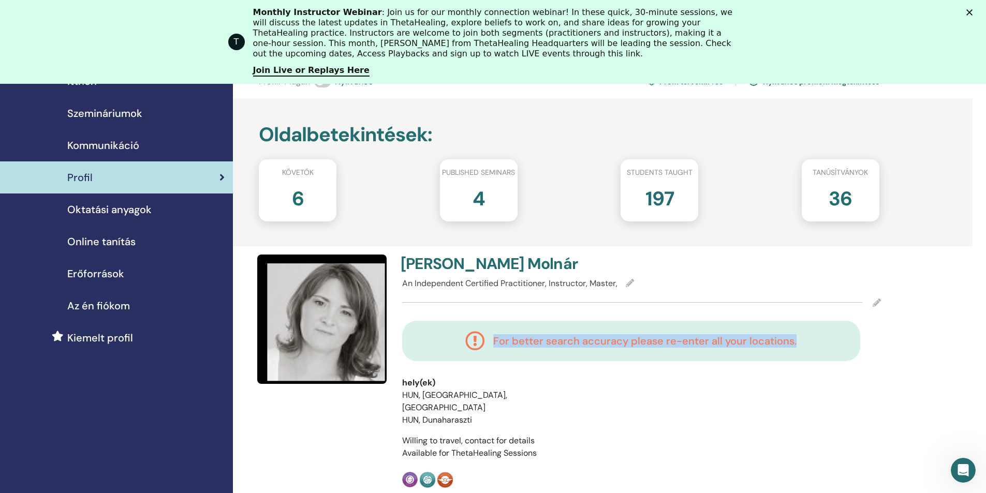
click at [92, 208] on span "Oktatási anyagok" at bounding box center [109, 210] width 84 height 16
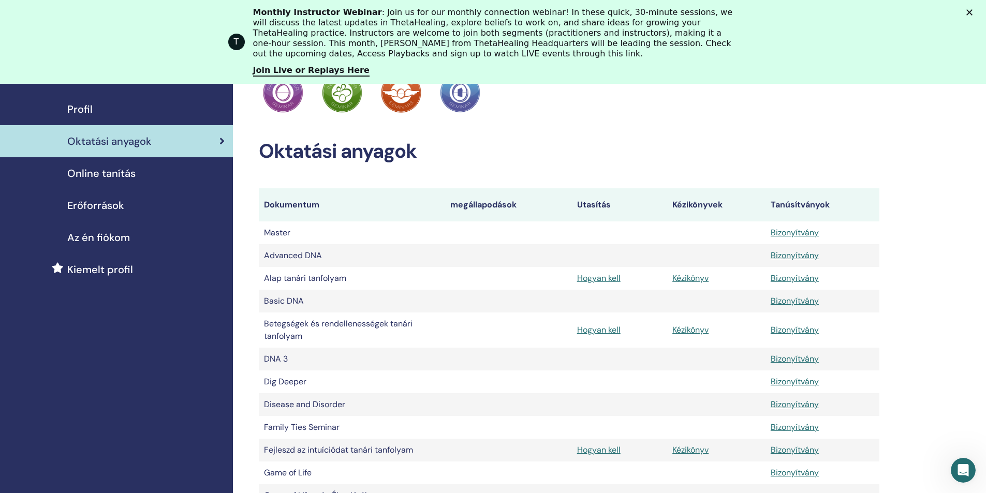
scroll to position [52, 0]
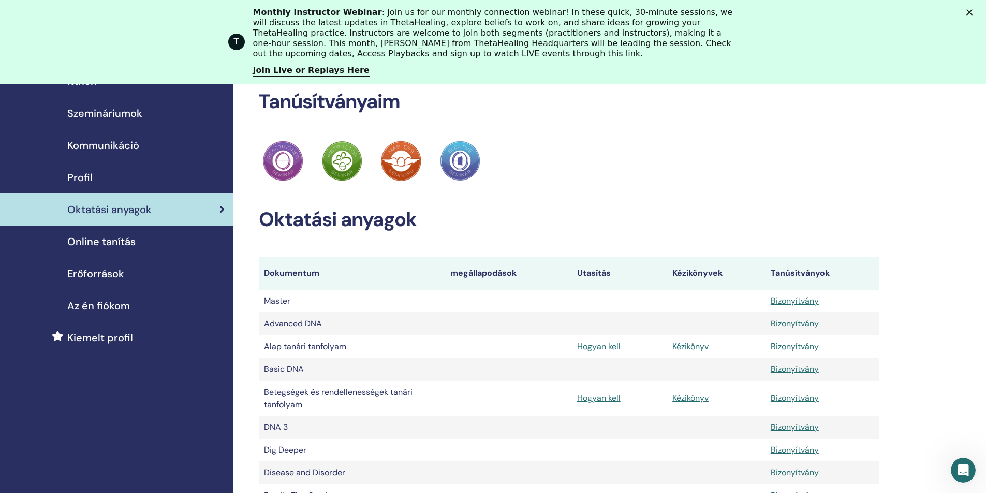
click at [106, 235] on span "Online tanítás" at bounding box center [101, 242] width 68 height 16
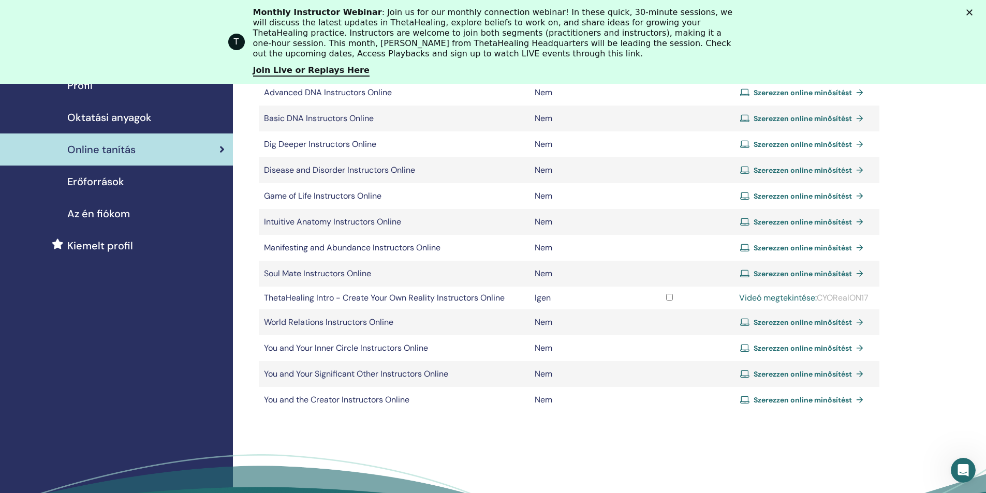
scroll to position [103, 0]
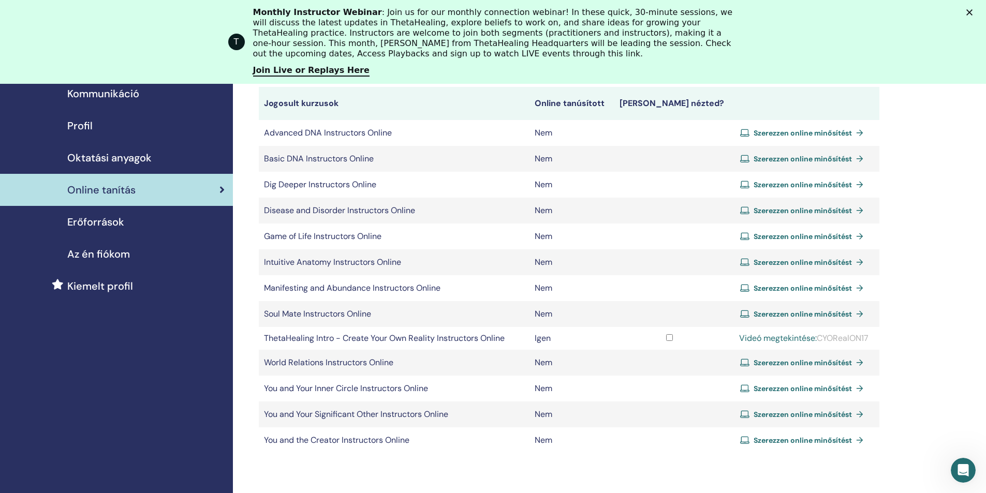
click at [91, 224] on span "Erőforrások" at bounding box center [95, 222] width 57 height 16
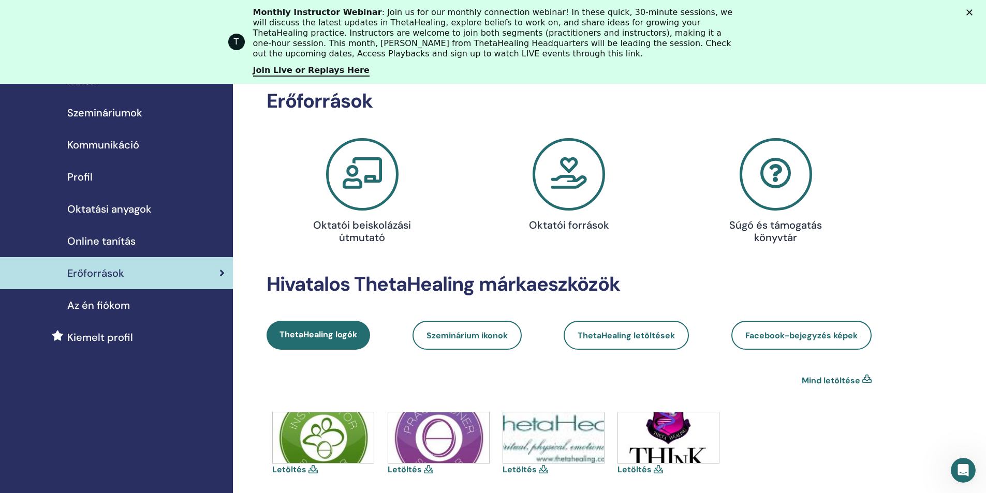
scroll to position [52, 0]
click at [115, 303] on span "Az én fiókom" at bounding box center [98, 306] width 63 height 16
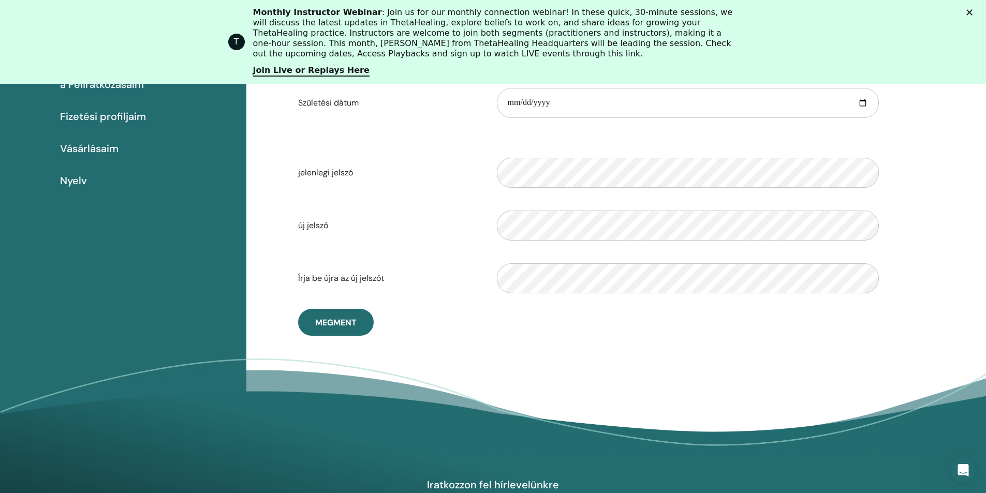
scroll to position [230, 0]
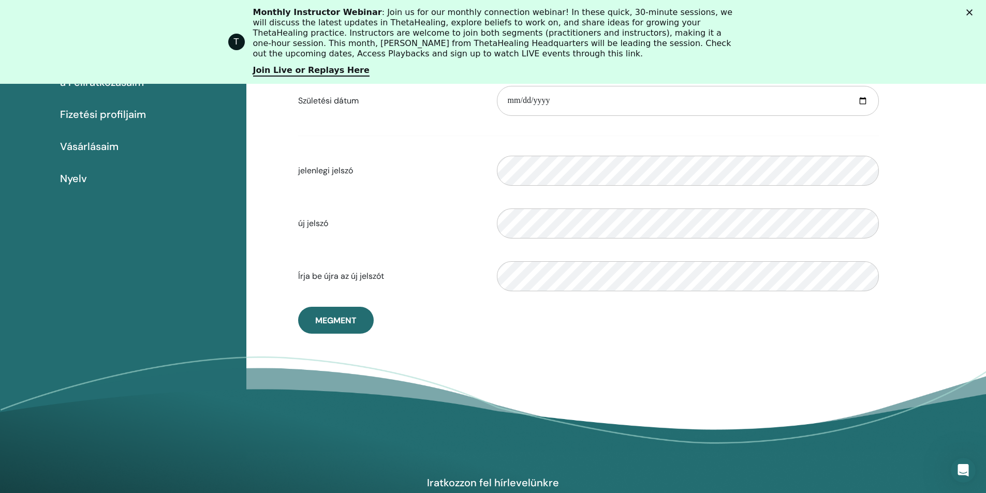
click at [83, 149] on span "Vásárlásaim" at bounding box center [89, 147] width 58 height 16
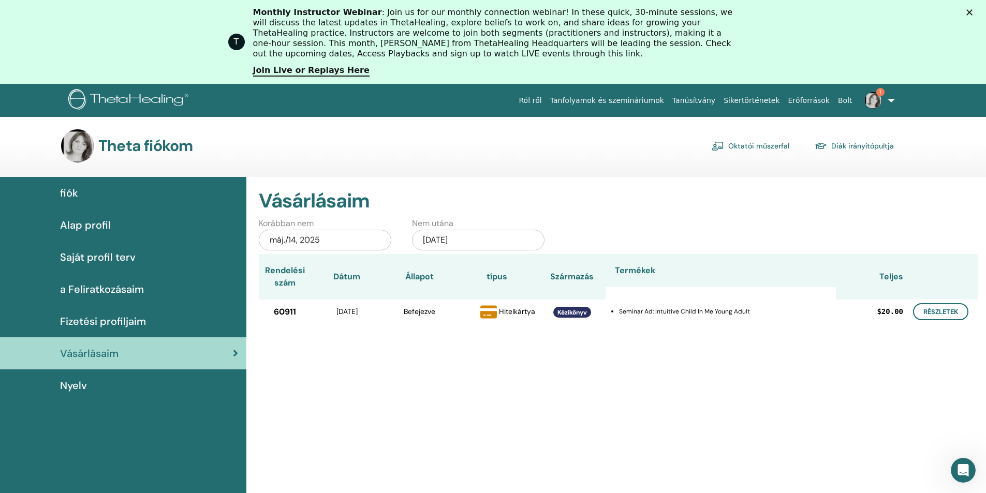
click at [68, 389] on span "Nyelv" at bounding box center [73, 386] width 27 height 16
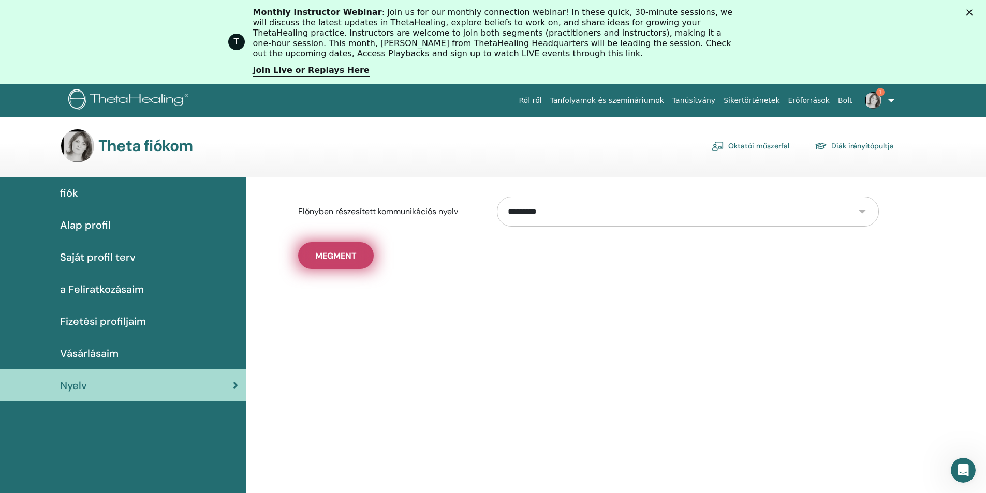
click at [340, 249] on button "Megment" at bounding box center [336, 255] width 76 height 27
click at [889, 103] on link "1" at bounding box center [877, 100] width 42 height 33
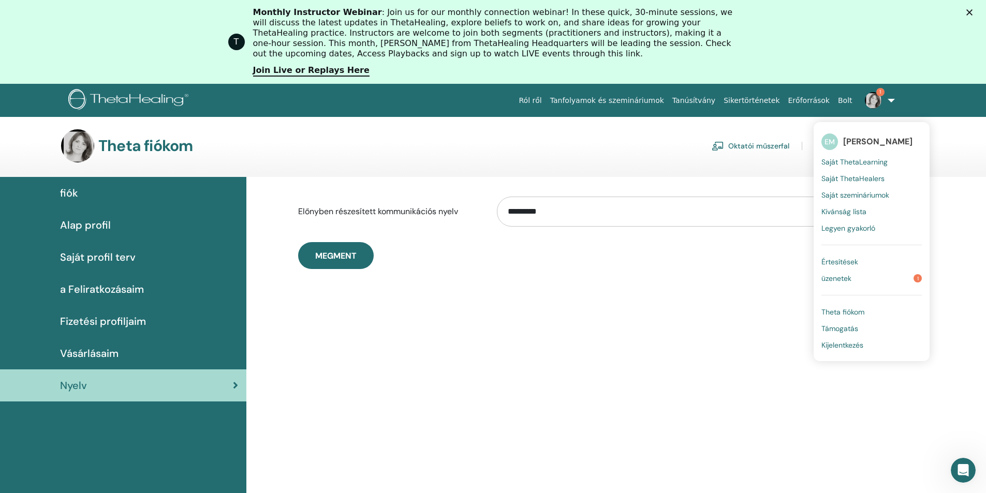
click at [835, 191] on span "Saját szemináriumok" at bounding box center [855, 194] width 68 height 9
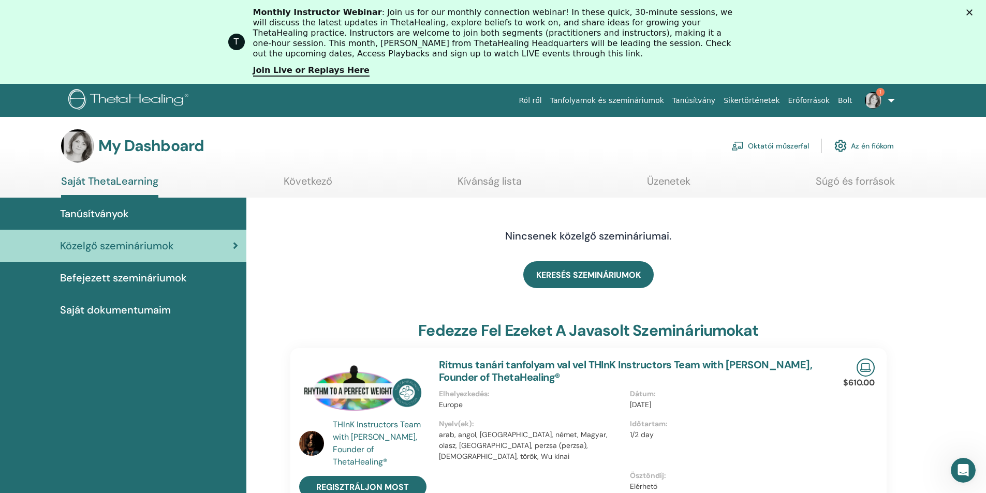
click at [102, 306] on span "Saját dokumentumaim" at bounding box center [115, 310] width 111 height 16
